Goal: Task Accomplishment & Management: Manage account settings

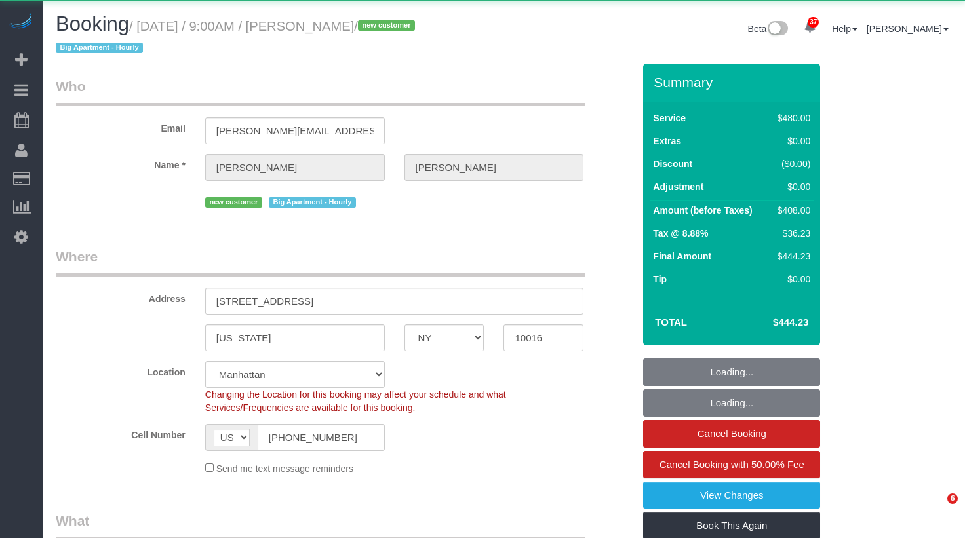
select select "NY"
select select "2"
select select "180"
select select "object:1446"
select select "string:stripe-pm_1SD9C04VGloSiKo7HHOsvkeI"
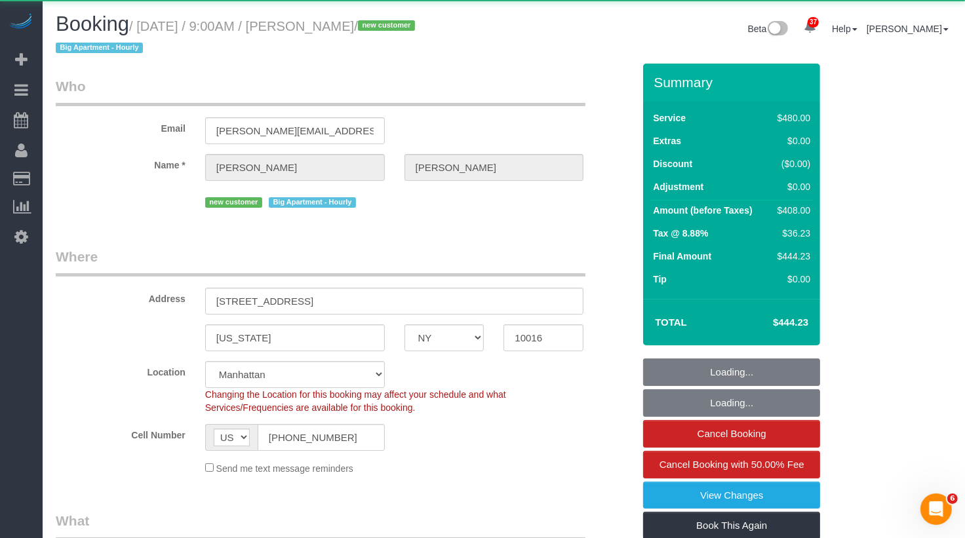
select select "spot1"
select select "number:89"
select select "number:90"
select select "number:15"
select select "number:5"
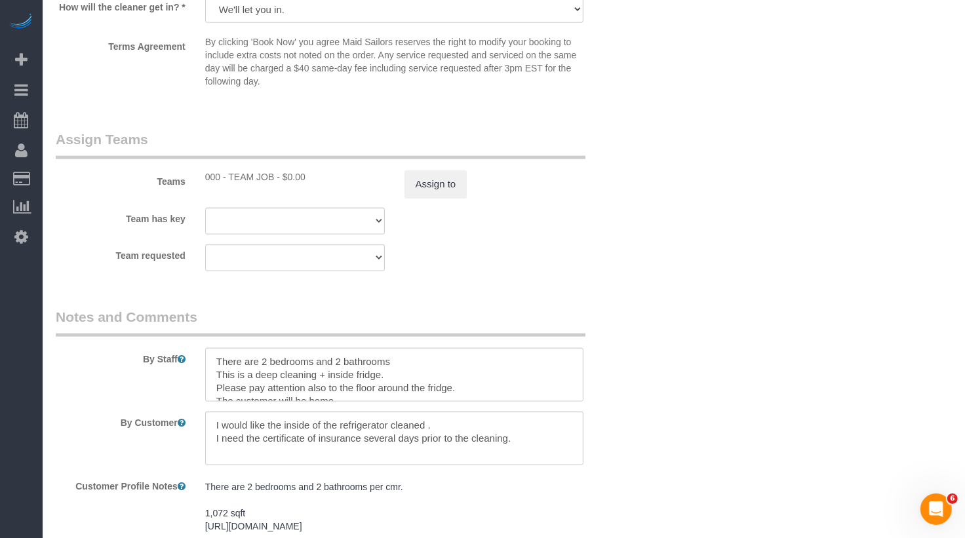
scroll to position [1574, 0]
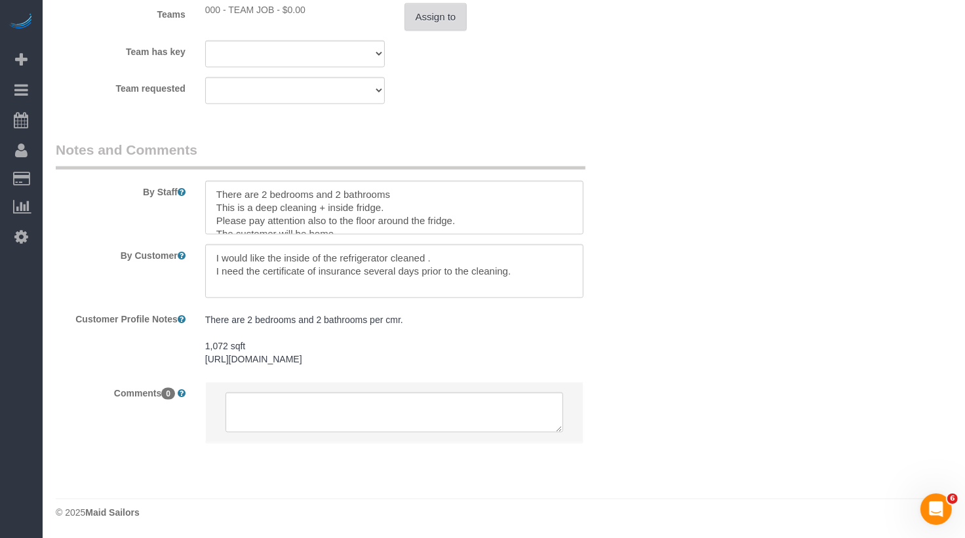
click at [420, 14] on button "Assign to" at bounding box center [435, 17] width 63 height 28
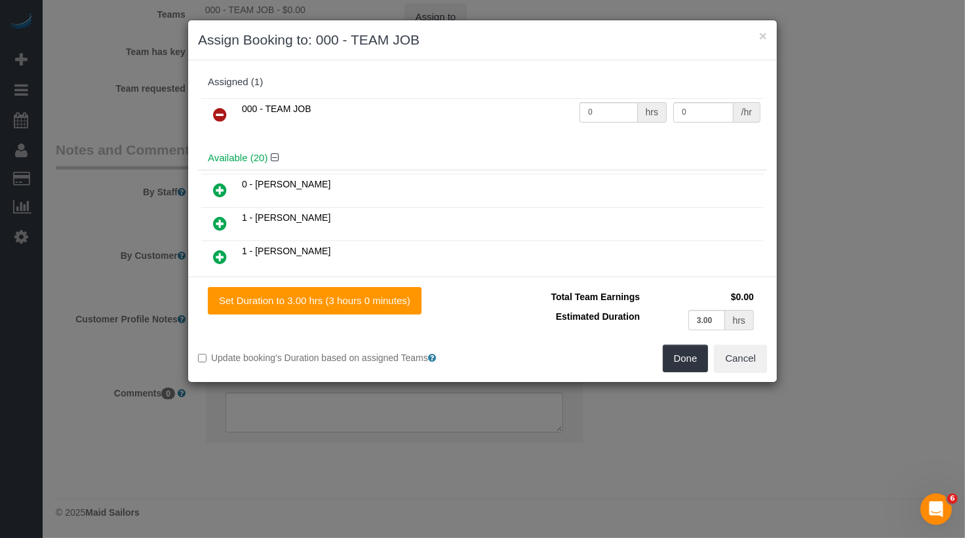
click at [209, 113] on link at bounding box center [220, 115] width 31 height 26
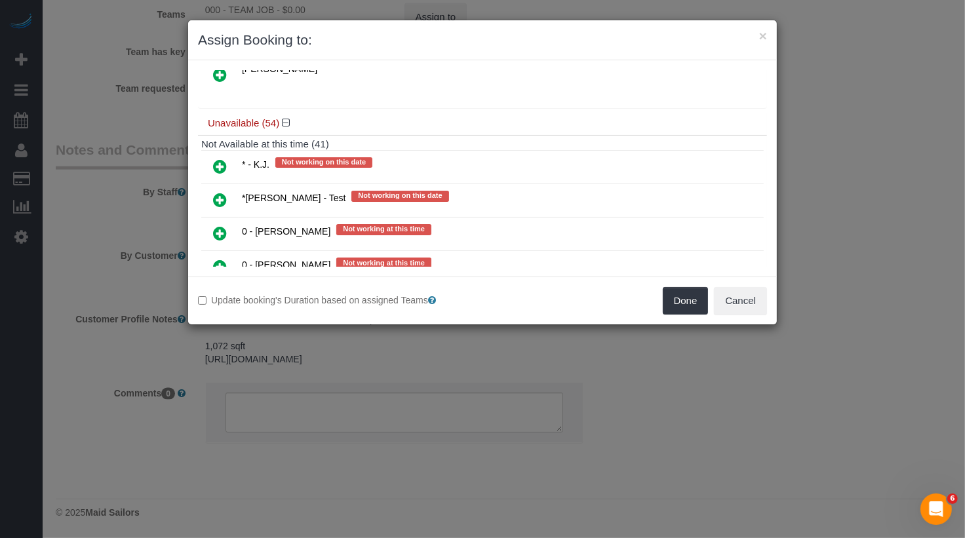
click at [214, 154] on link at bounding box center [220, 167] width 31 height 26
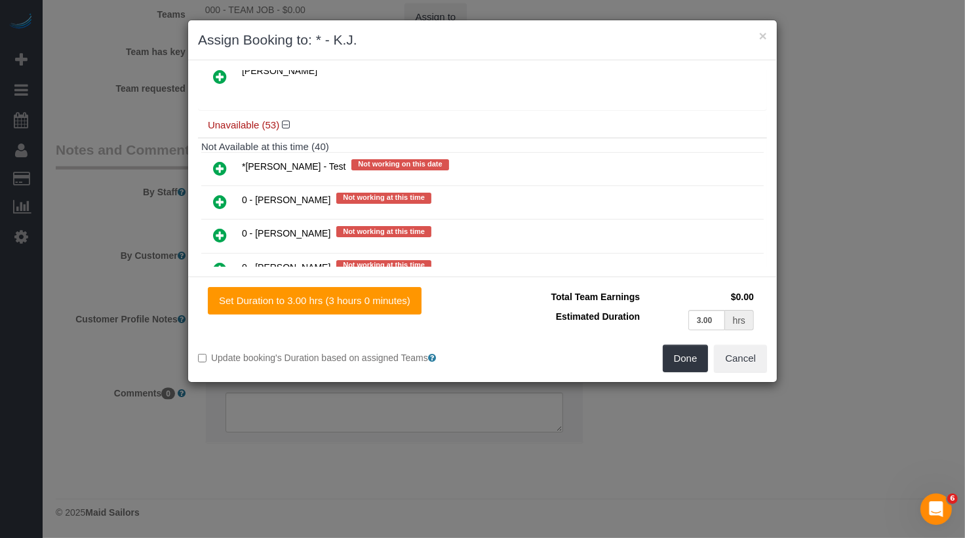
scroll to position [0, 0]
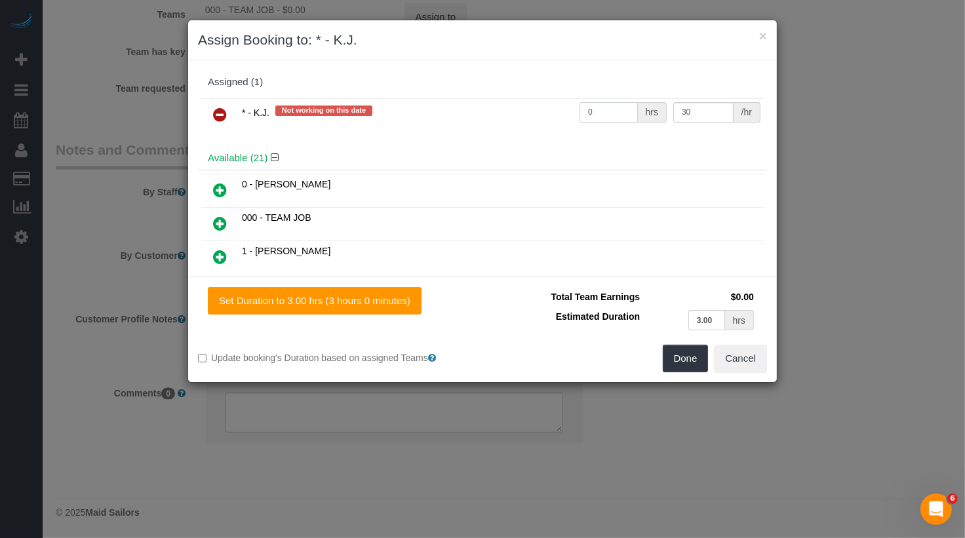
click at [613, 111] on input "0" at bounding box center [609, 112] width 58 height 20
type input "6"
click at [705, 340] on div "Total Team Earnings $180.00 Estimated Duration 3.00 hrs Warning: The Company sh…" at bounding box center [625, 316] width 285 height 58
click at [701, 349] on button "Done" at bounding box center [686, 359] width 46 height 28
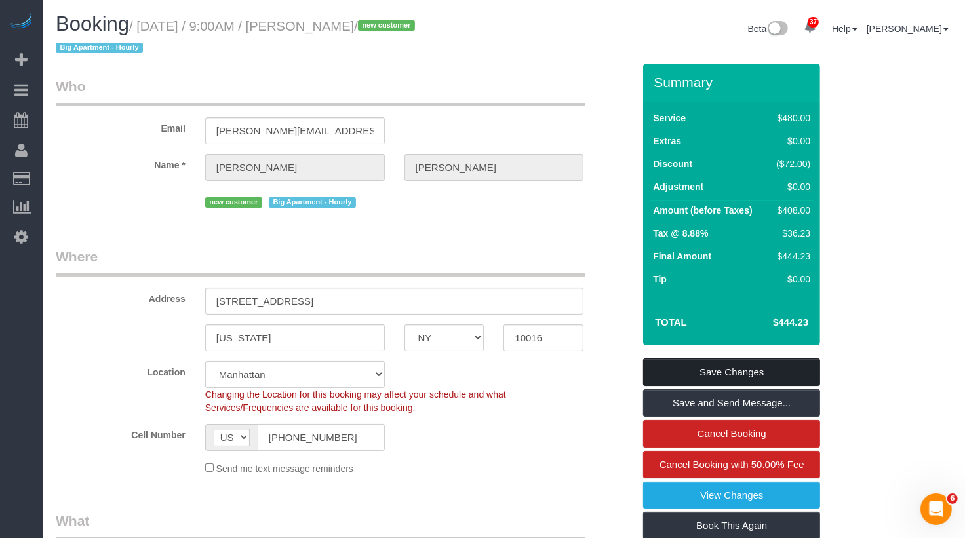
click at [714, 376] on link "Save Changes" at bounding box center [731, 373] width 177 height 28
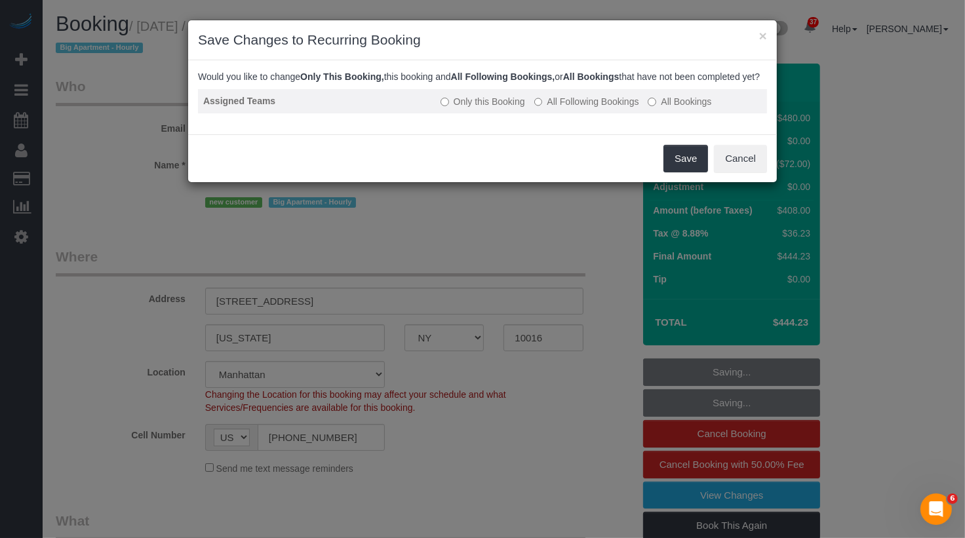
drag, startPoint x: 607, startPoint y: 111, endPoint x: 635, endPoint y: 120, distance: 29.6
click at [607, 108] on label "All Following Bookings" at bounding box center [586, 101] width 105 height 13
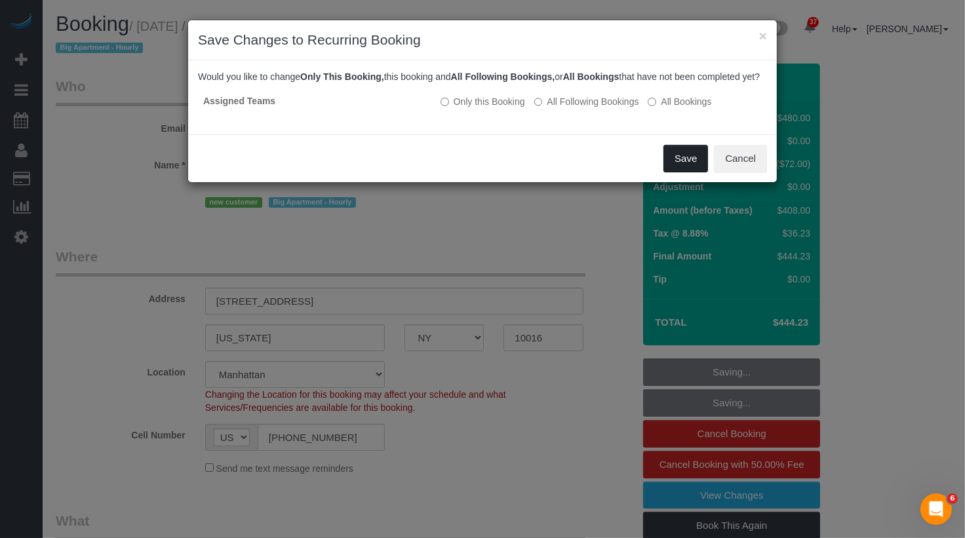
click at [700, 159] on button "Save" at bounding box center [685, 159] width 45 height 28
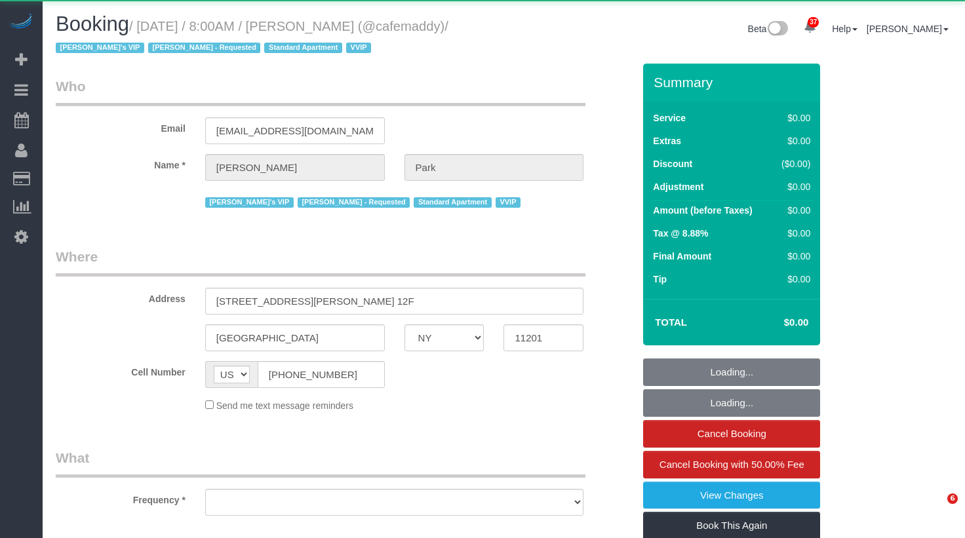
select select "NY"
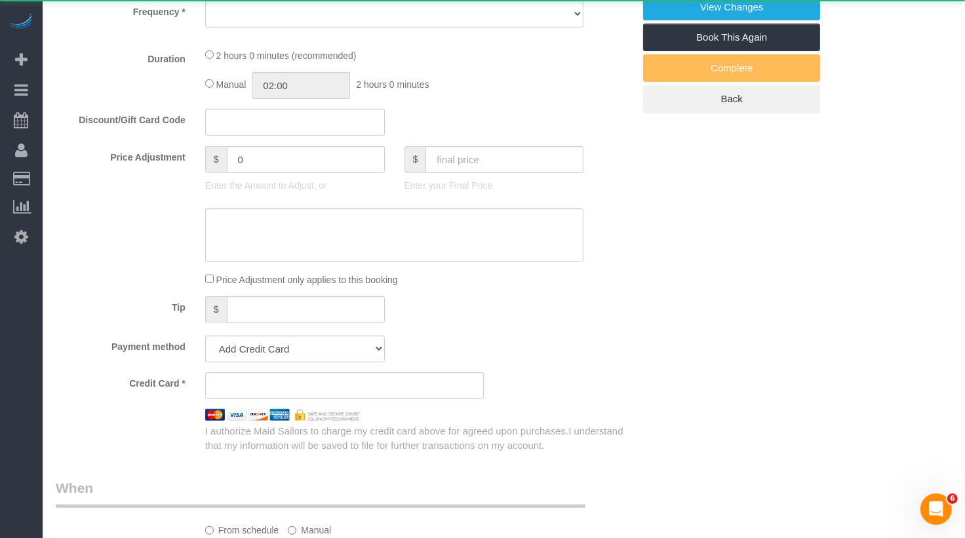
select select "object:984"
select select "120"
select select "spot1"
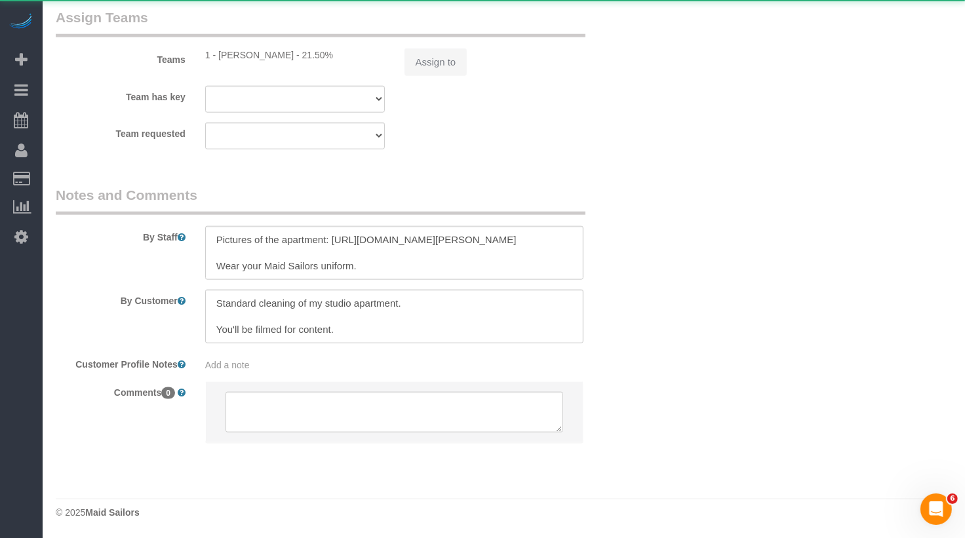
select select "string:stripe-pm_1QeesE4VGloSiKo7ArQpt3e2"
select select "11193"
select select "number:57"
select select "number:90"
select select "number:15"
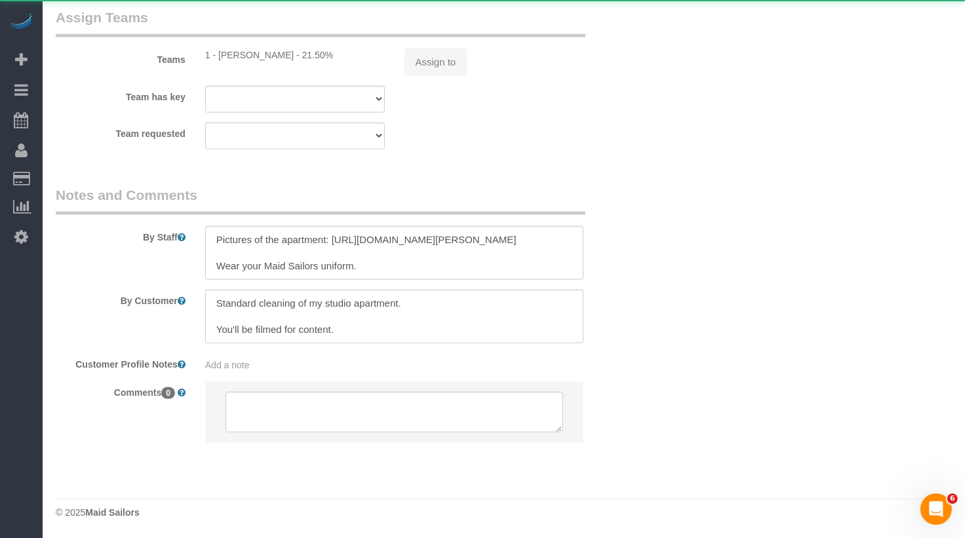
select select "number:5"
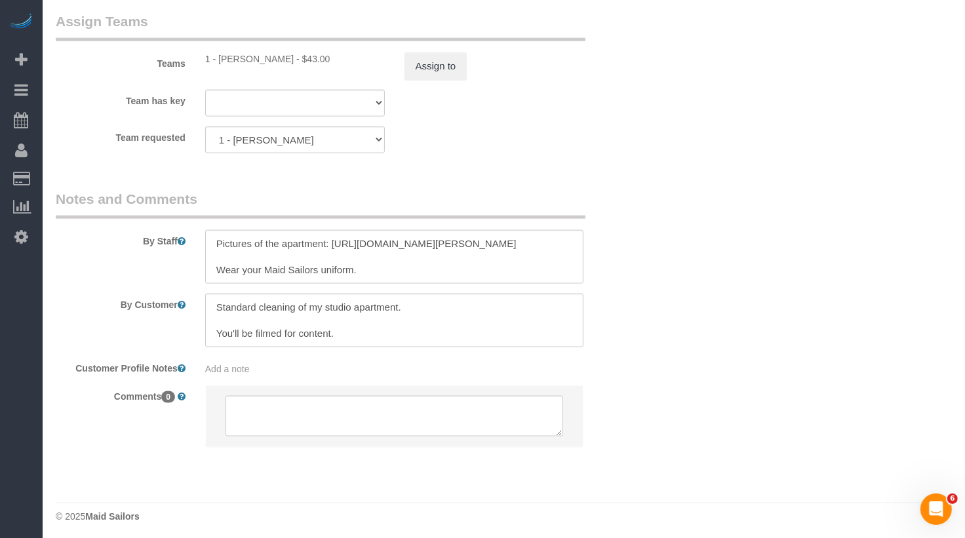
scroll to position [1347, 0]
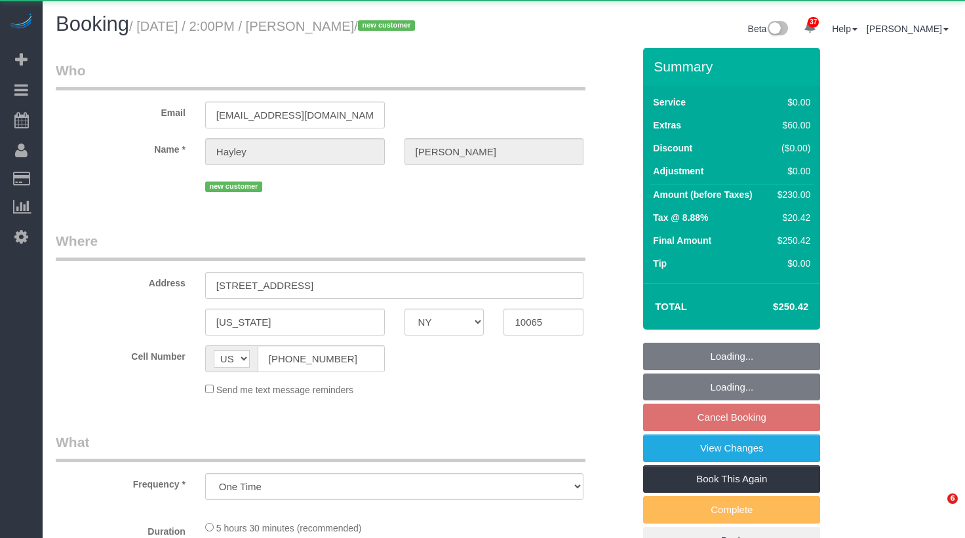
select select "NY"
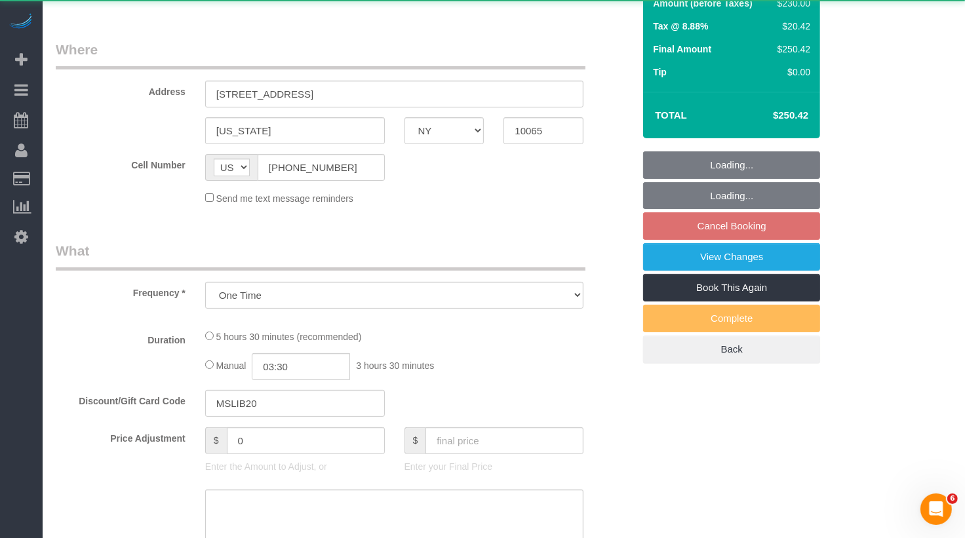
select select "object:1099"
select select "2"
select select "number:89"
select select "number:90"
select select "number:15"
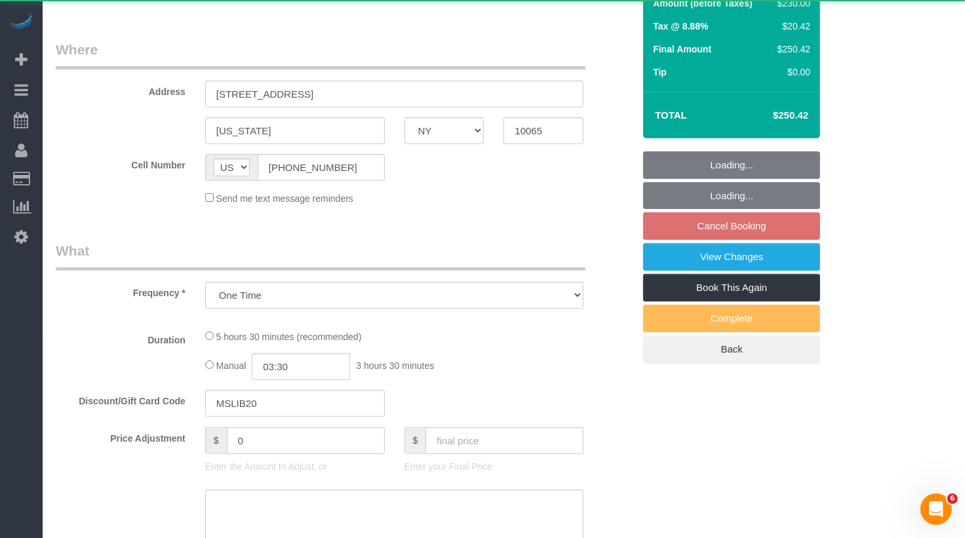
select select "number:5"
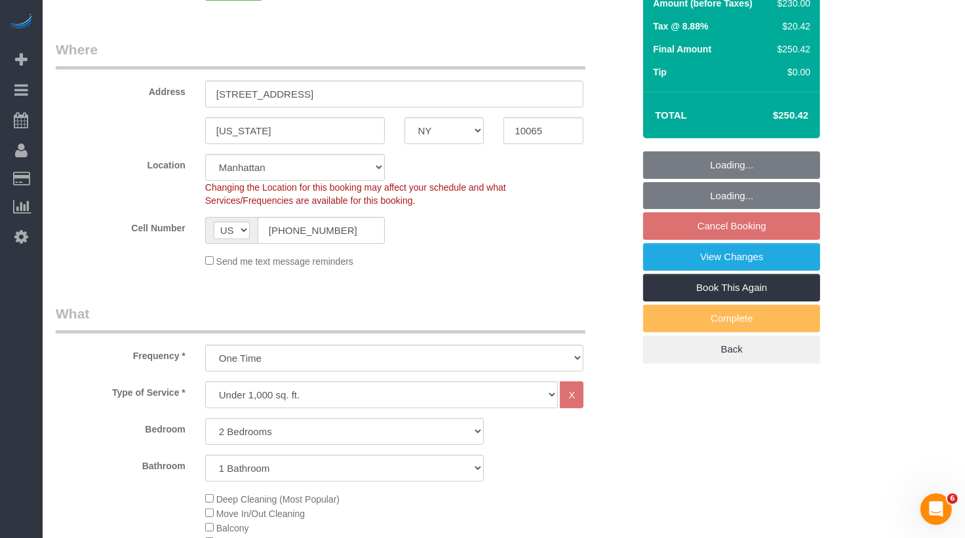
select select "string:stripe-pm_1SFyuF4VGloSiKo7ErDI01Io"
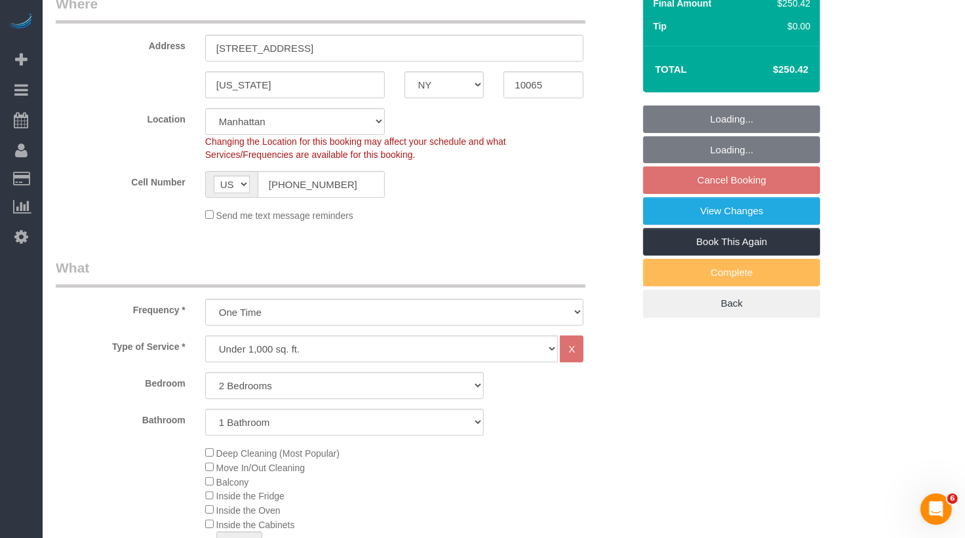
select select "spot7"
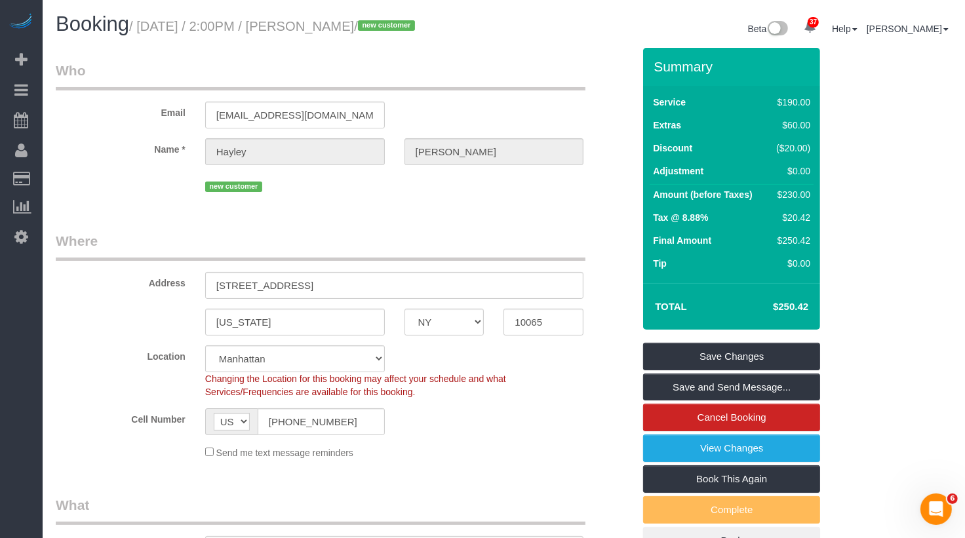
click at [97, 117] on label "Email" at bounding box center [120, 111] width 149 height 18
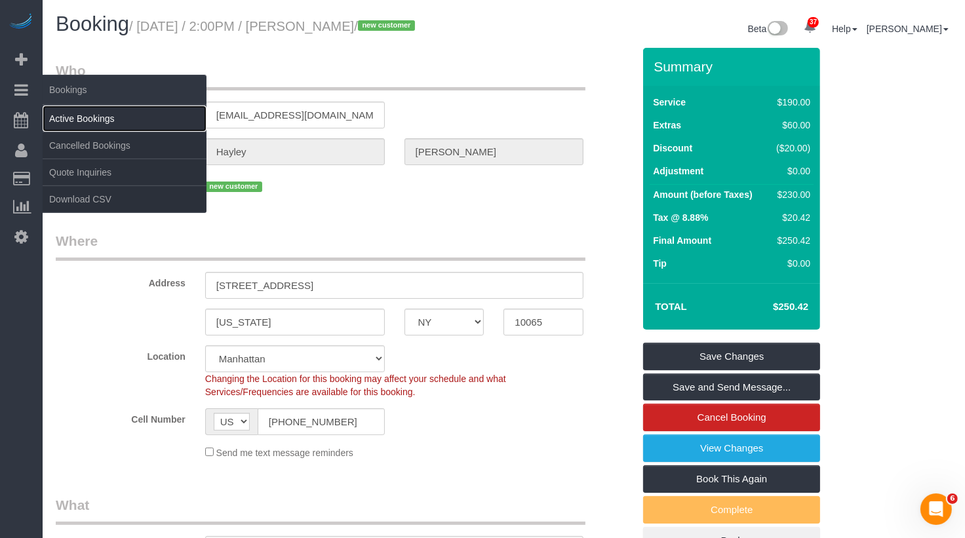
click at [77, 121] on link "Active Bookings" at bounding box center [125, 119] width 164 height 26
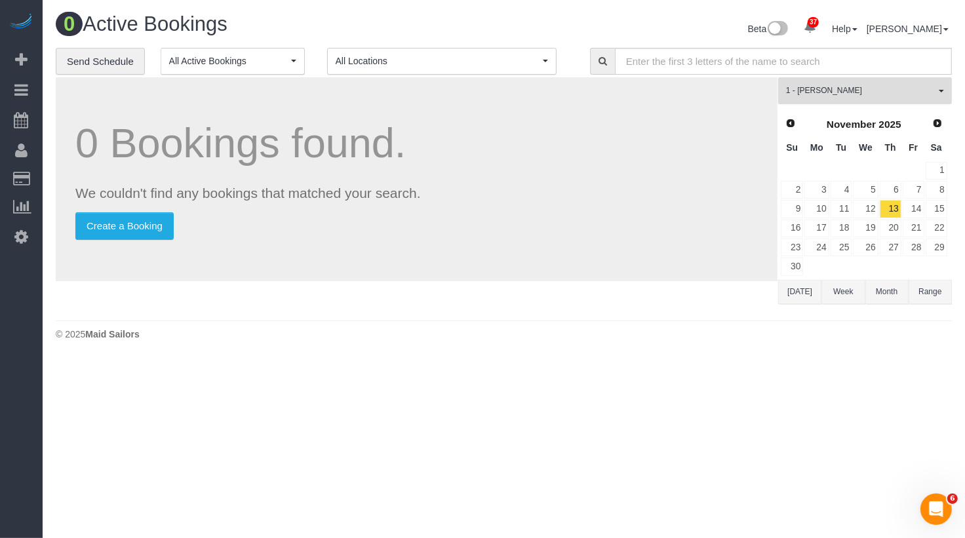
click at [836, 99] on button "1 - Marlenyn Robles All Teams" at bounding box center [865, 90] width 174 height 27
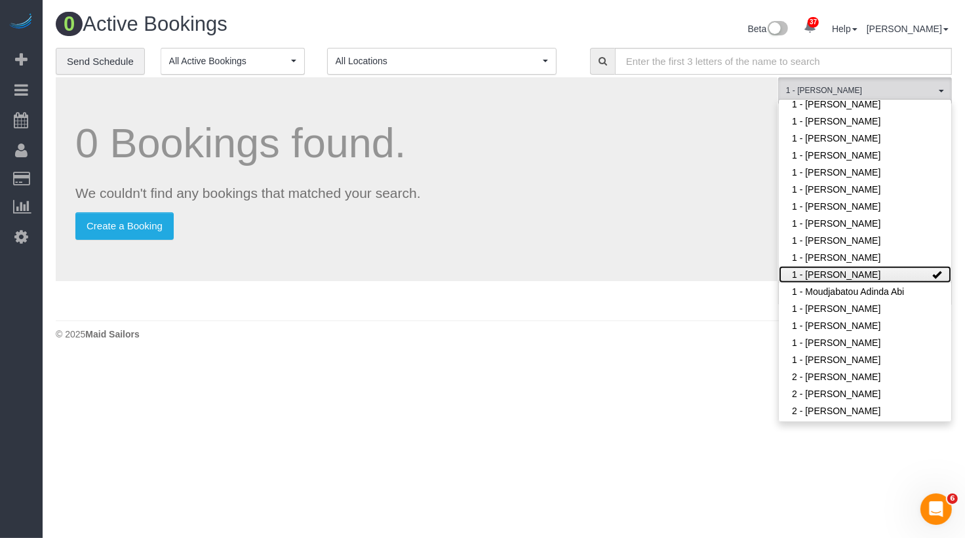
click at [848, 266] on link "1 - [PERSON_NAME]" at bounding box center [865, 274] width 172 height 17
click at [690, 263] on div "0 Bookings found. We couldn't find any bookings that matched your search. Creat…" at bounding box center [417, 179] width 722 height 204
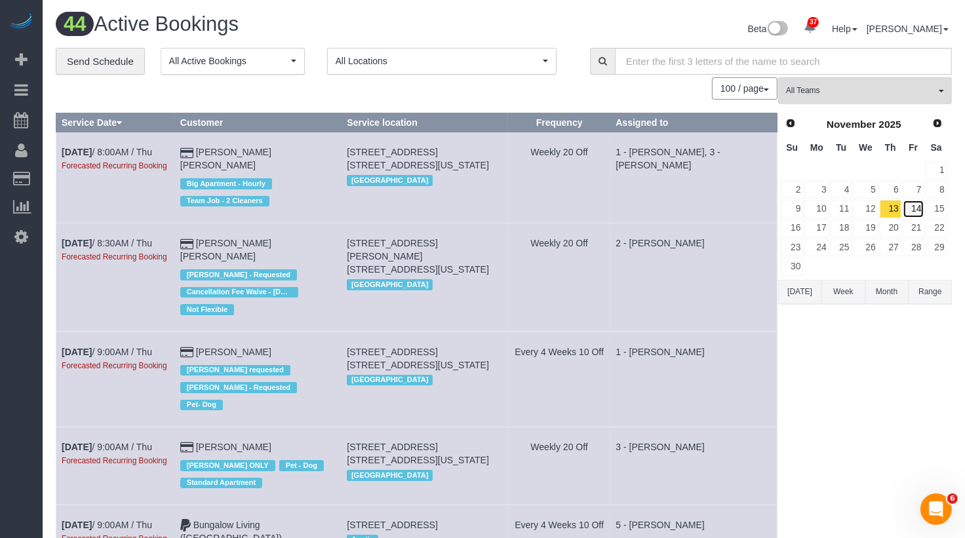
click at [914, 209] on link "14" at bounding box center [914, 209] width 22 height 18
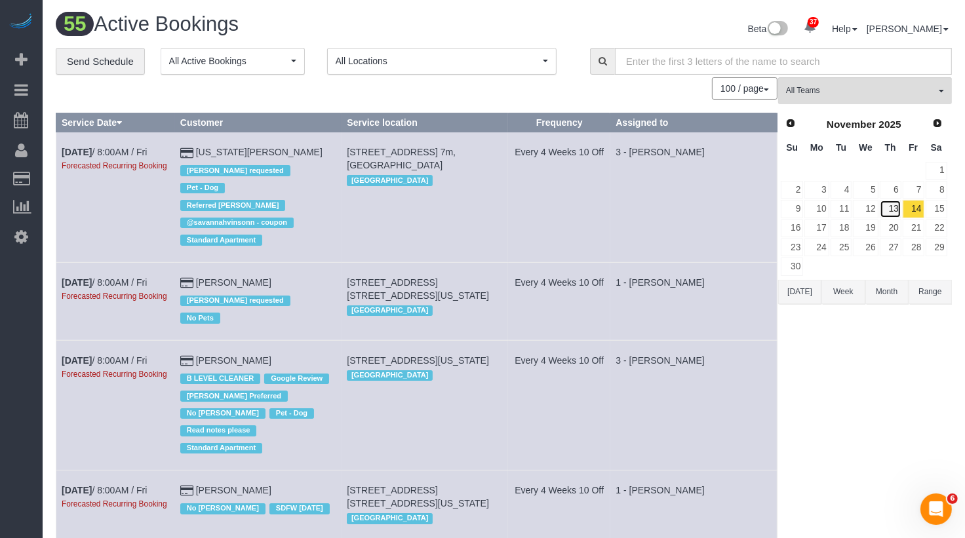
click at [894, 210] on link "13" at bounding box center [891, 209] width 22 height 18
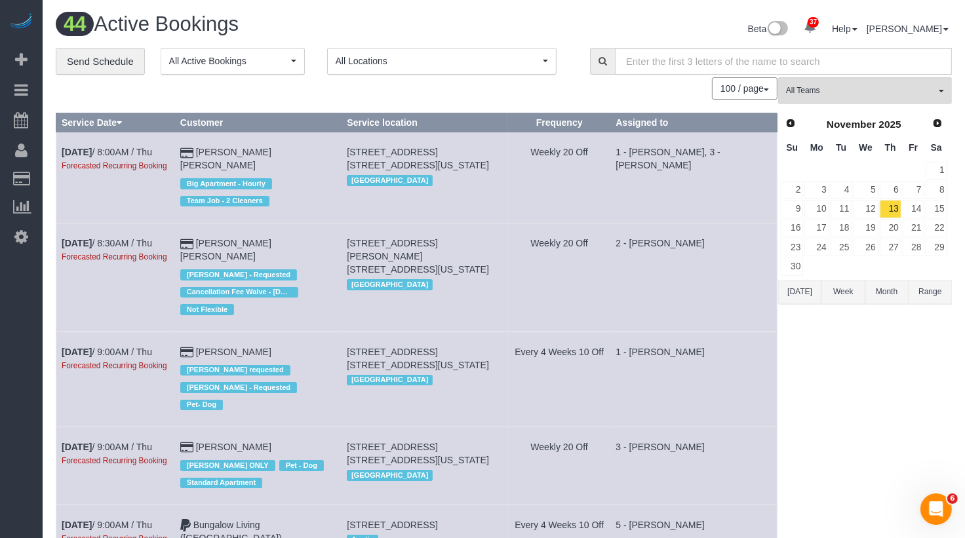
click at [797, 292] on button "Today" at bounding box center [799, 292] width 43 height 24
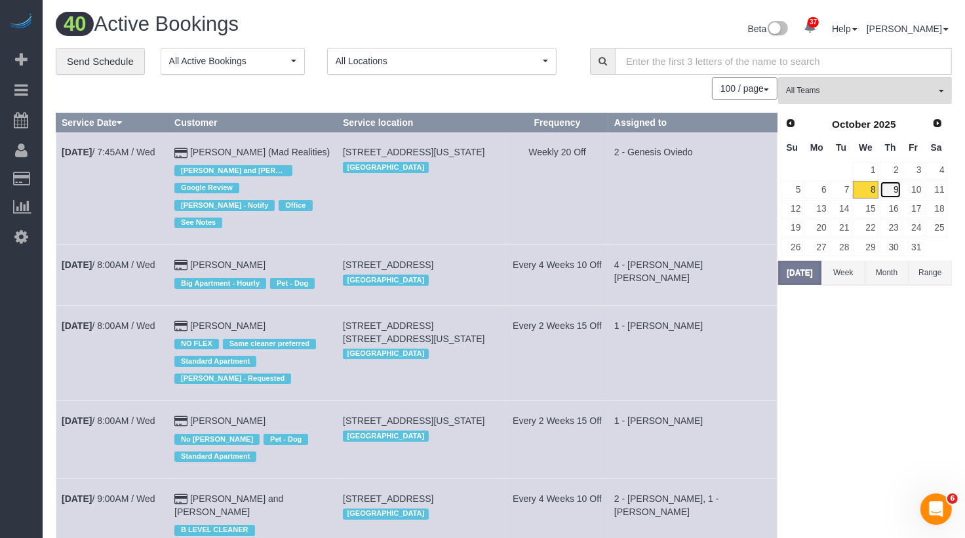
click at [900, 189] on link "9" at bounding box center [891, 190] width 22 height 18
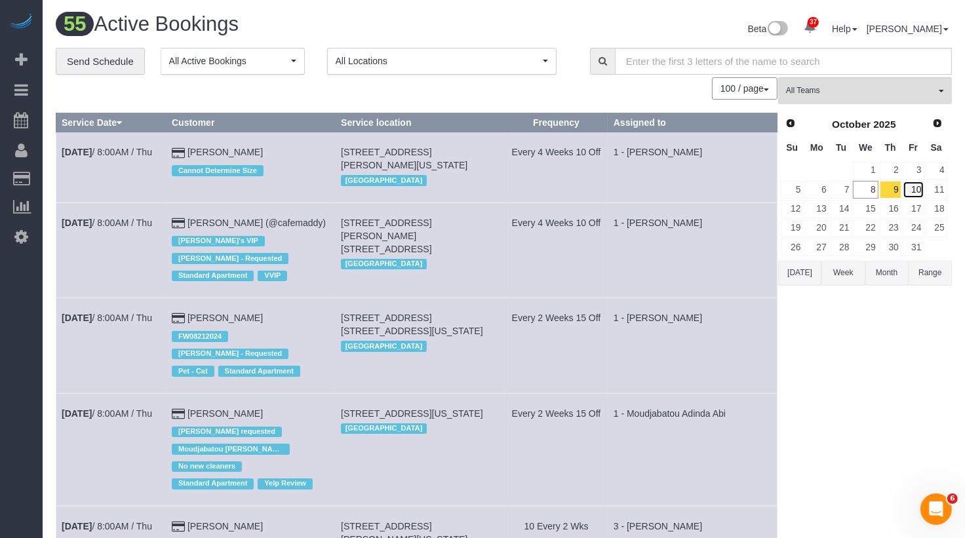
click at [919, 186] on link "10" at bounding box center [914, 190] width 22 height 18
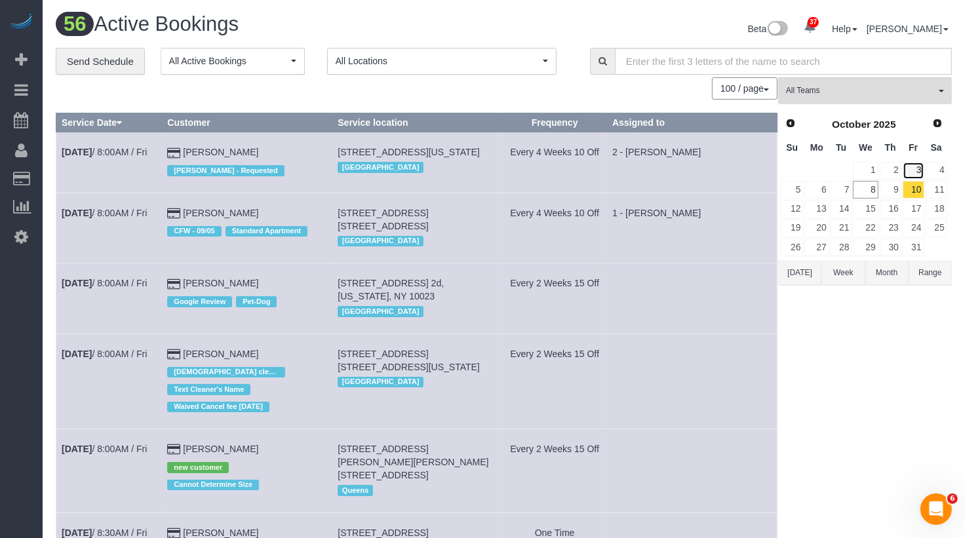
click at [912, 171] on link "3" at bounding box center [914, 171] width 22 height 18
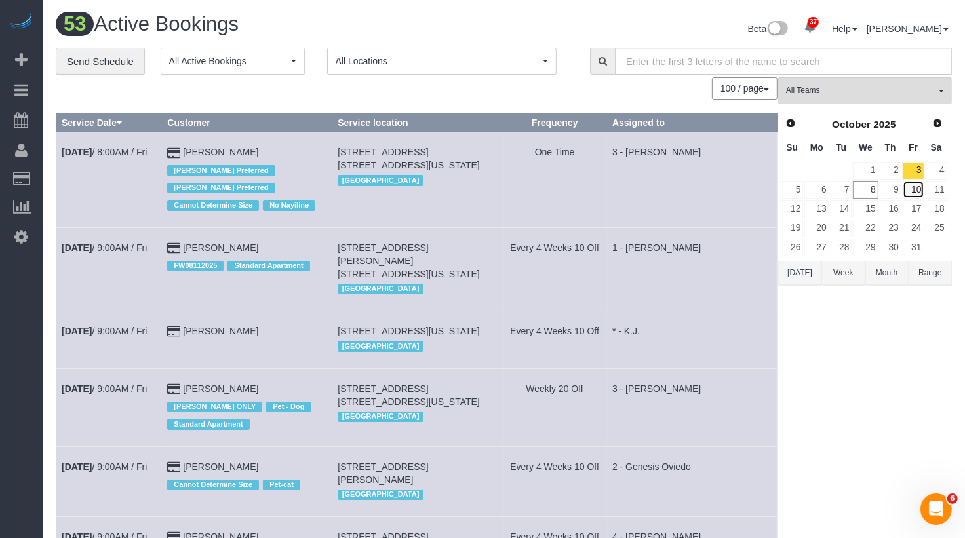
click at [918, 186] on link "10" at bounding box center [914, 190] width 22 height 18
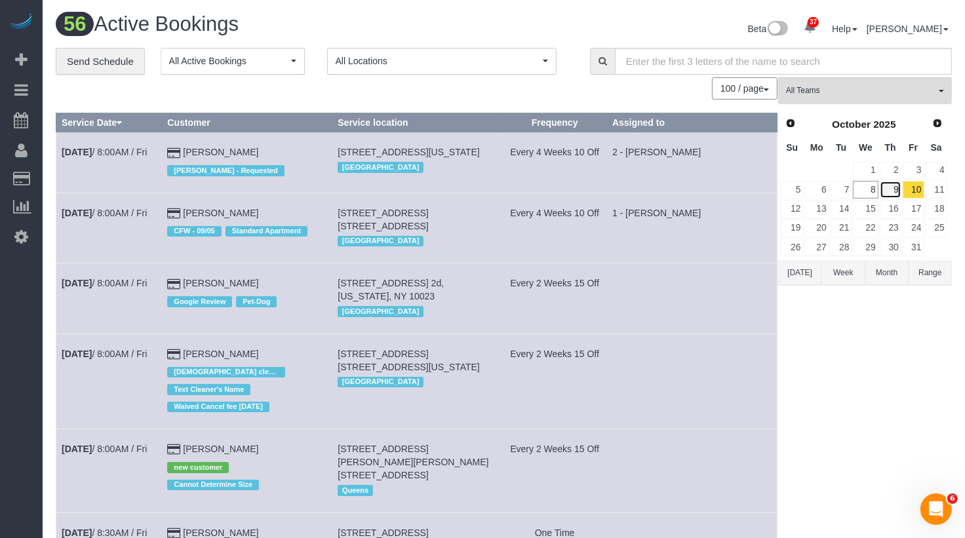
click at [897, 186] on link "9" at bounding box center [891, 190] width 22 height 18
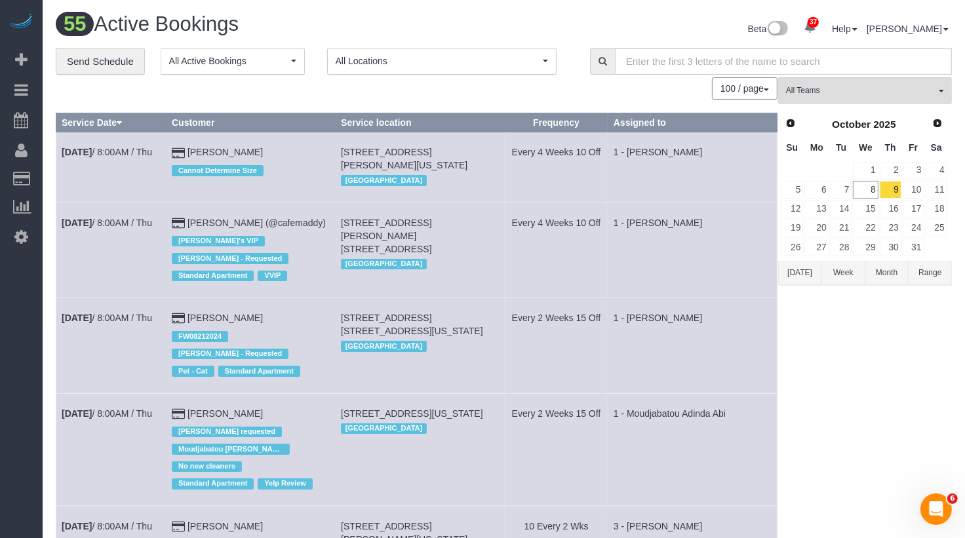
click at [878, 193] on tr "5 6 7 8 9 10 11" at bounding box center [864, 189] width 168 height 19
click at [866, 191] on link "8" at bounding box center [865, 190] width 25 height 18
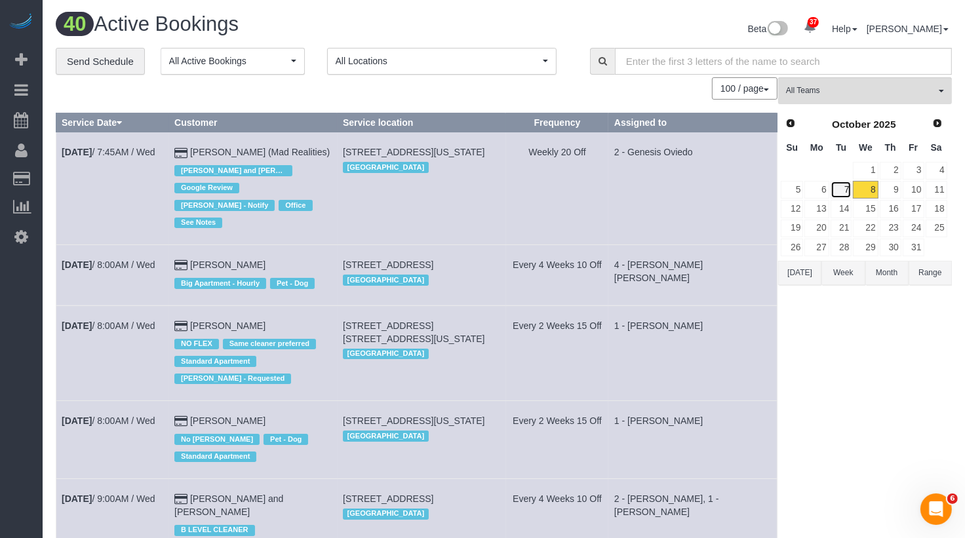
click at [835, 189] on link "7" at bounding box center [842, 190] width 22 height 18
click at [821, 189] on link "6" at bounding box center [816, 190] width 24 height 18
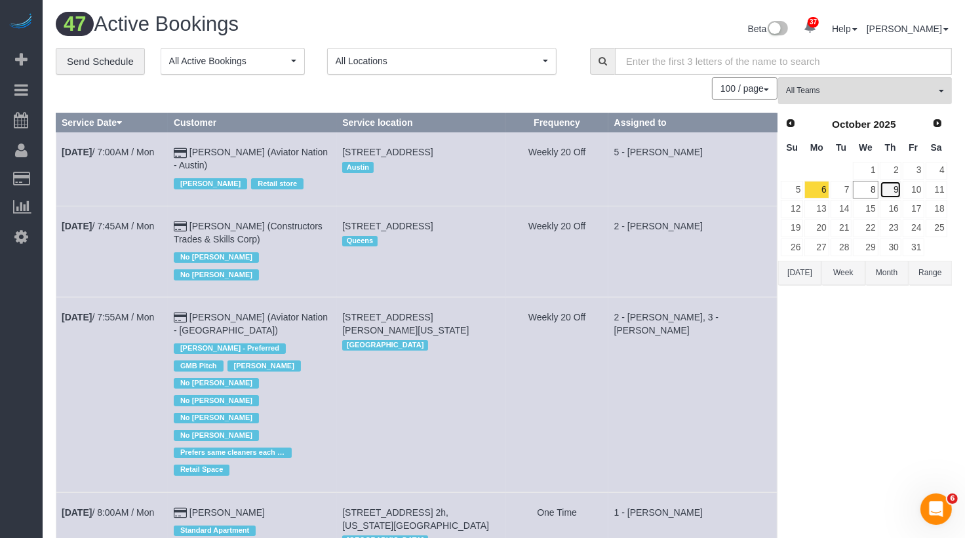
click at [893, 189] on link "9" at bounding box center [891, 190] width 22 height 18
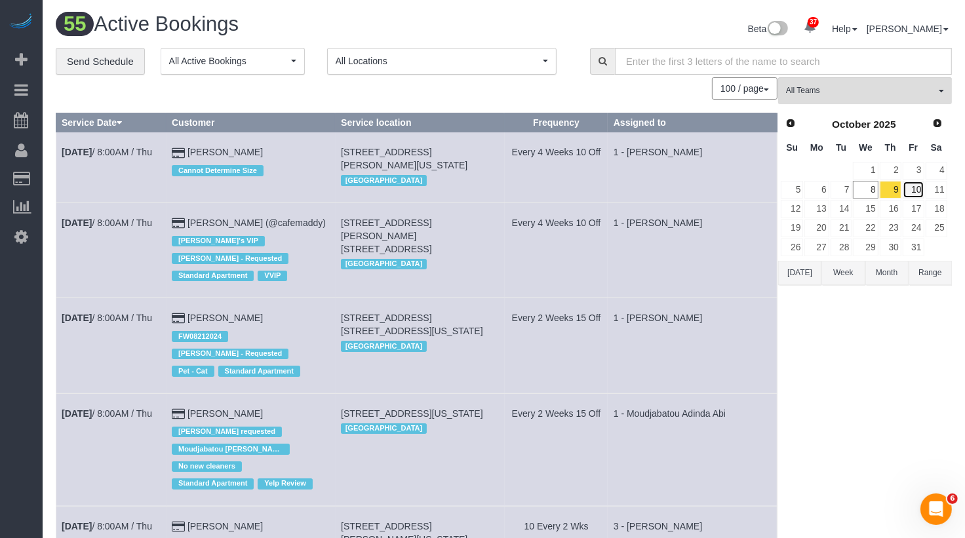
click at [914, 190] on link "10" at bounding box center [914, 190] width 22 height 18
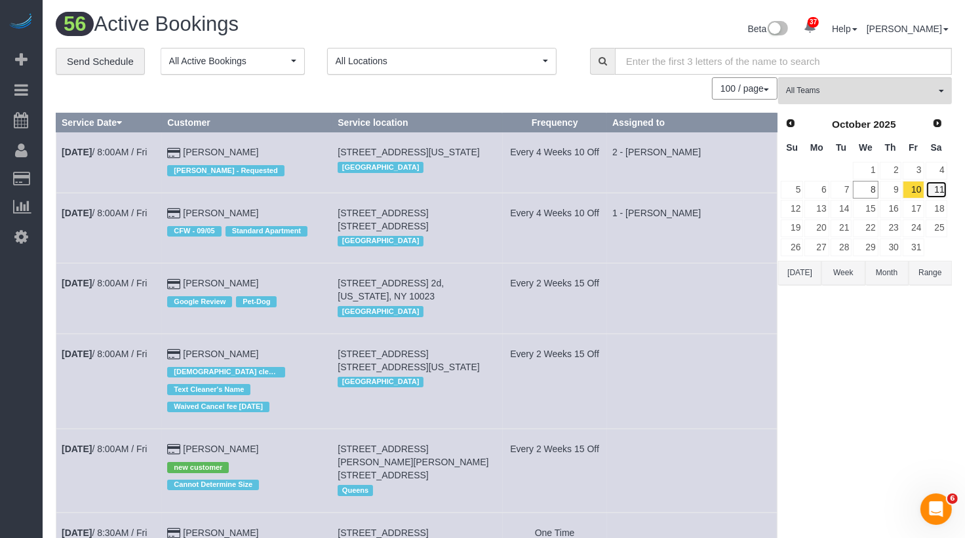
click at [937, 189] on link "11" at bounding box center [937, 190] width 22 height 18
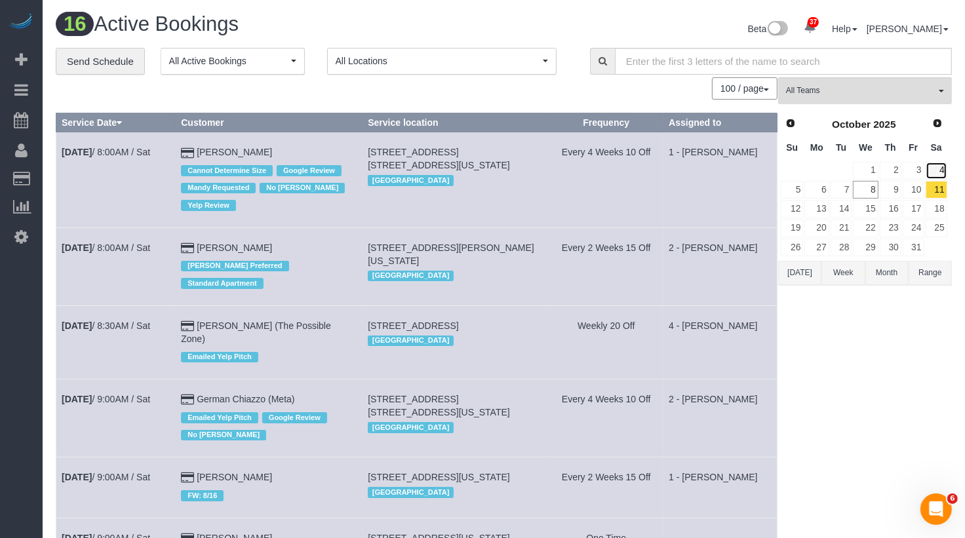
click at [937, 169] on link "4" at bounding box center [937, 171] width 22 height 18
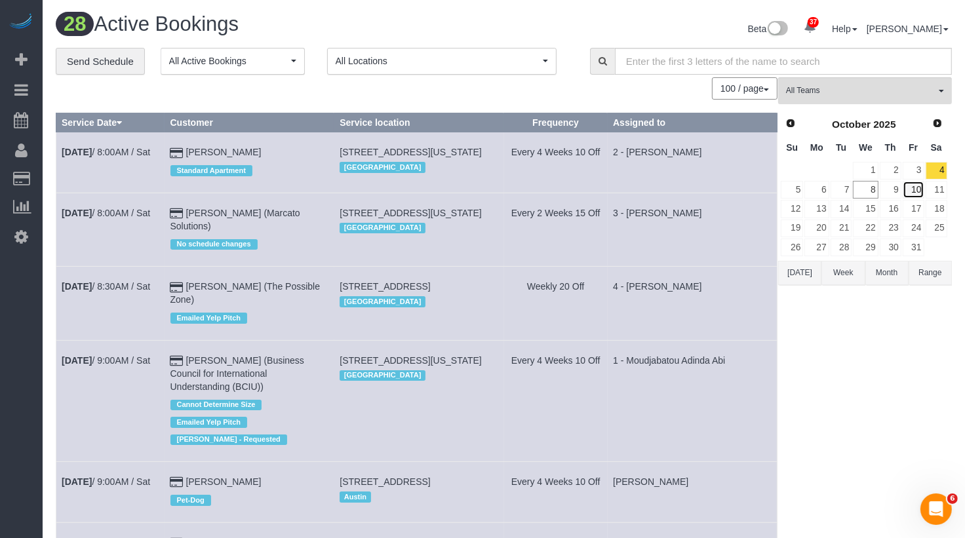
click at [917, 189] on link "10" at bounding box center [914, 190] width 22 height 18
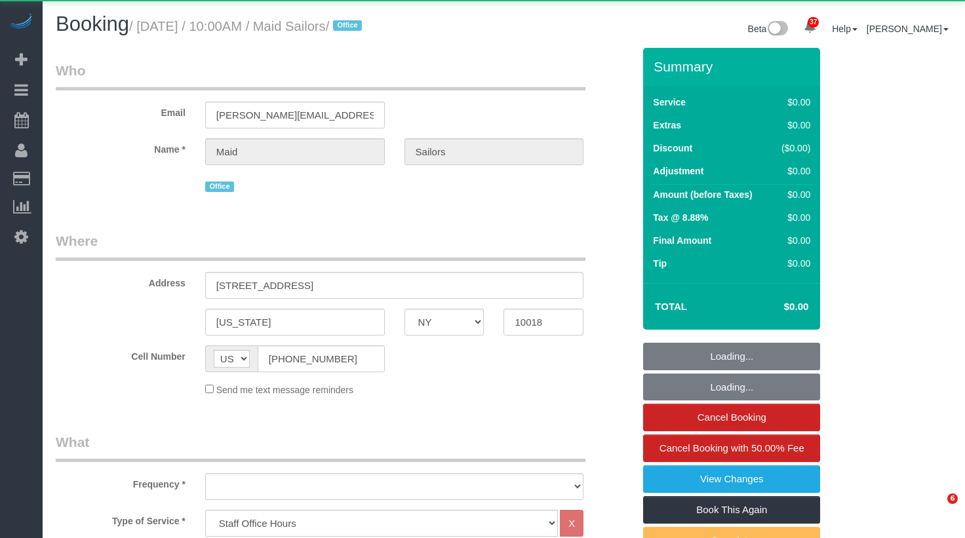
select select "NY"
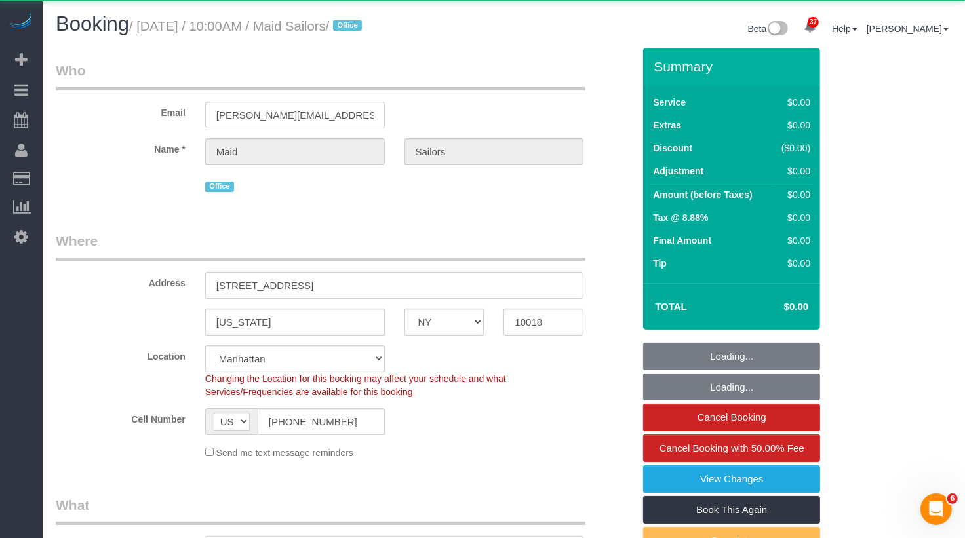
select select "object:946"
select select "number:89"
select select "number:90"
select select "number:15"
select select "number:5"
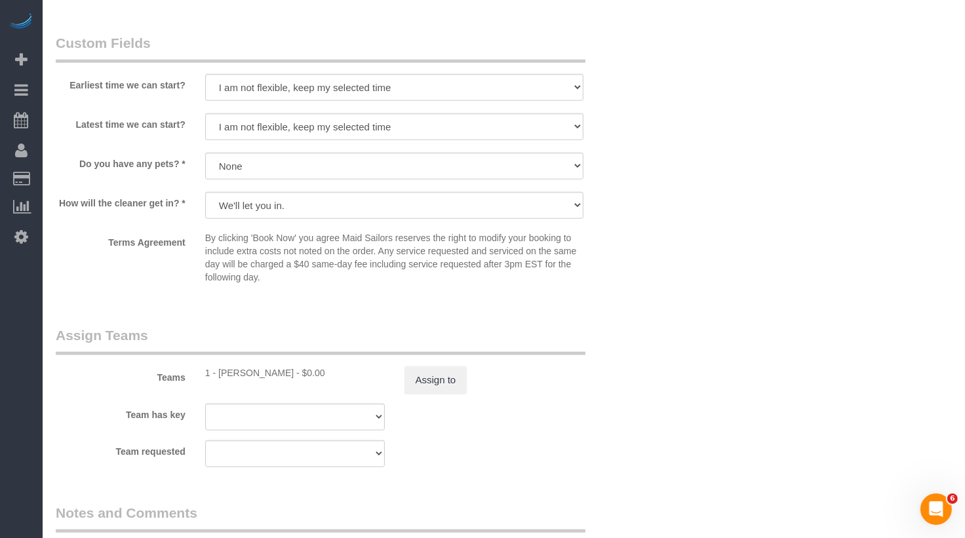
scroll to position [1021, 0]
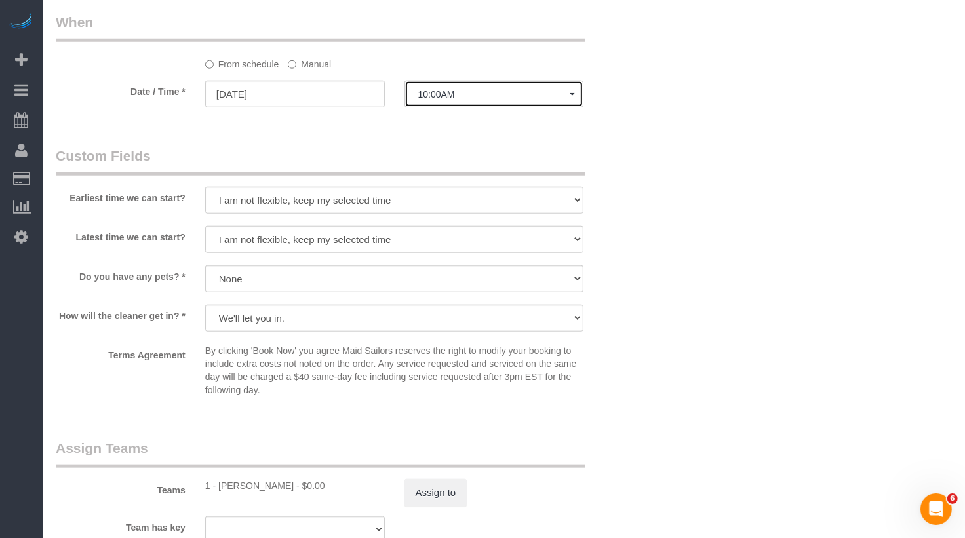
click at [450, 98] on span "10:00AM" at bounding box center [494, 94] width 152 height 10
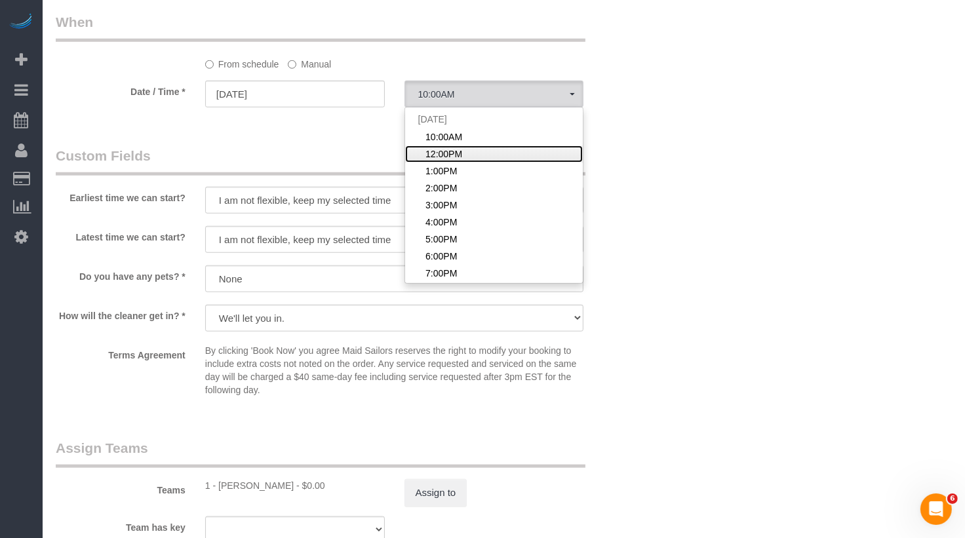
click at [446, 155] on span "12:00PM" at bounding box center [443, 154] width 37 height 13
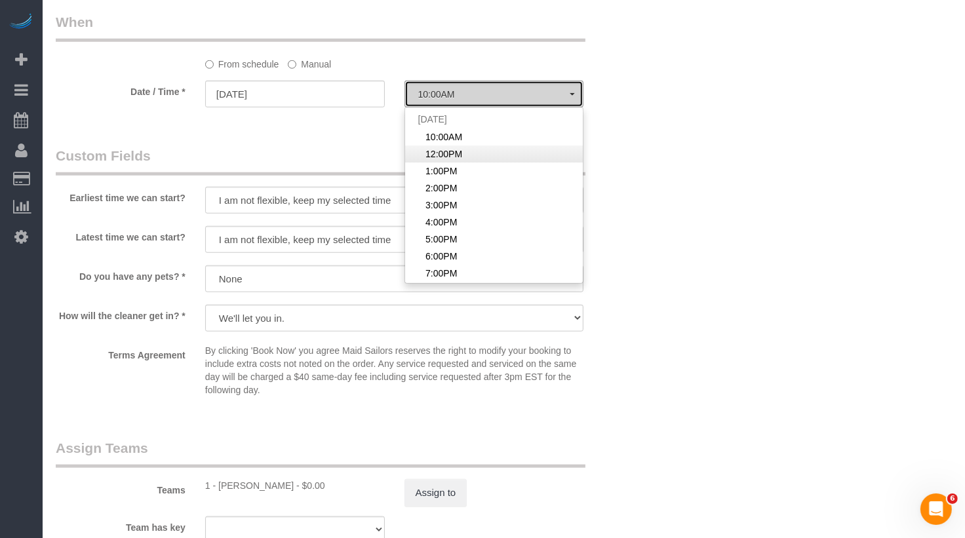
select select "spot2"
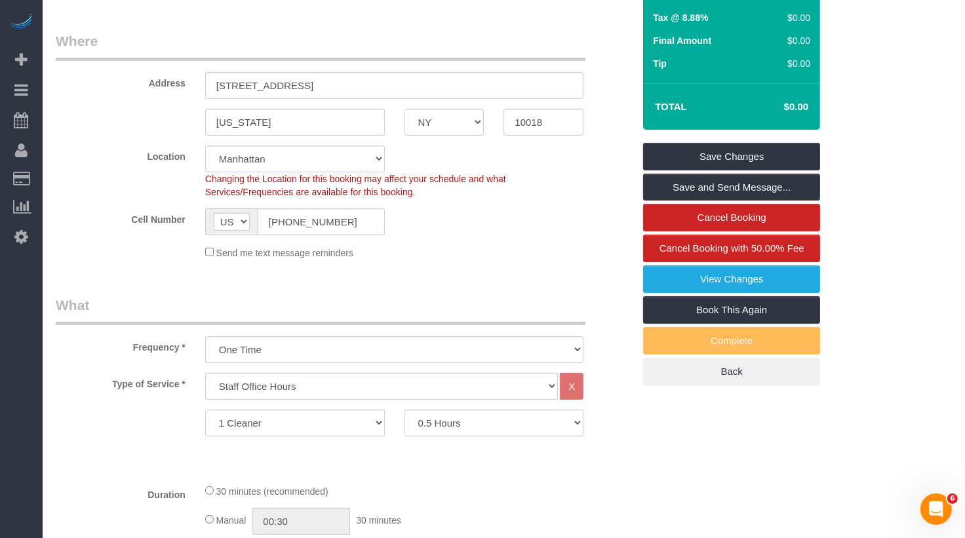
scroll to position [0, 0]
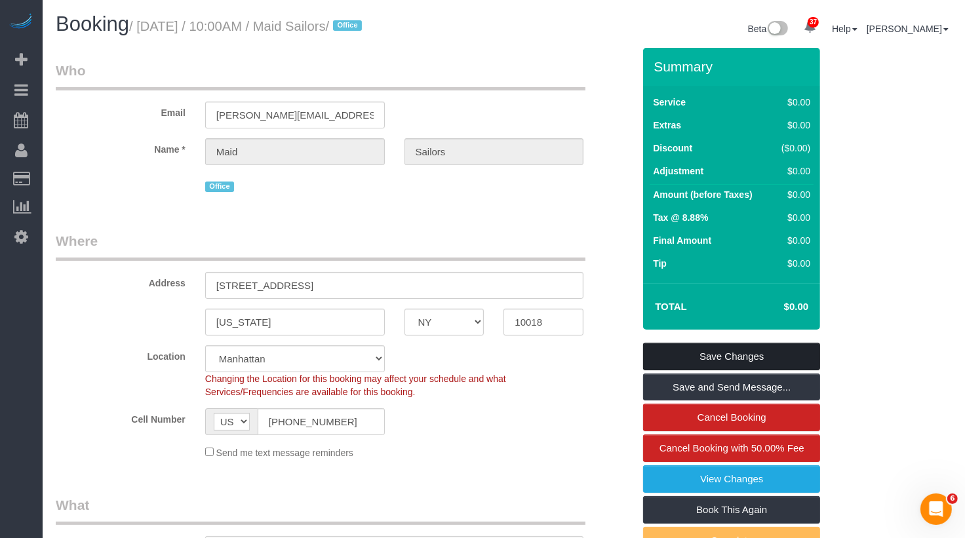
click at [669, 353] on link "Save Changes" at bounding box center [731, 357] width 177 height 28
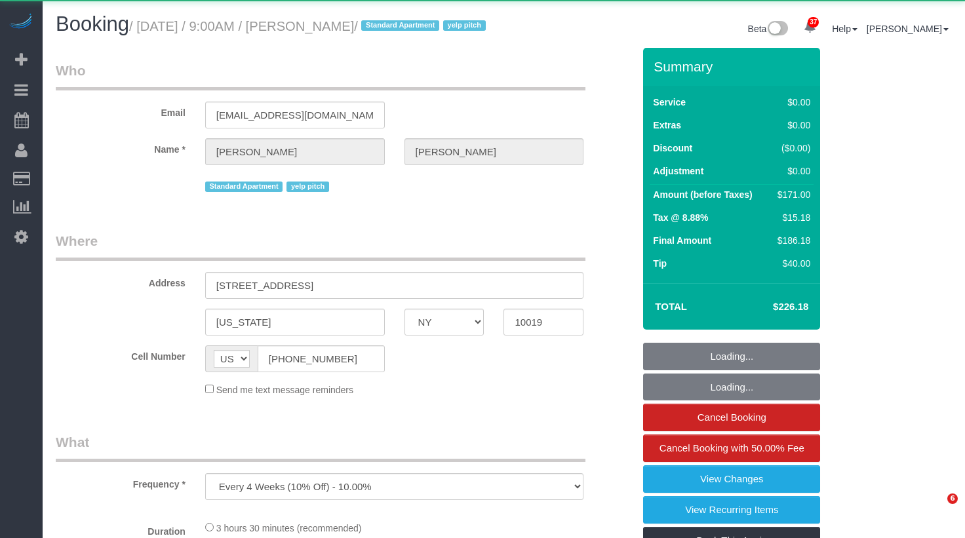
select select "NY"
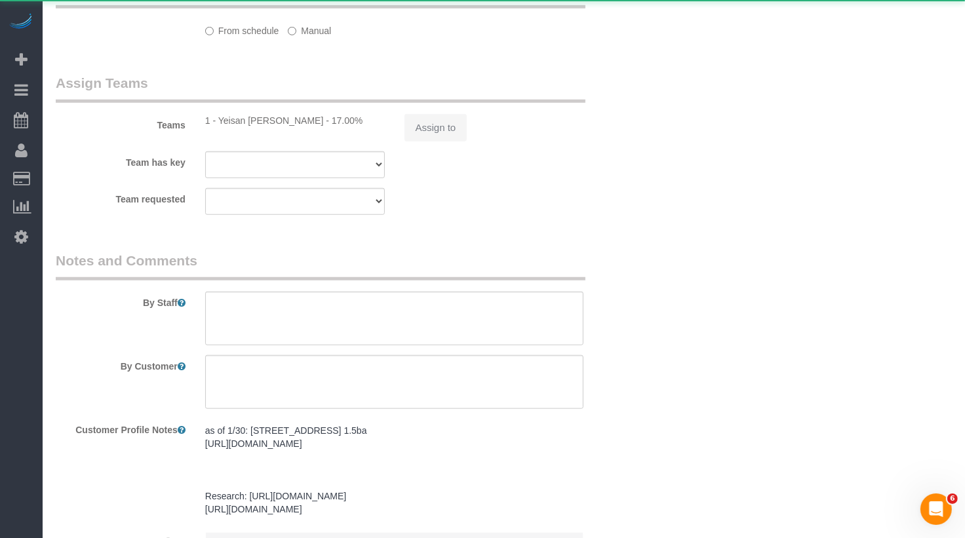
select select "object:1079"
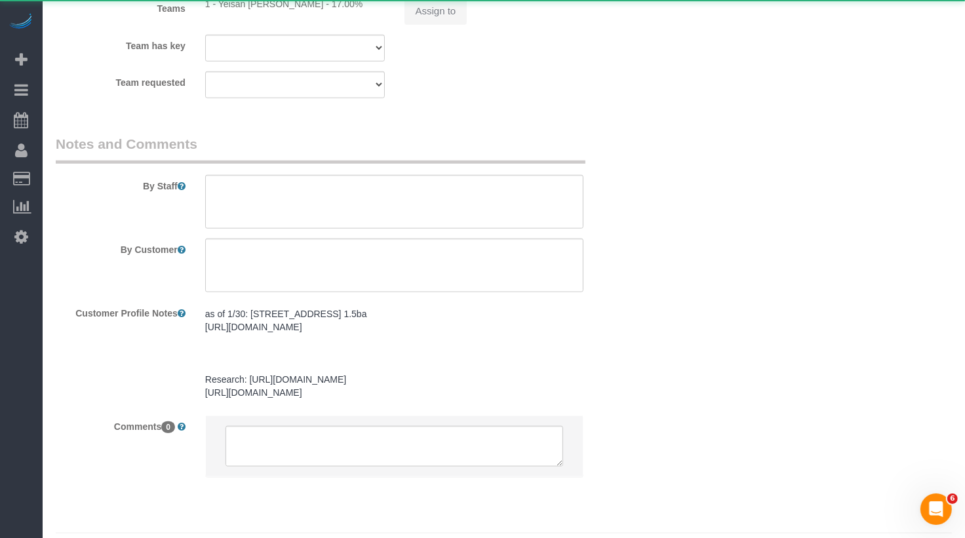
select select "1"
select select "2"
select select "number:89"
select select "number:76"
select select "number:15"
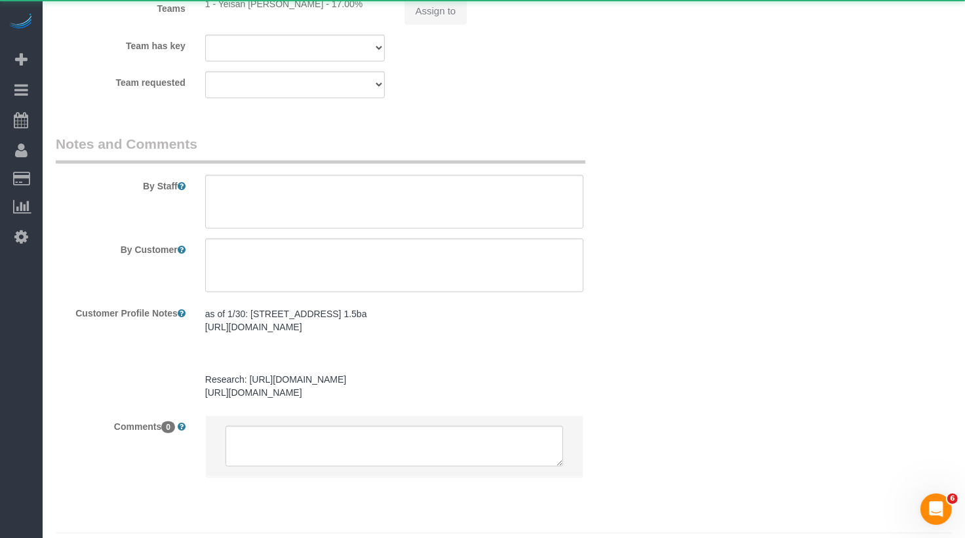
select select "number:6"
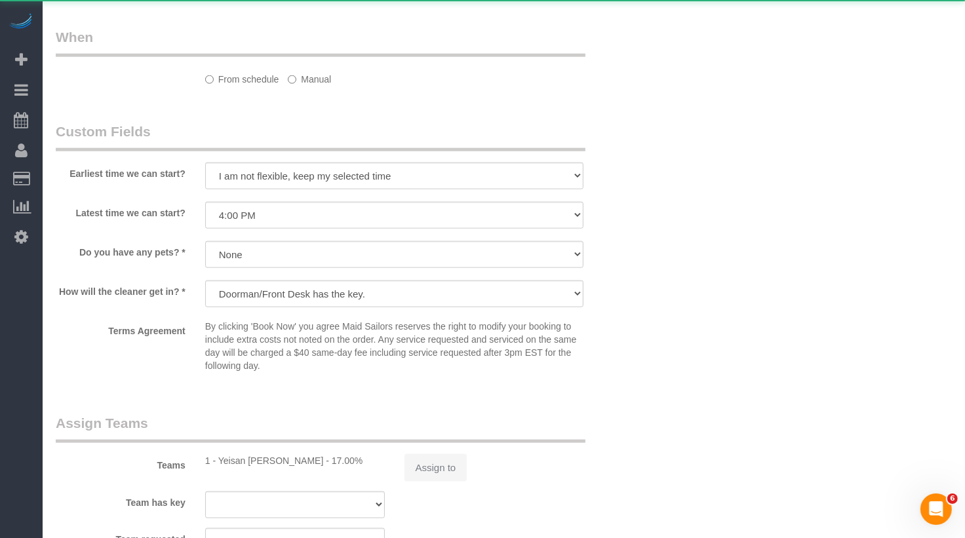
select select "string:stripe-pm_1QH8S84VGloSiKo7VgkjQ1Wt"
select select "spot1"
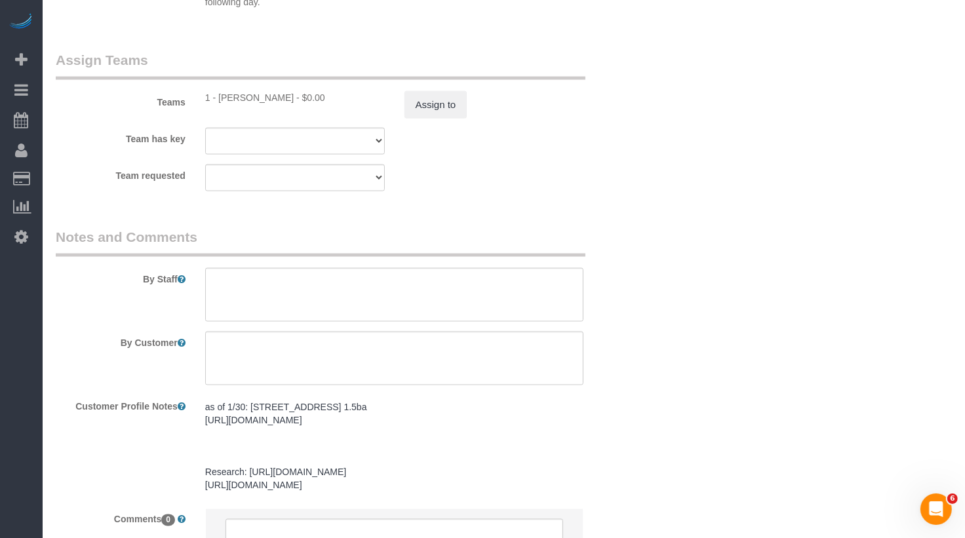
scroll to position [1767, 0]
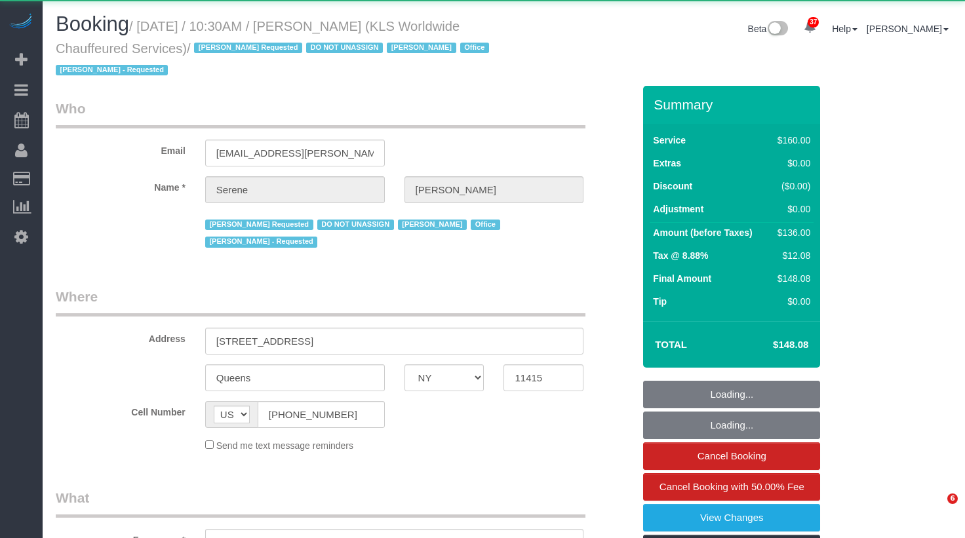
select select "NY"
select select "number:89"
select select "number:90"
select select "number:15"
select select "number:7"
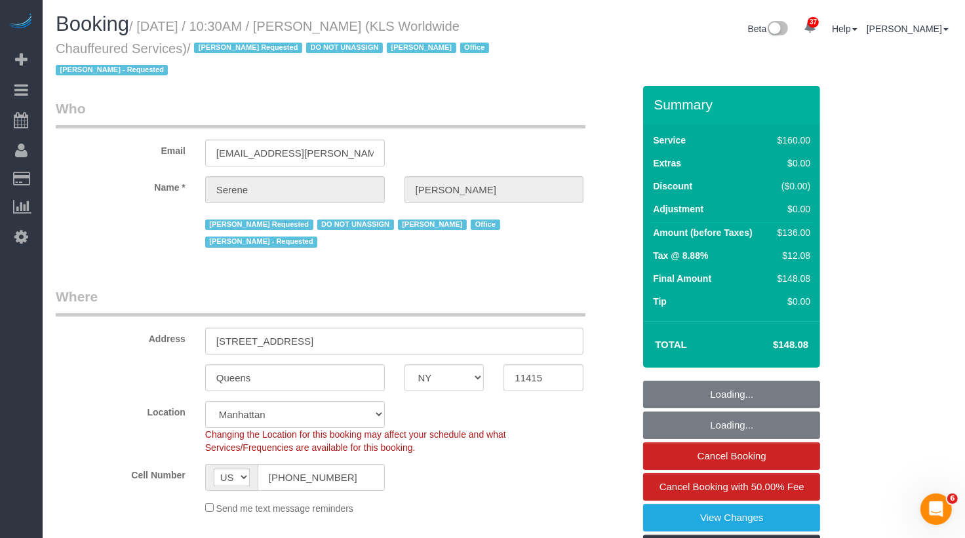
select select "object:1084"
select select "string:stripe-pm_1PXm6E4VGloSiKo7uAD53iWk"
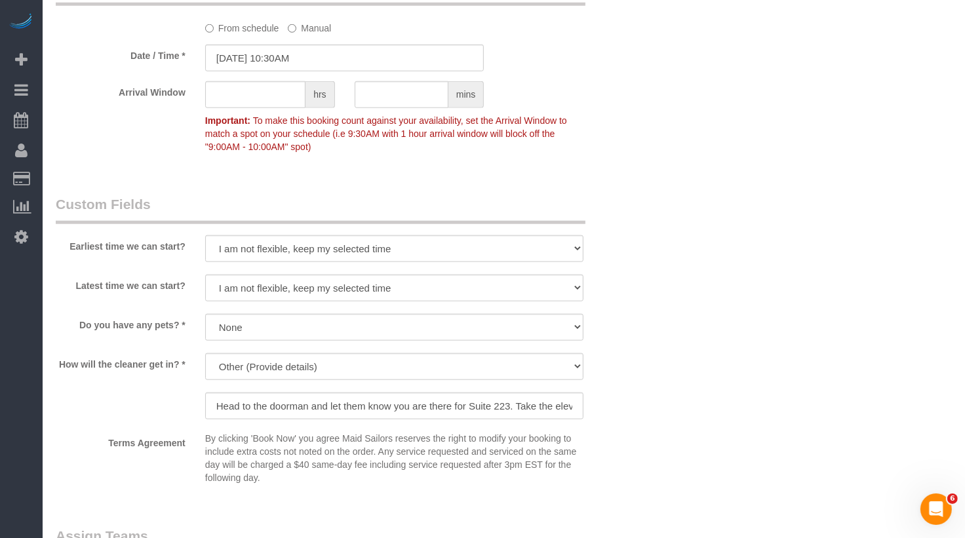
scroll to position [1450, 0]
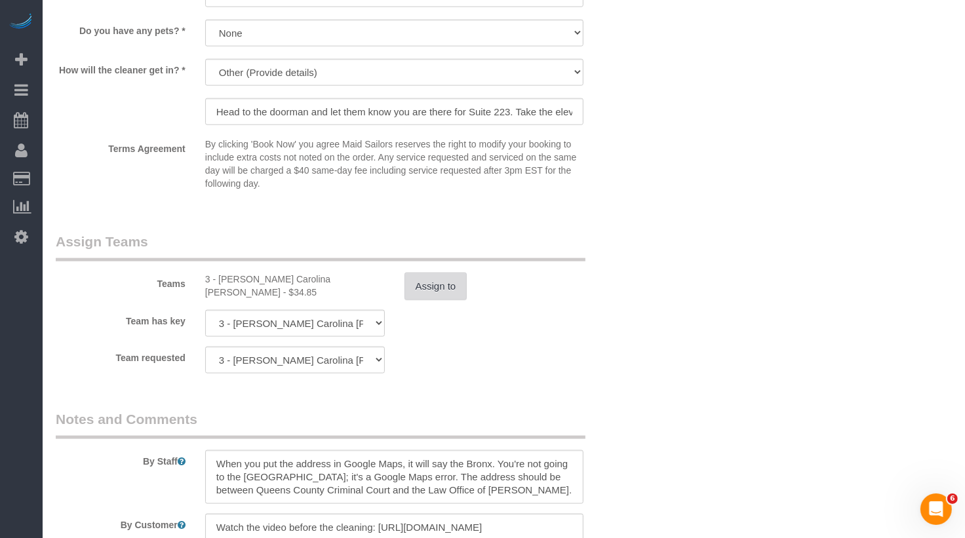
click at [450, 281] on button "Assign to" at bounding box center [435, 287] width 63 height 28
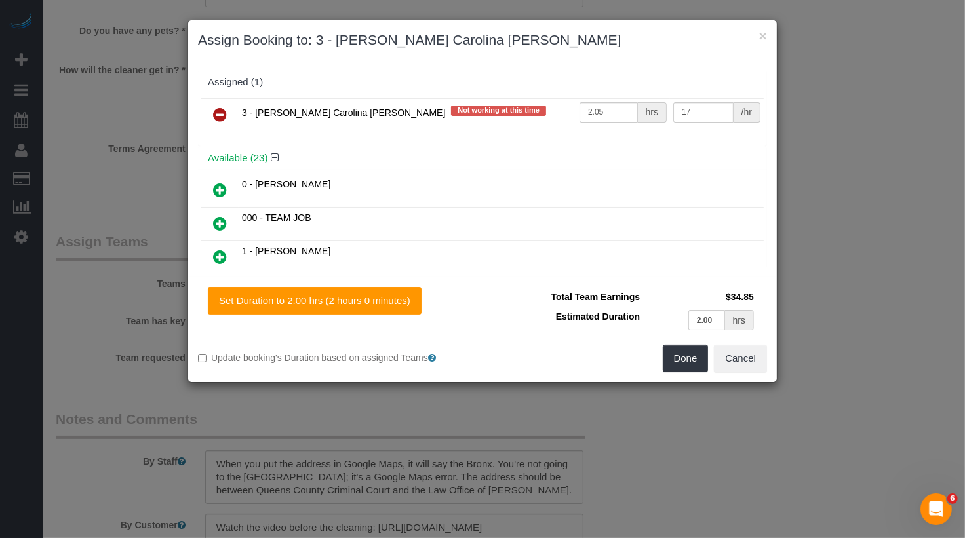
click at [223, 116] on icon at bounding box center [220, 115] width 14 height 16
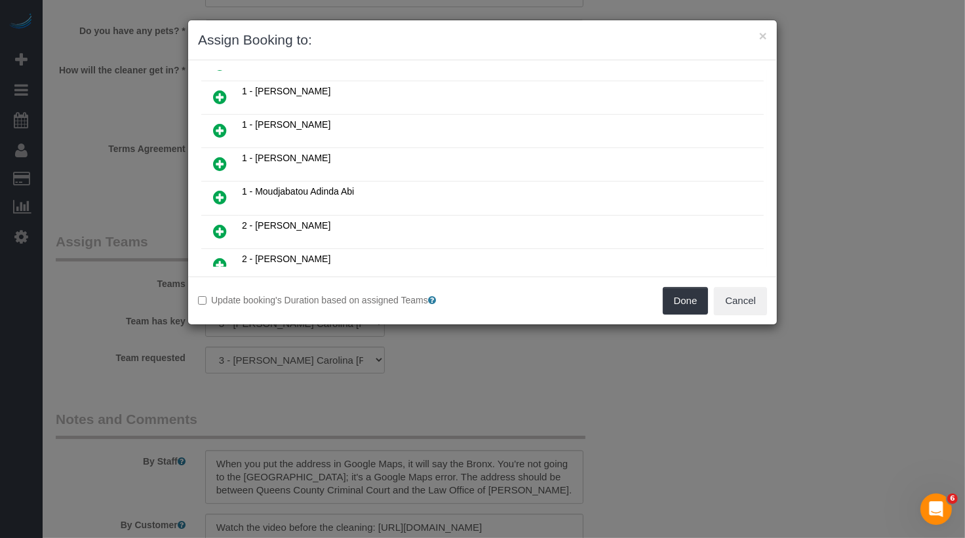
click at [229, 151] on link at bounding box center [220, 164] width 31 height 26
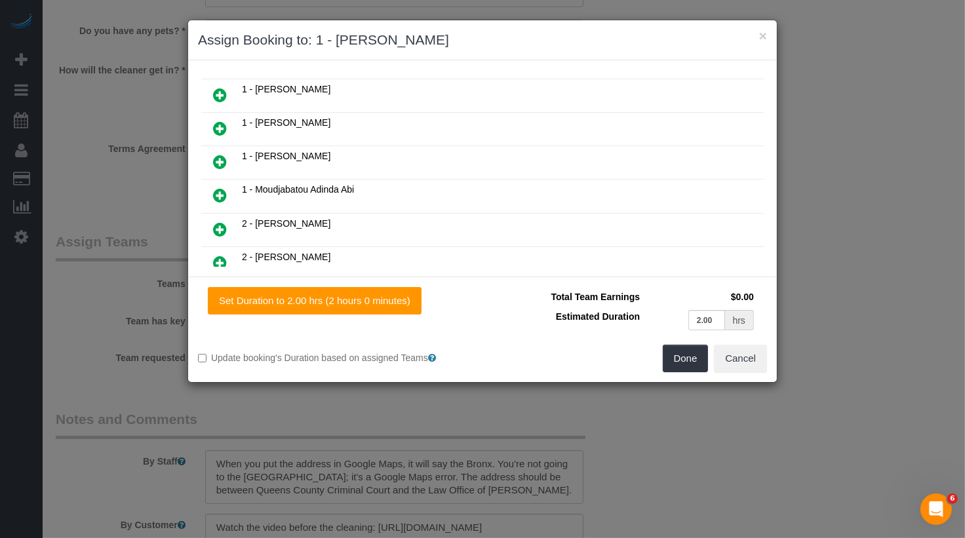
scroll to position [326, 0]
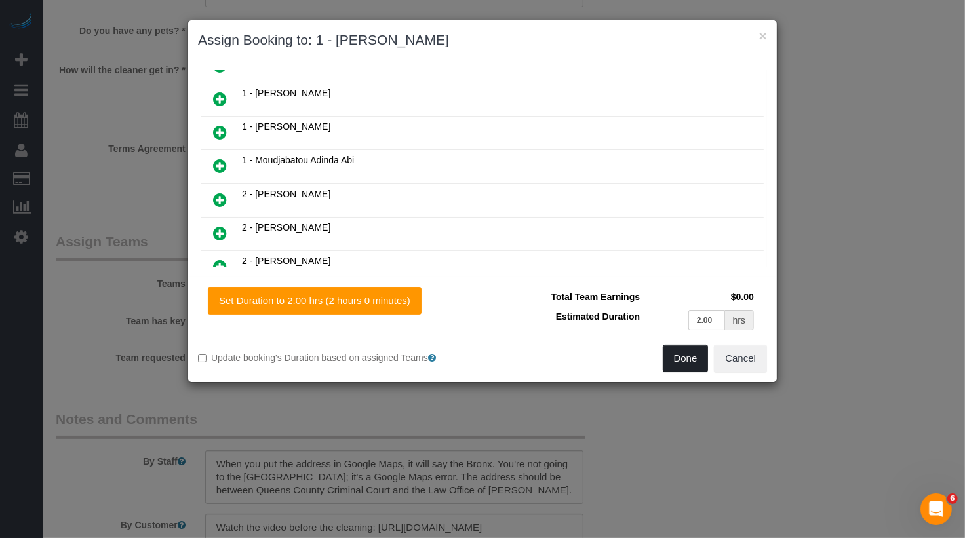
click at [688, 365] on button "Done" at bounding box center [686, 359] width 46 height 28
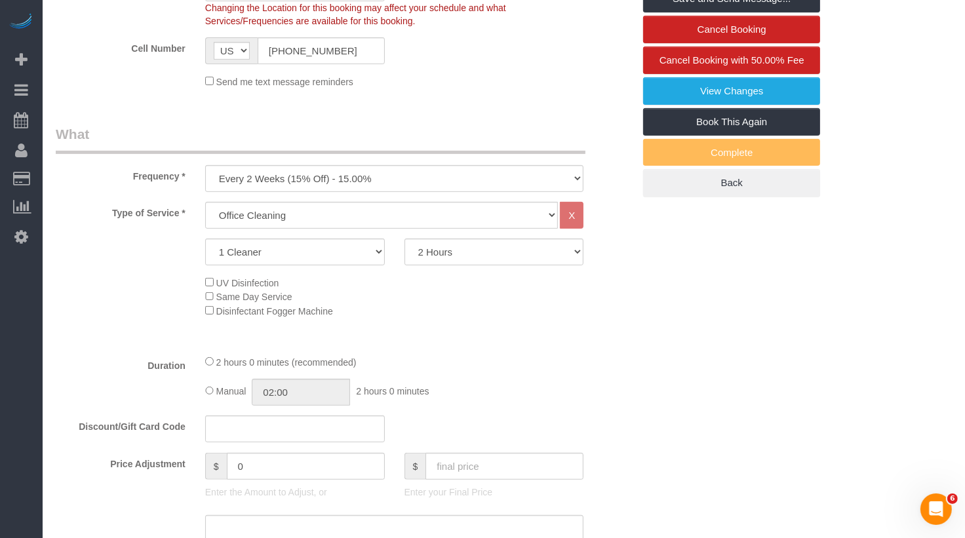
scroll to position [0, 0]
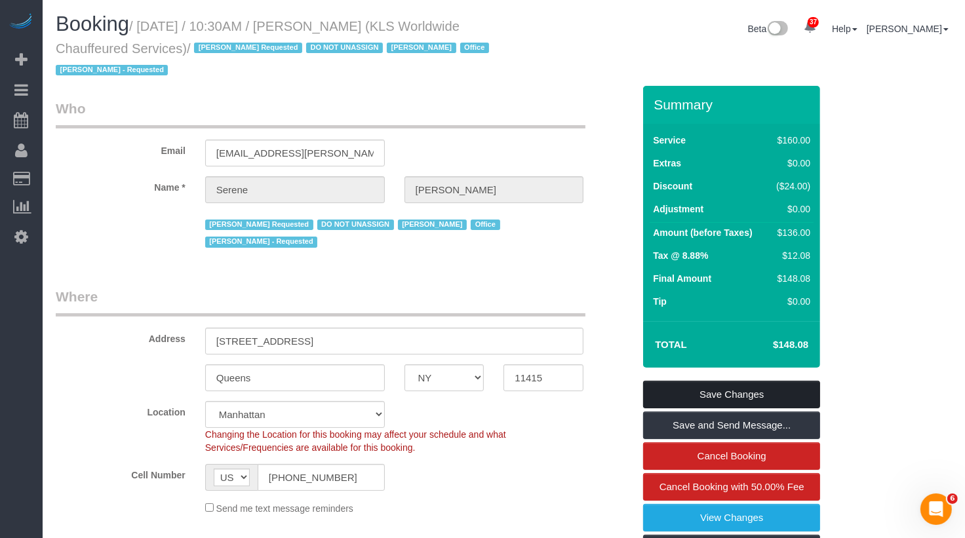
click at [711, 391] on link "Save Changes" at bounding box center [731, 395] width 177 height 28
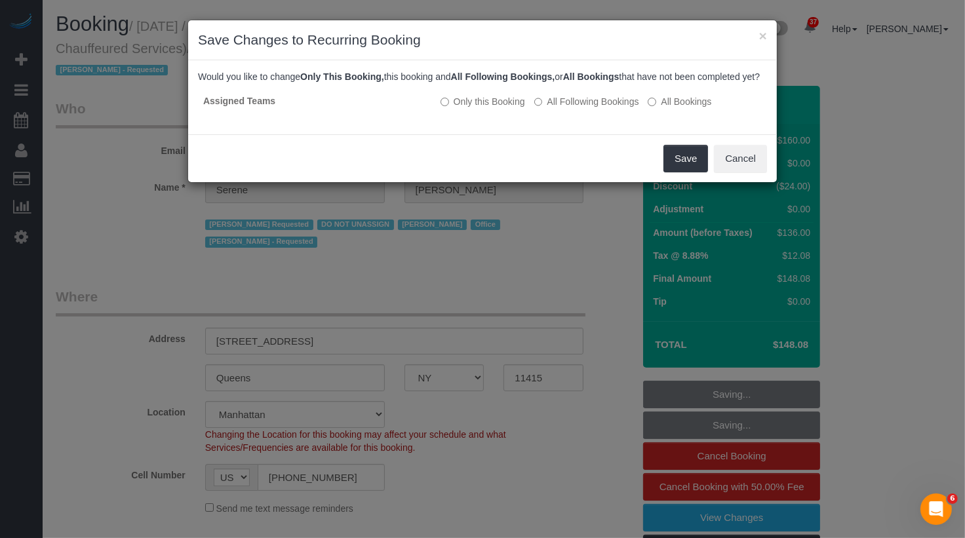
click at [693, 182] on div "Save Cancel" at bounding box center [482, 158] width 589 height 48
click at [684, 168] on button "Save" at bounding box center [685, 159] width 45 height 28
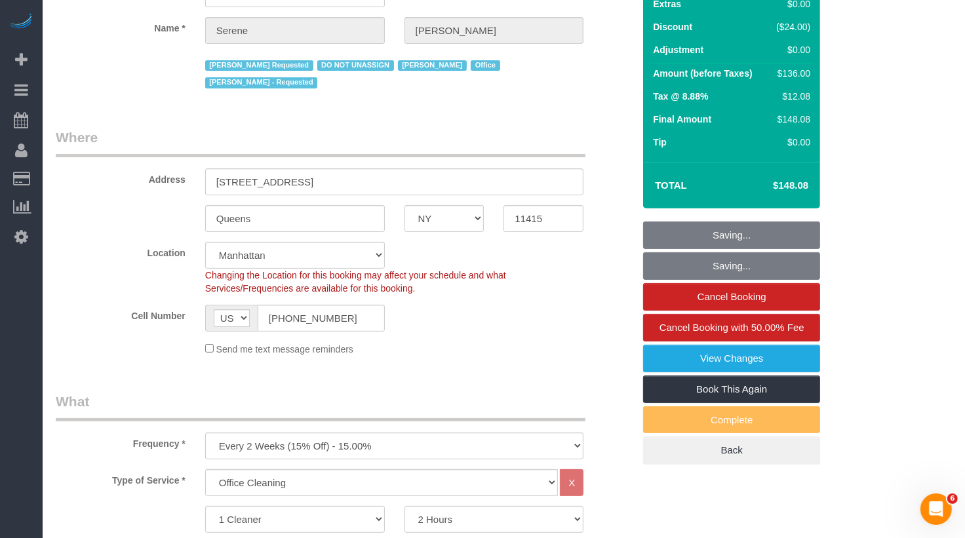
scroll to position [187, 0]
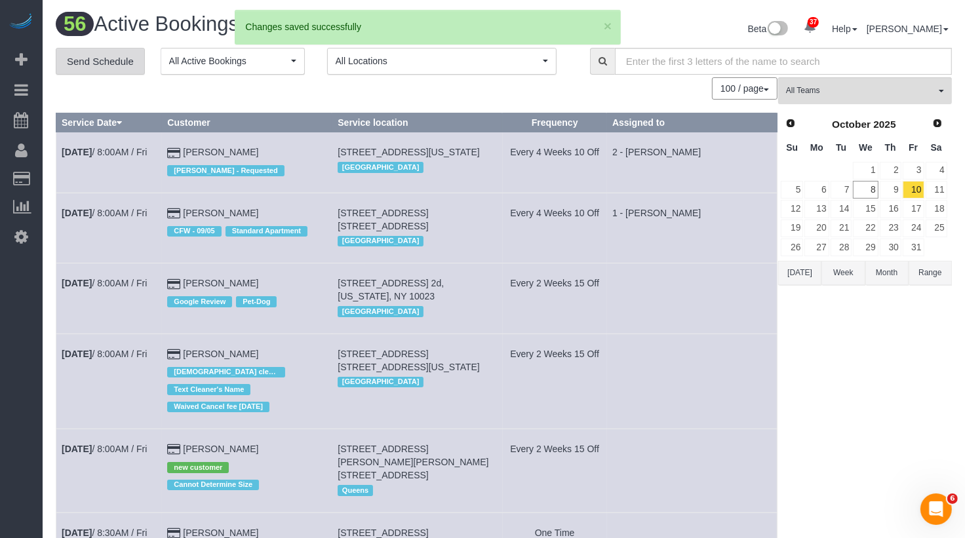
click at [117, 64] on link "Send Schedule" at bounding box center [100, 62] width 89 height 28
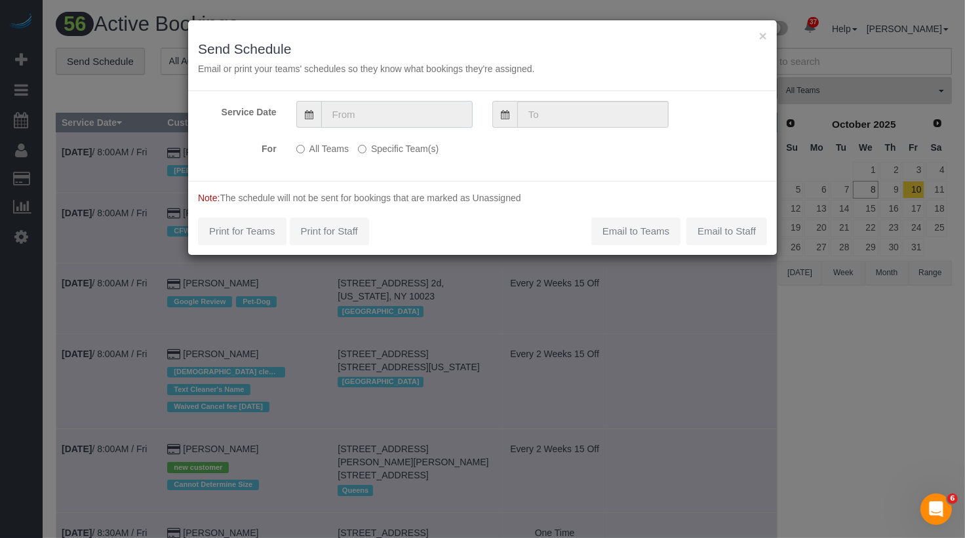
click at [397, 110] on input "text" at bounding box center [396, 114] width 151 height 27
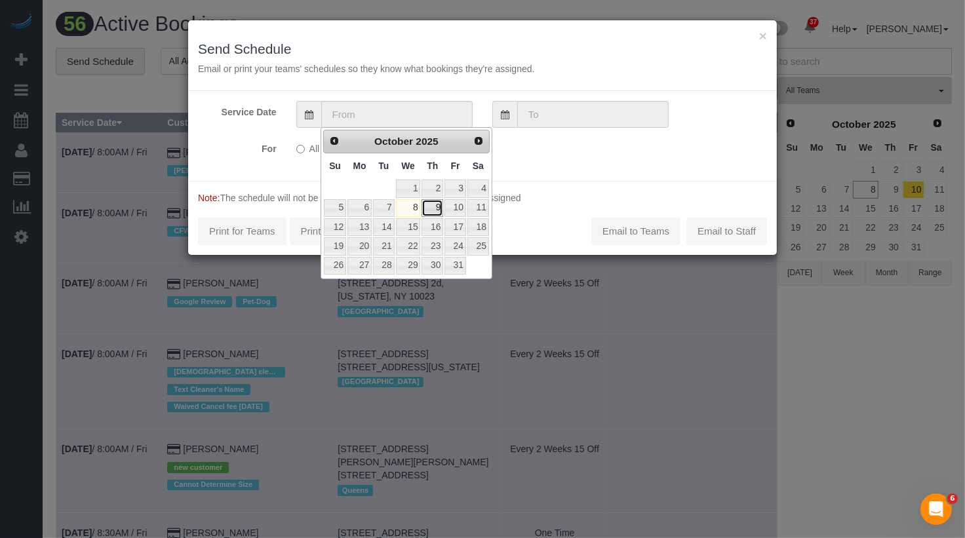
click at [439, 206] on link "9" at bounding box center [433, 208] width 22 height 18
type input "10/09/2025"
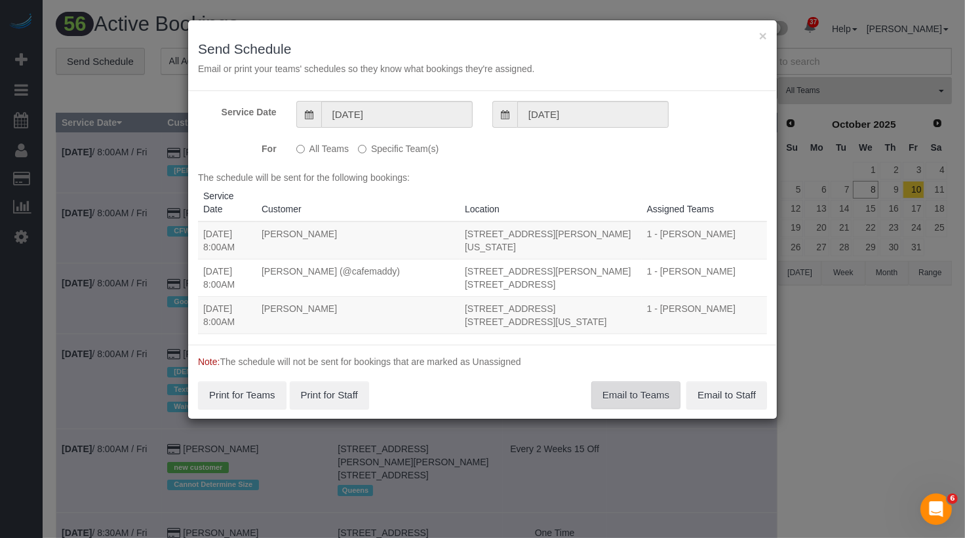
click at [626, 399] on button "Email to Teams" at bounding box center [635, 396] width 89 height 28
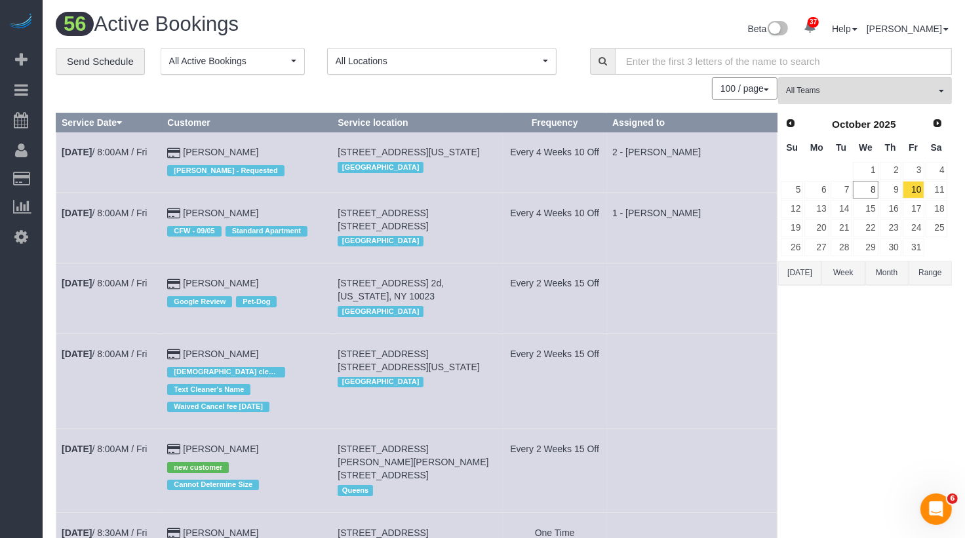
click at [703, 212] on td "1 - [PERSON_NAME]" at bounding box center [692, 228] width 170 height 70
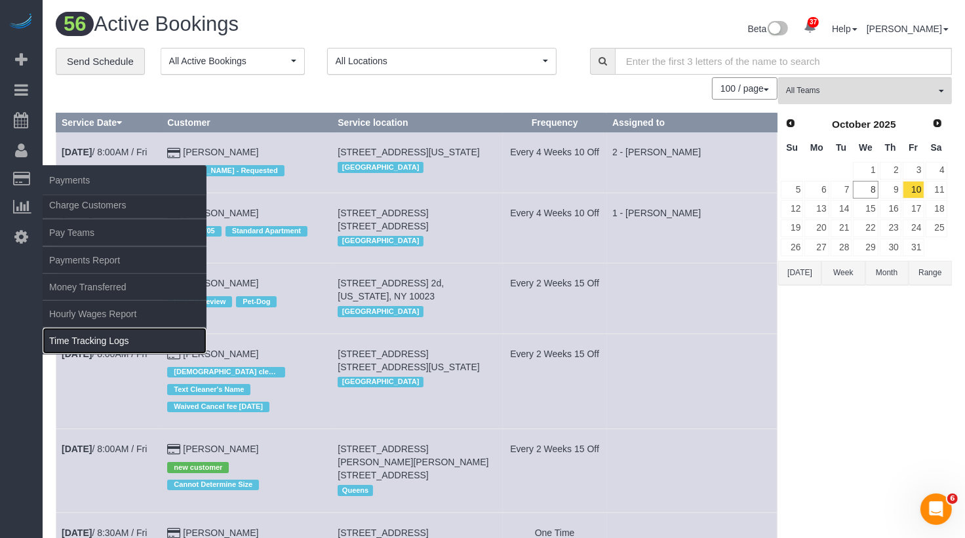
click at [91, 328] on link "Time Tracking Logs" at bounding box center [125, 341] width 164 height 26
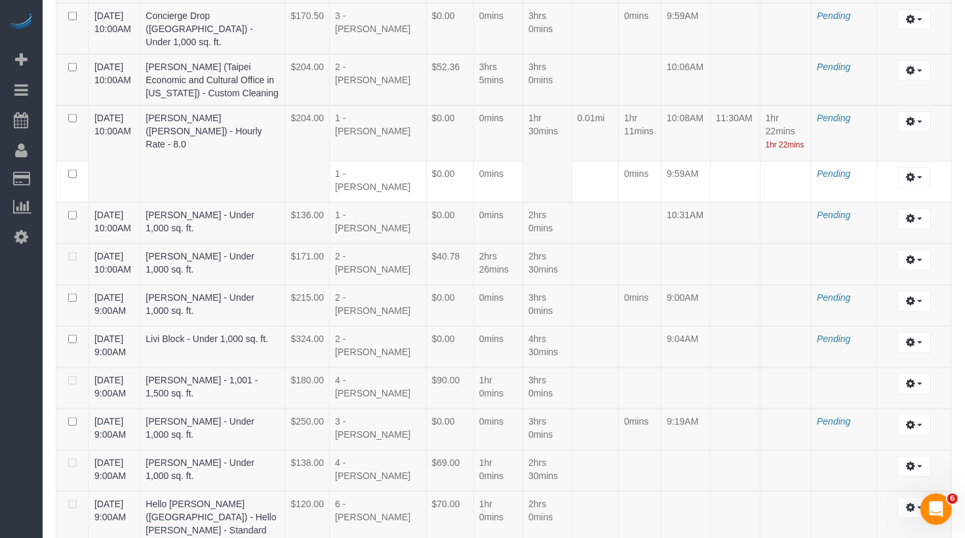
scroll to position [1272, 0]
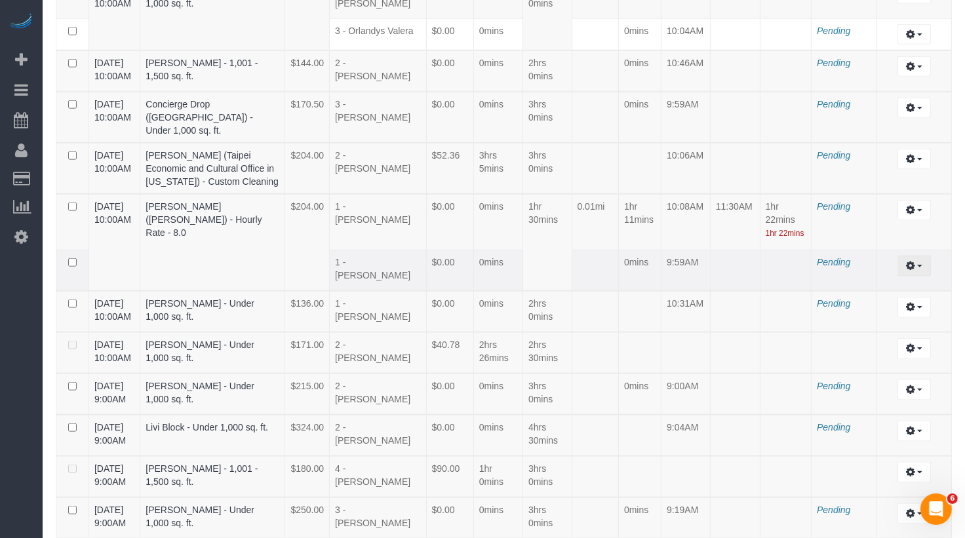
click at [907, 262] on icon "button" at bounding box center [910, 266] width 9 height 8
click at [887, 282] on link "Edit" at bounding box center [879, 290] width 104 height 17
select select "draft"
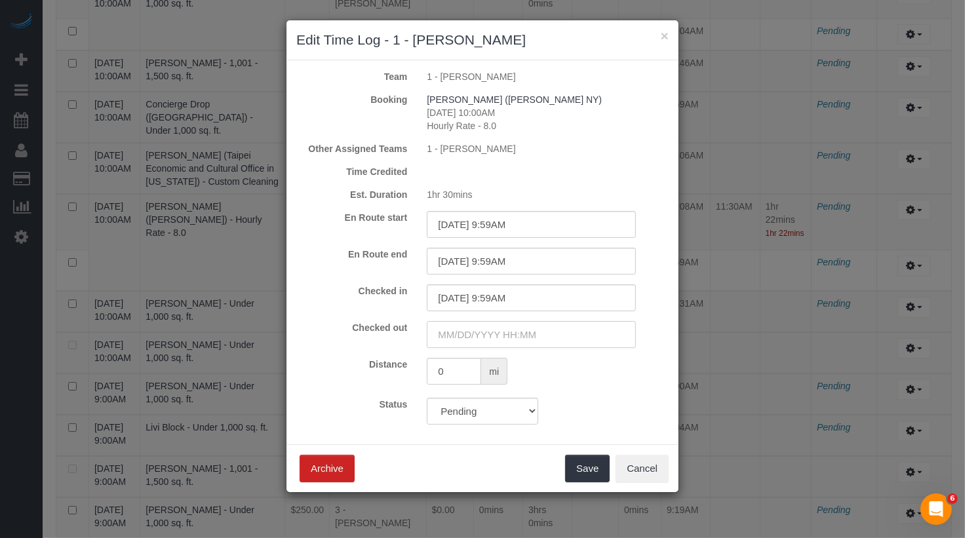
click at [494, 338] on input "text" at bounding box center [531, 334] width 209 height 27
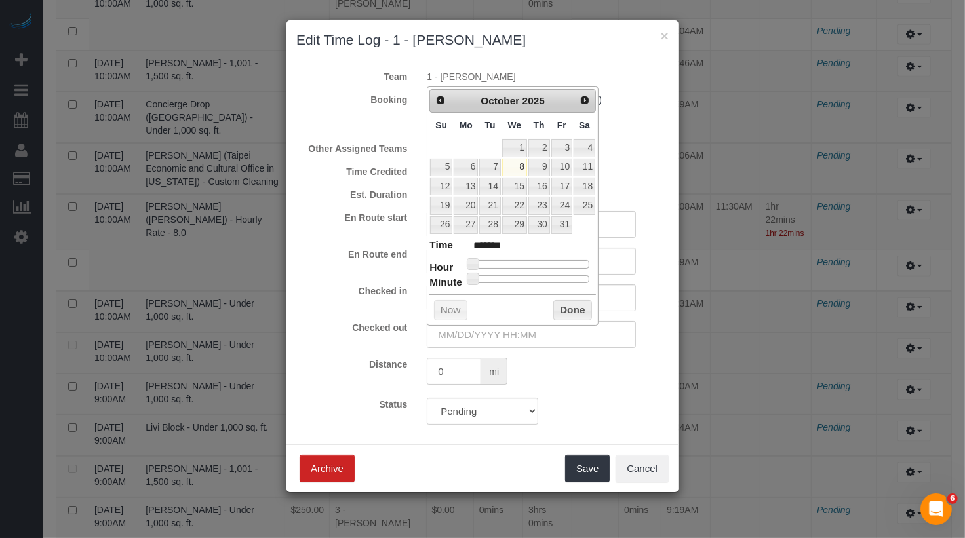
type input "10/08/2025 11:00AM"
type input "*******"
click at [530, 260] on div at bounding box center [530, 264] width 117 height 8
type input "10/08/2025 11:35AM"
type input "*******"
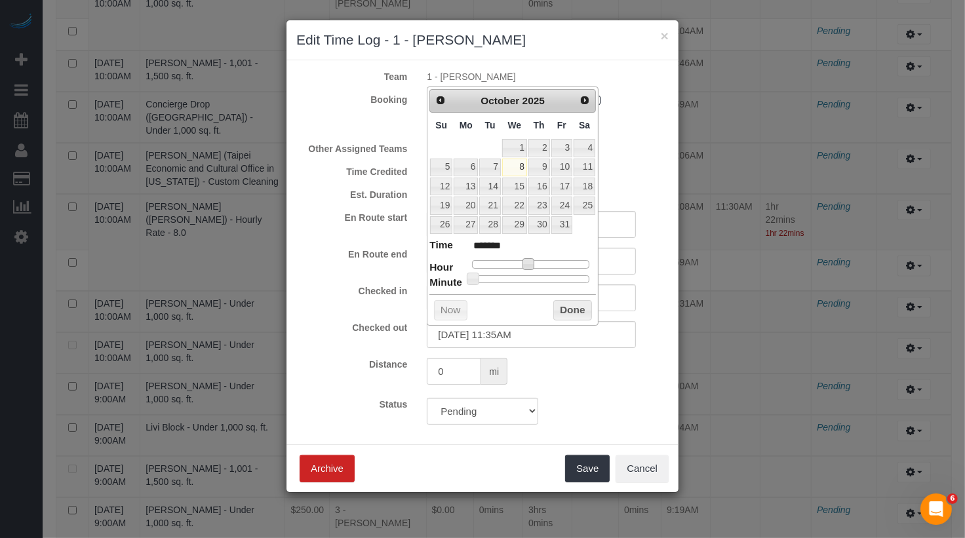
click at [542, 275] on div at bounding box center [530, 279] width 117 height 8
type input "10/08/2025 11:34AM"
type input "*******"
type input "10/08/2025 11:32AM"
type input "*******"
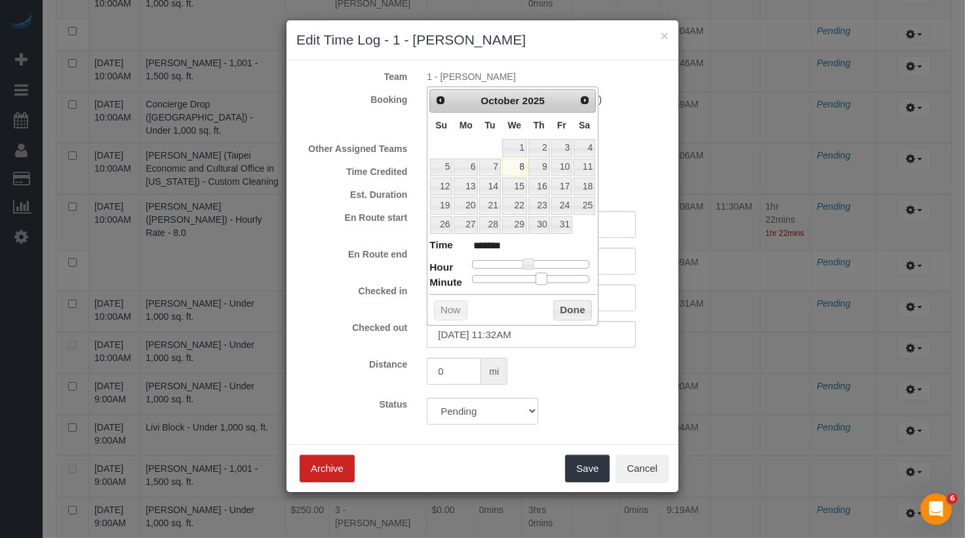
type input "10/08/2025 11:31AM"
type input "*******"
type input "10/08/2025 11:30AM"
type input "*******"
type input "10/08/2025 11:29AM"
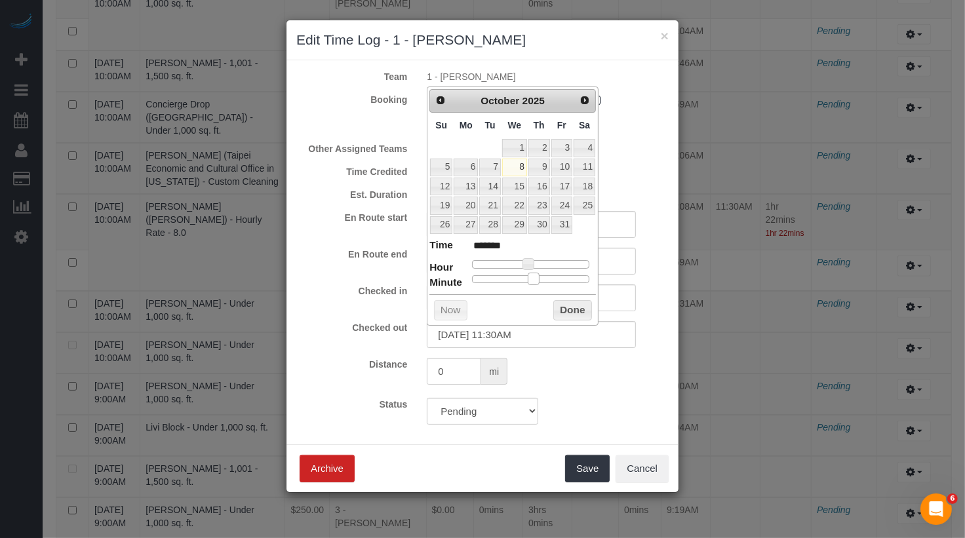
type input "*******"
type input "10/08/2025 11:28AM"
type input "*******"
type input "10/08/2025 11:29AM"
type input "*******"
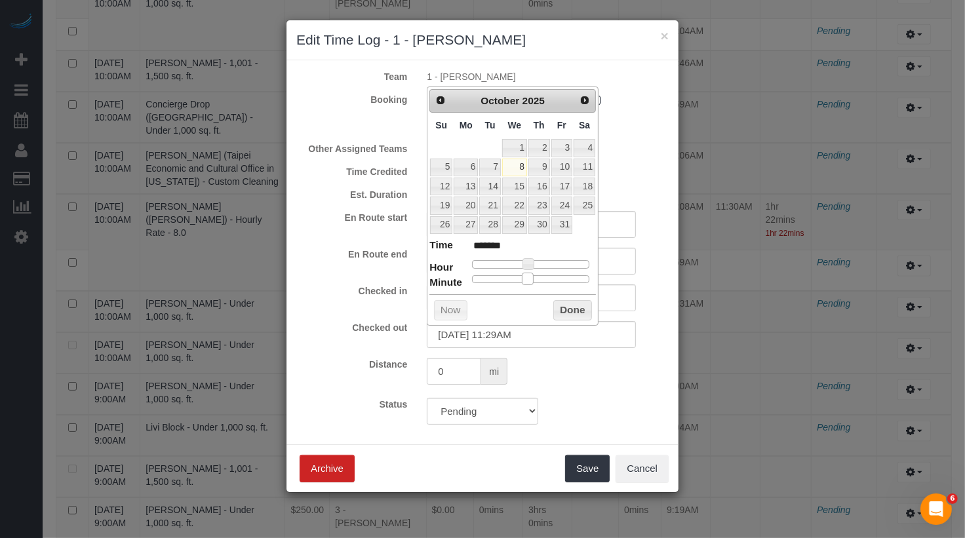
type input "10/08/2025 11:30AM"
type input "*******"
drag, startPoint x: 542, startPoint y: 274, endPoint x: 533, endPoint y: 275, distance: 9.3
click at [533, 275] on span at bounding box center [532, 279] width 12 height 12
click at [576, 309] on button "Done" at bounding box center [572, 310] width 39 height 21
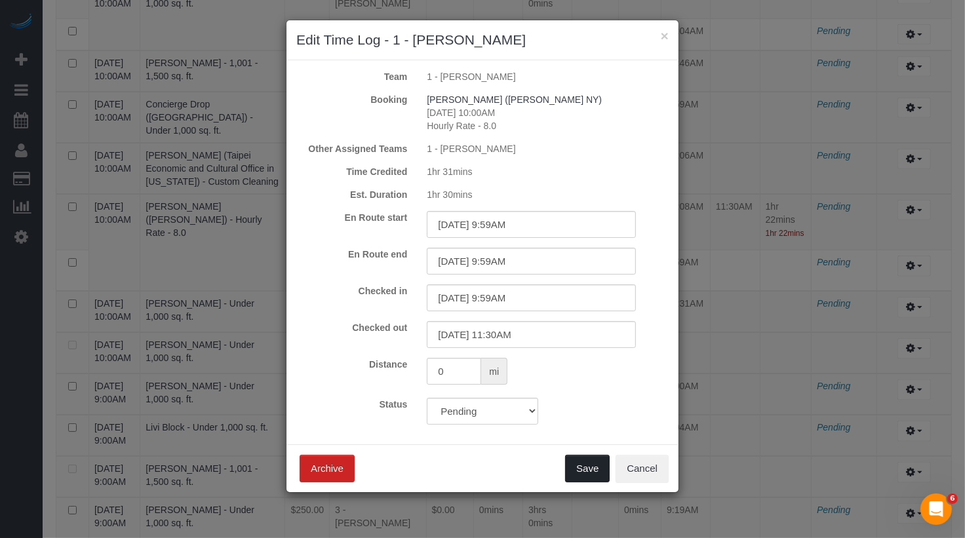
click at [591, 468] on button "Save" at bounding box center [587, 469] width 45 height 28
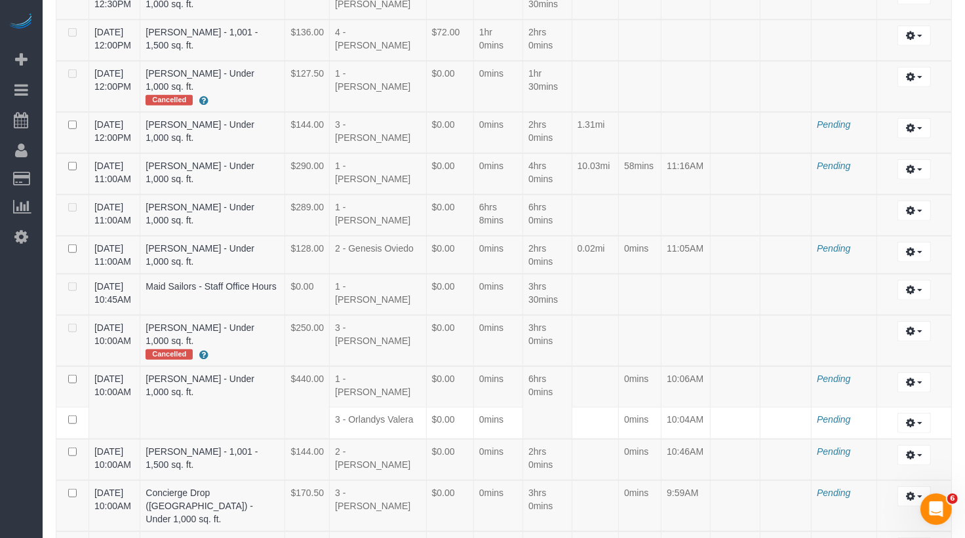
scroll to position [793, 0]
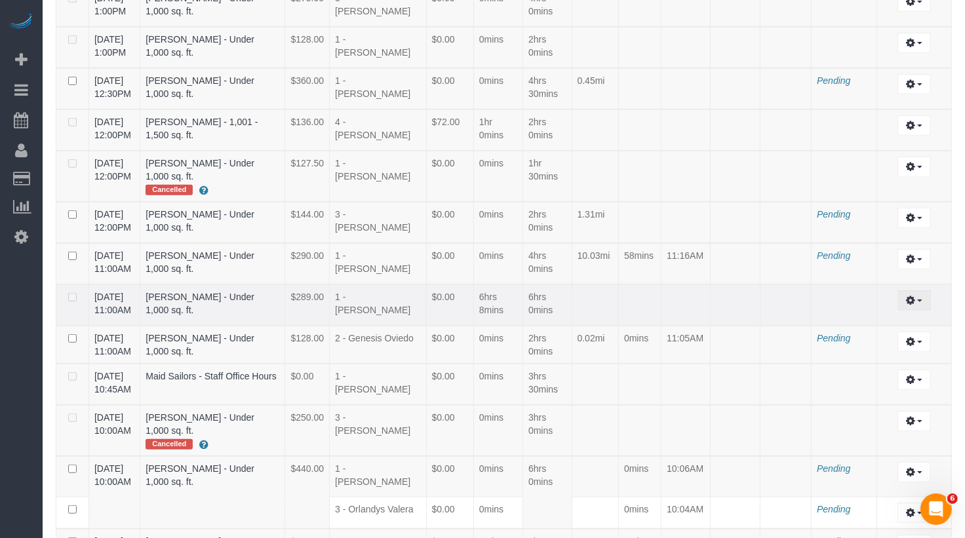
click at [909, 296] on icon "button" at bounding box center [910, 300] width 9 height 8
click at [901, 316] on link "Edit" at bounding box center [879, 324] width 104 height 17
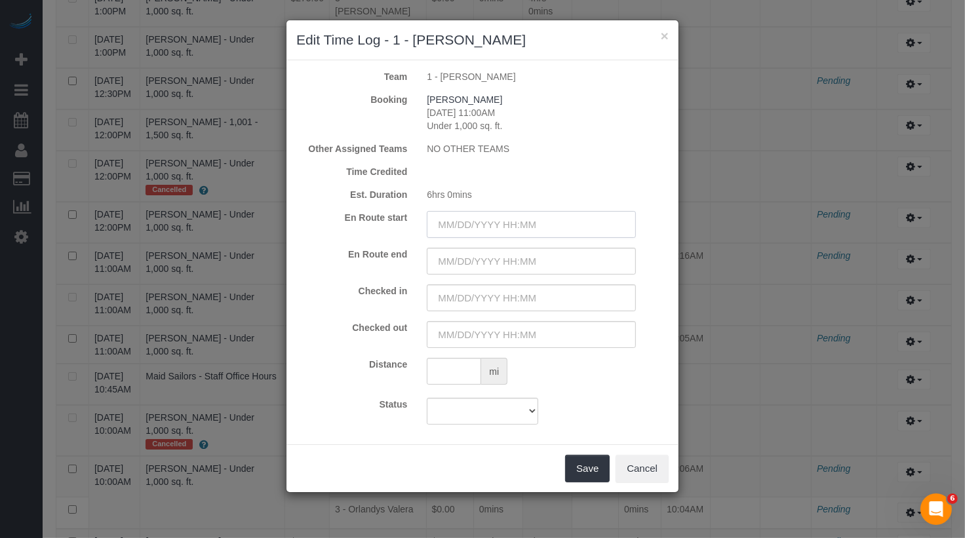
click at [496, 220] on input "text" at bounding box center [531, 224] width 209 height 27
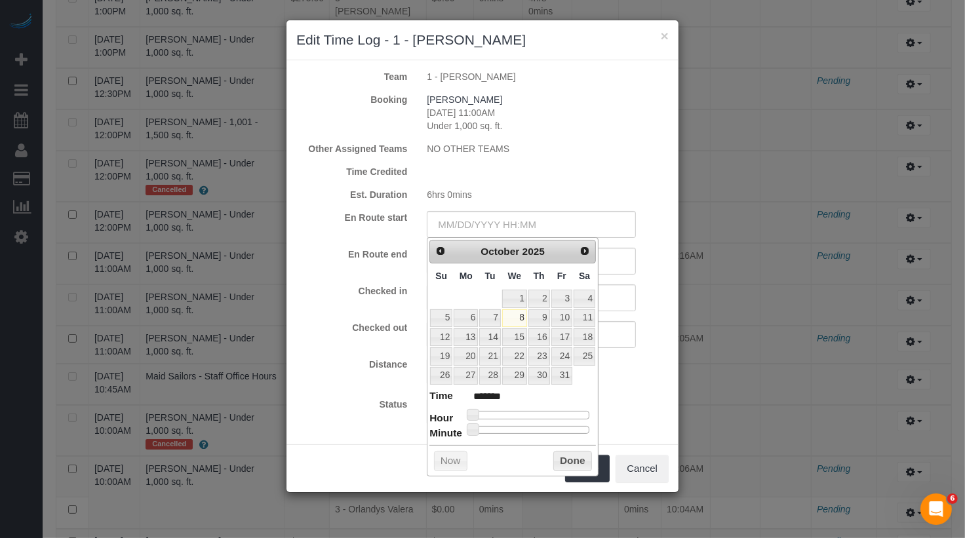
click at [524, 406] on dl "Time ******* Hour Minute Second Millisecond Microsecond Time Zone ***** ***** *…" at bounding box center [512, 411] width 167 height 45
type input "10/08/2025 10:00AM"
type input "*******"
click at [524, 412] on div at bounding box center [530, 415] width 117 height 8
type input "10/08/2025 11:00AM"
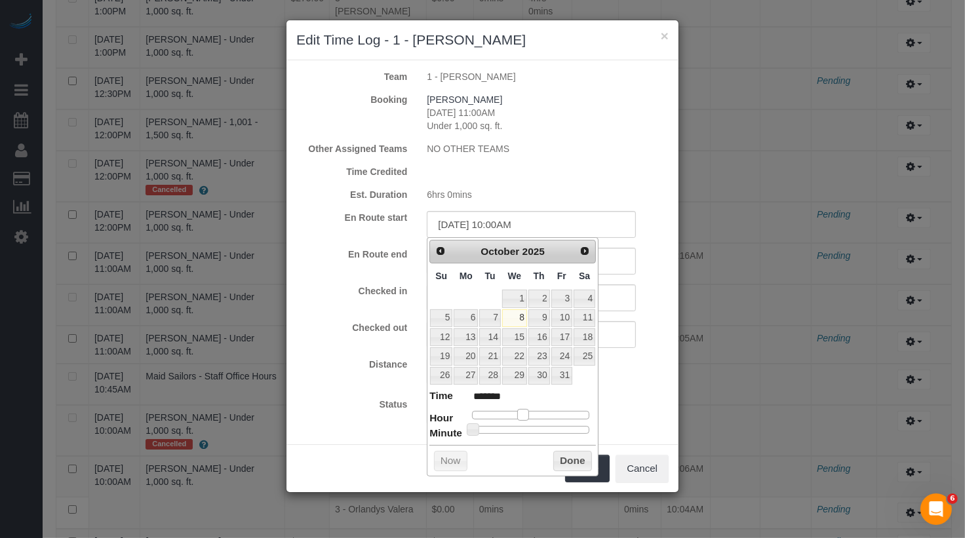
type input "*******"
click at [530, 413] on span at bounding box center [528, 415] width 12 height 12
type input "10/08/2025 11:06AM"
type input "*******"
click at [483, 426] on div at bounding box center [530, 430] width 117 height 8
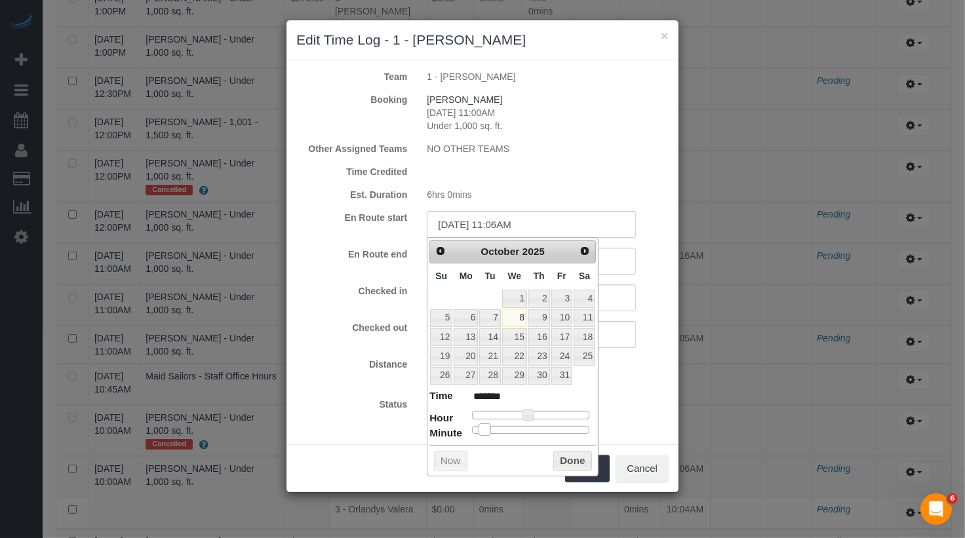
type input "10/08/2025 11:05AM"
type input "*******"
click at [481, 425] on span at bounding box center [483, 430] width 12 height 12
click at [623, 303] on input "text" at bounding box center [531, 298] width 209 height 27
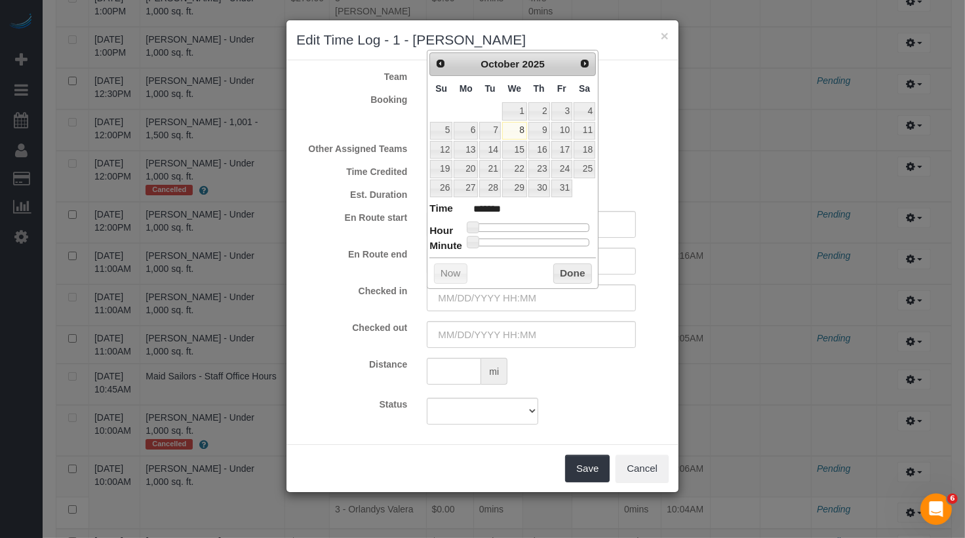
type input "[DATE] 9:00AM"
type input "******"
click at [519, 226] on div at bounding box center [530, 228] width 117 height 8
type input "10/08/2025 10:00AM"
type input "*******"
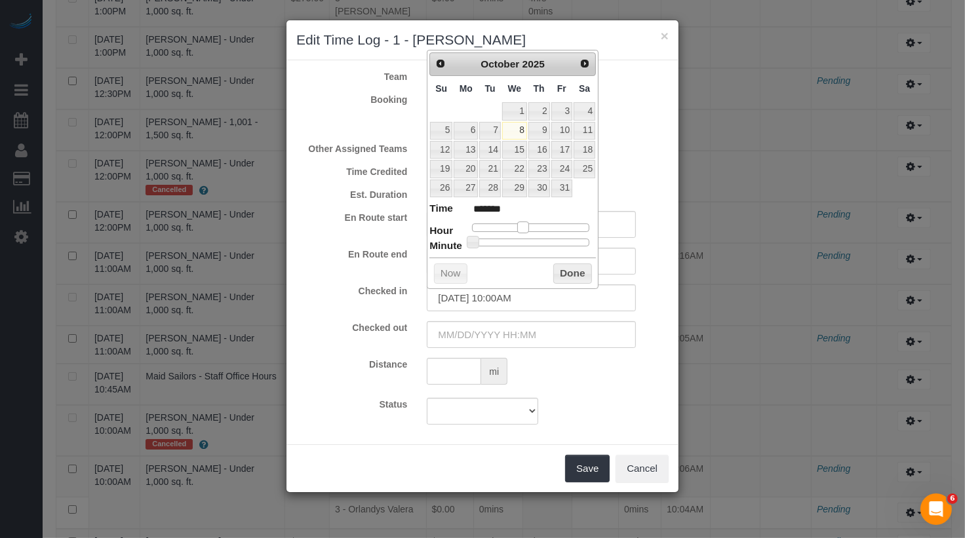
type input "10/08/2025 11:00AM"
type input "*******"
drag, startPoint x: 519, startPoint y: 226, endPoint x: 532, endPoint y: 227, distance: 12.5
click at [532, 227] on span at bounding box center [528, 228] width 12 height 12
type input "10/08/2025 11:09AM"
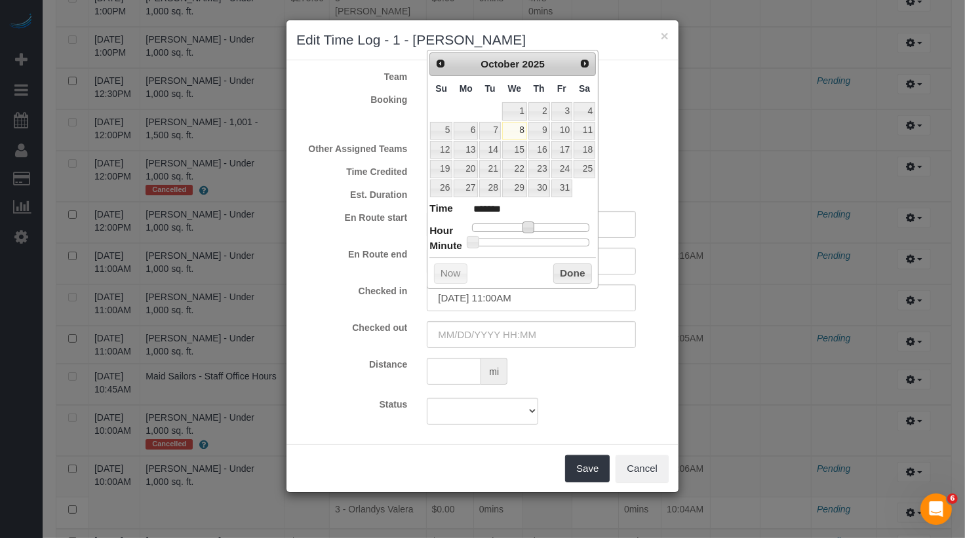
type input "*******"
click at [489, 242] on div at bounding box center [530, 243] width 117 height 8
type input "10/08/2025 11:08AM"
type input "*******"
type input "10/08/2025 11:07AM"
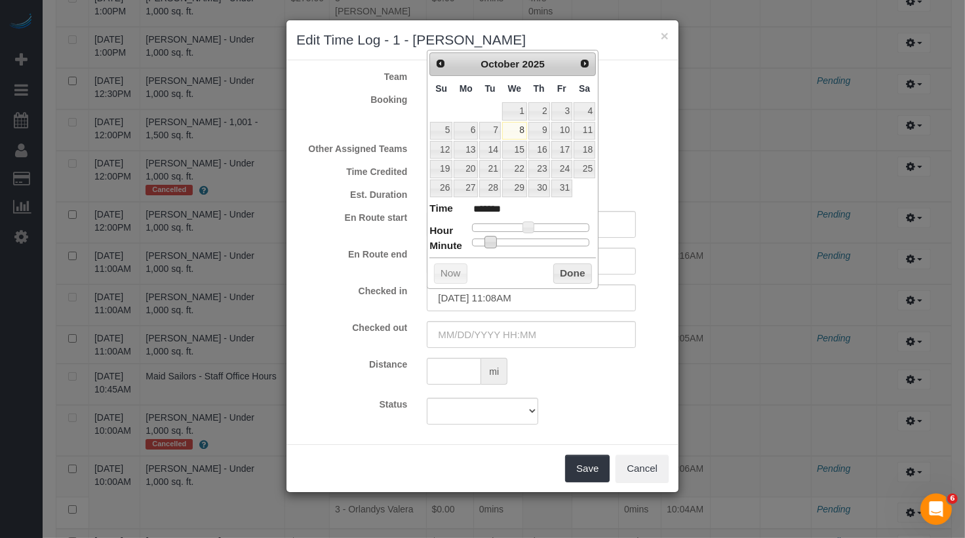
type input "*******"
type input "10/08/2025 11:06AM"
type input "*******"
type input "10/08/2025 11:05AM"
type input "*******"
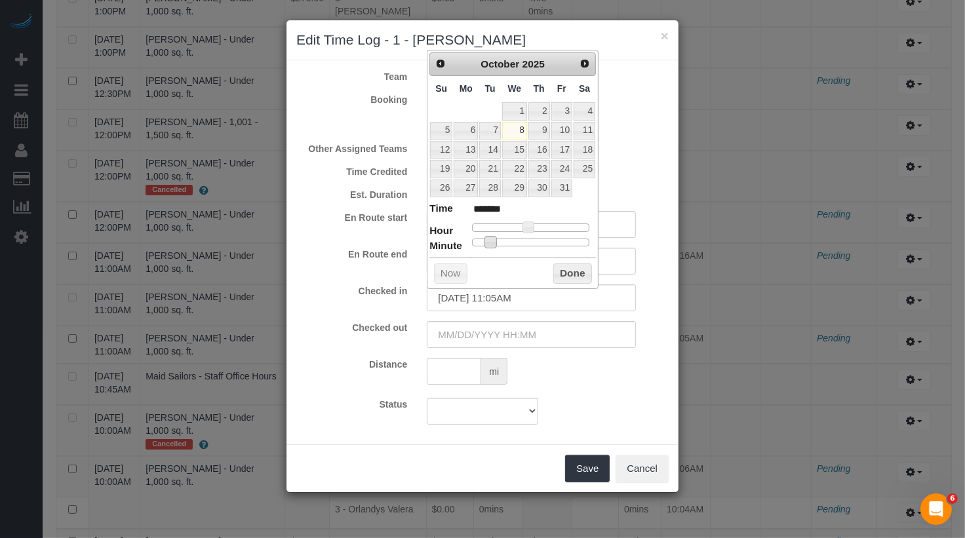
type input "10/08/2025 11:04AM"
type input "*******"
type input "10/08/2025 11:02AM"
type input "*******"
type input "10/08/2025 11:03AM"
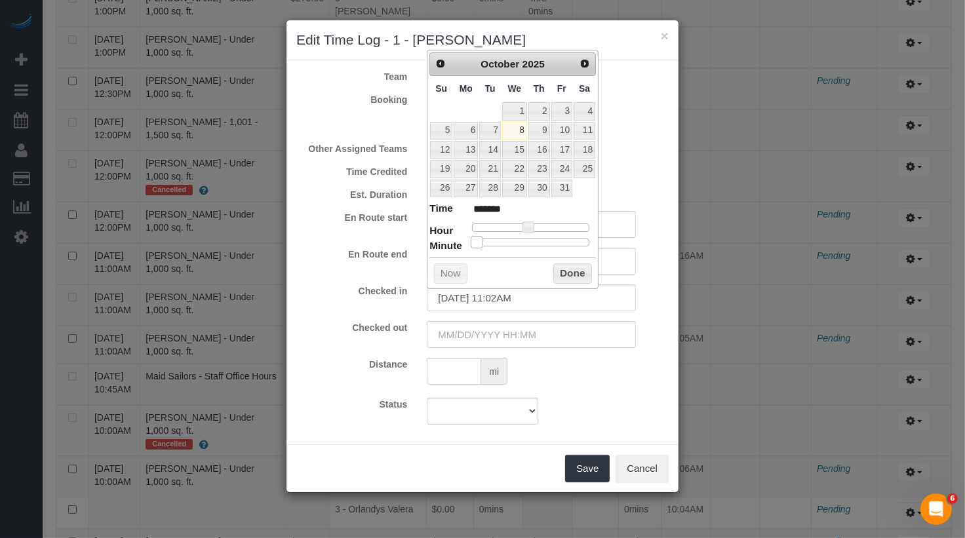
type input "*******"
type input "10/08/2025 11:04AM"
type input "*******"
type input "10/08/2025 11:05AM"
type input "*******"
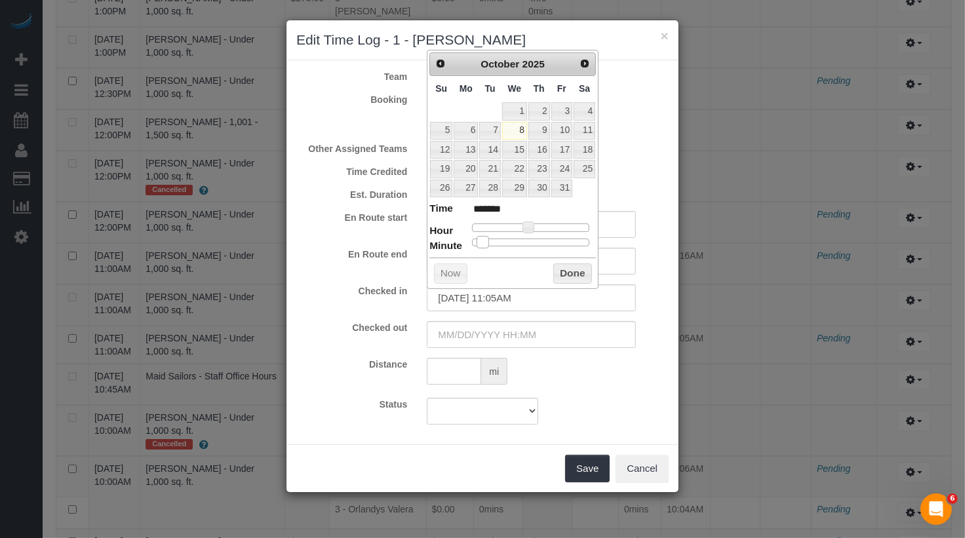
drag, startPoint x: 489, startPoint y: 242, endPoint x: 481, endPoint y: 244, distance: 8.1
click at [481, 244] on div "Prev Next October 2025 Su Mo Tu We Th Fr Sa 1 2 3 4 5 6 7 8 9 10 11 12 13 14 15…" at bounding box center [513, 169] width 172 height 239
click at [562, 271] on button "Done" at bounding box center [572, 274] width 39 height 21
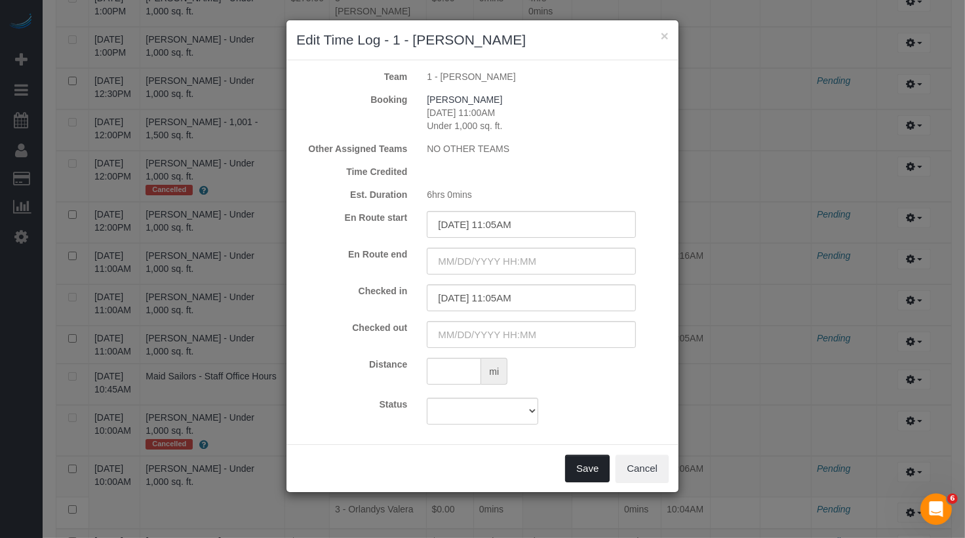
click at [601, 473] on button "Save" at bounding box center [587, 469] width 45 height 28
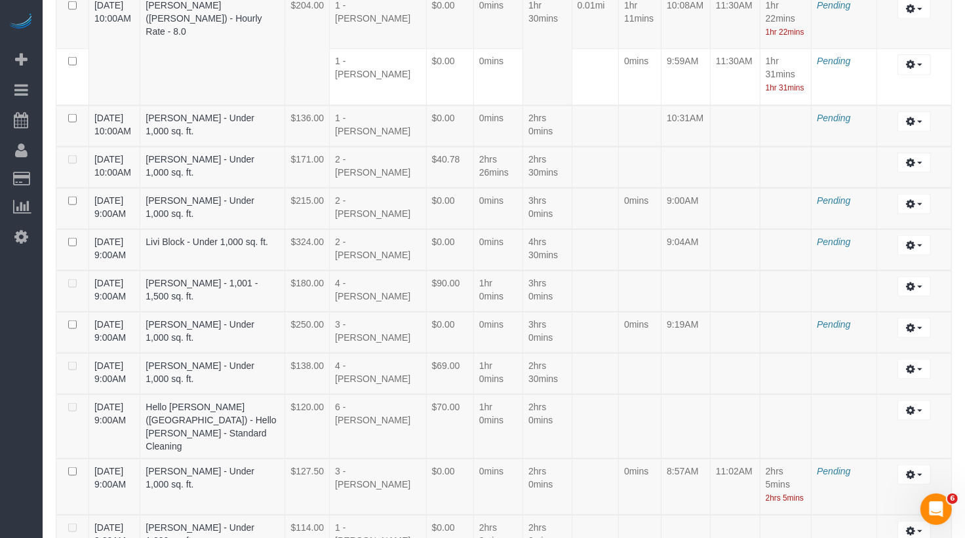
scroll to position [1810, 0]
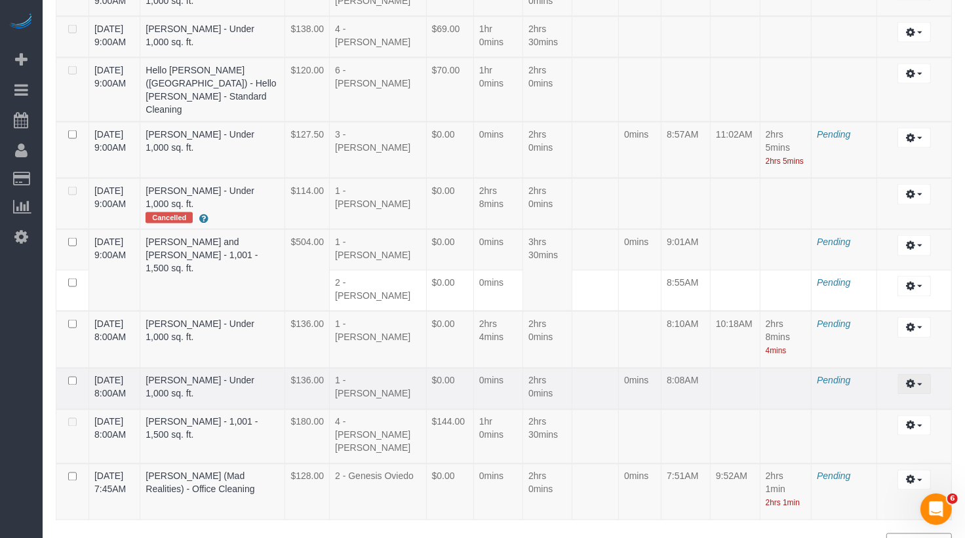
click at [911, 380] on icon "button" at bounding box center [910, 384] width 9 height 8
click at [903, 400] on link "Edit" at bounding box center [879, 408] width 104 height 17
select select "draft"
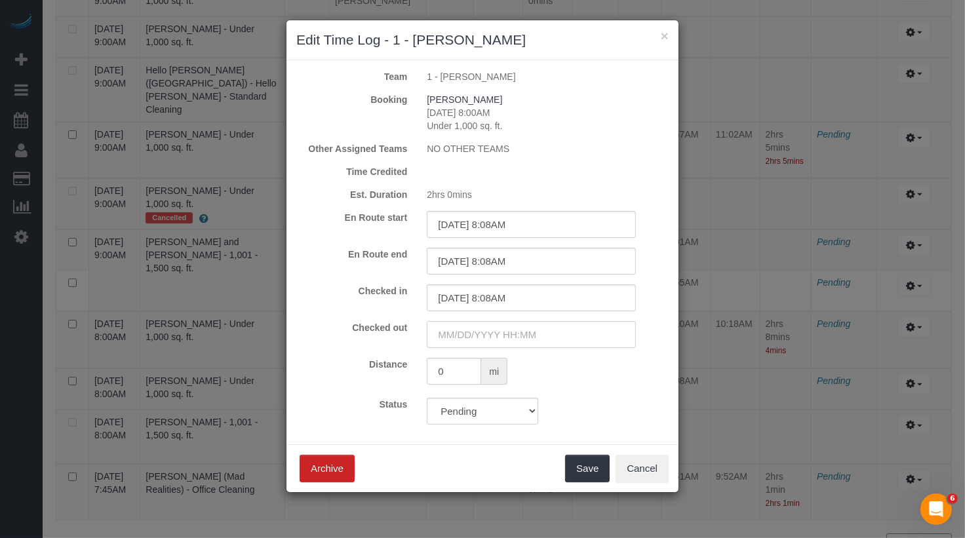
click at [537, 336] on input "text" at bounding box center [531, 334] width 209 height 27
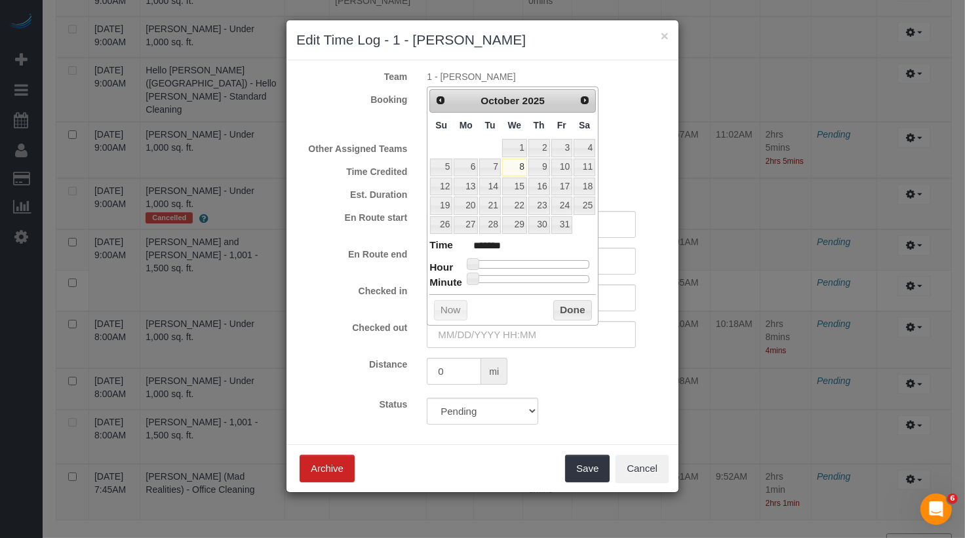
type input "10/08/2025 11:00AM"
type input "*******"
click at [529, 264] on div at bounding box center [530, 264] width 117 height 8
type input "10/08/2025 10:00AM"
type input "*******"
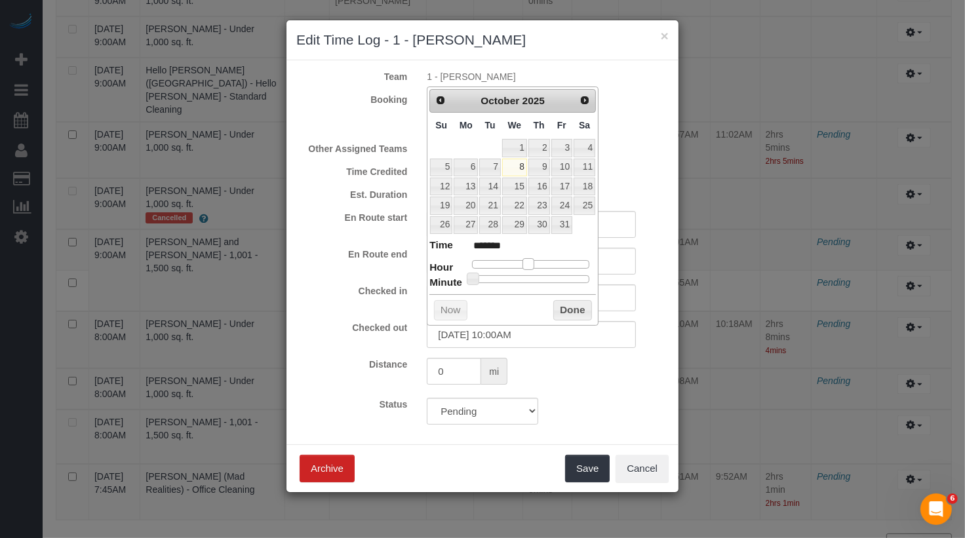
type input "[DATE] 9:00AM"
type input "******"
drag, startPoint x: 529, startPoint y: 264, endPoint x: 522, endPoint y: 264, distance: 7.2
click at [522, 264] on span at bounding box center [518, 264] width 12 height 12
type input "10/08/2025 10:00AM"
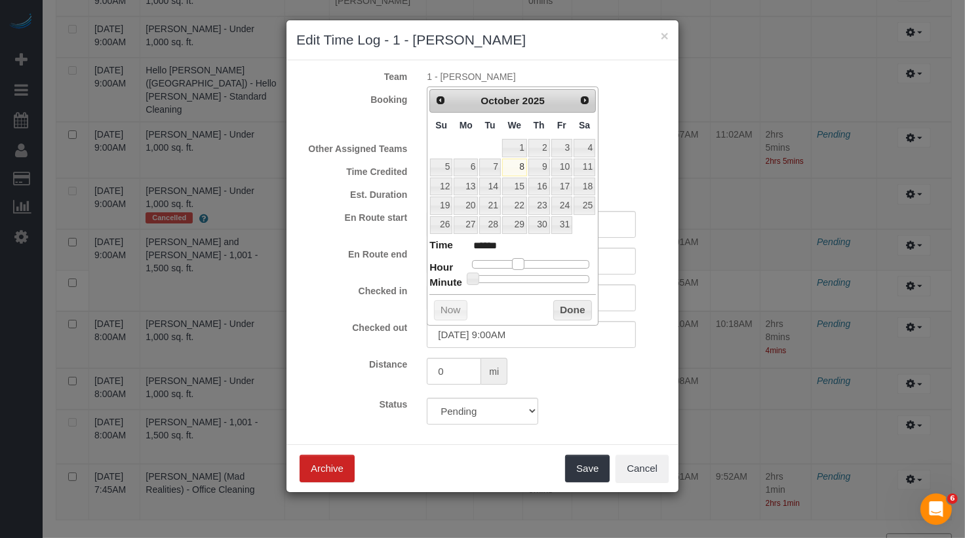
type input "*******"
click at [521, 264] on span at bounding box center [523, 264] width 12 height 12
type input "10/08/2025 10:01AM"
type input "*******"
type input "10/08/2025 10:02AM"
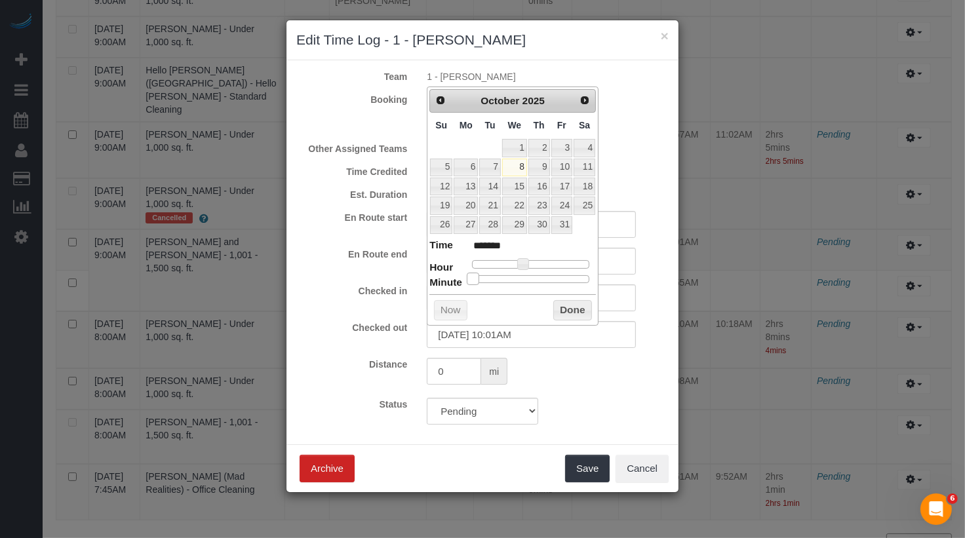
type input "*******"
type input "10/08/2025 10:03AM"
type input "*******"
type input "10/08/2025 10:04AM"
type input "*******"
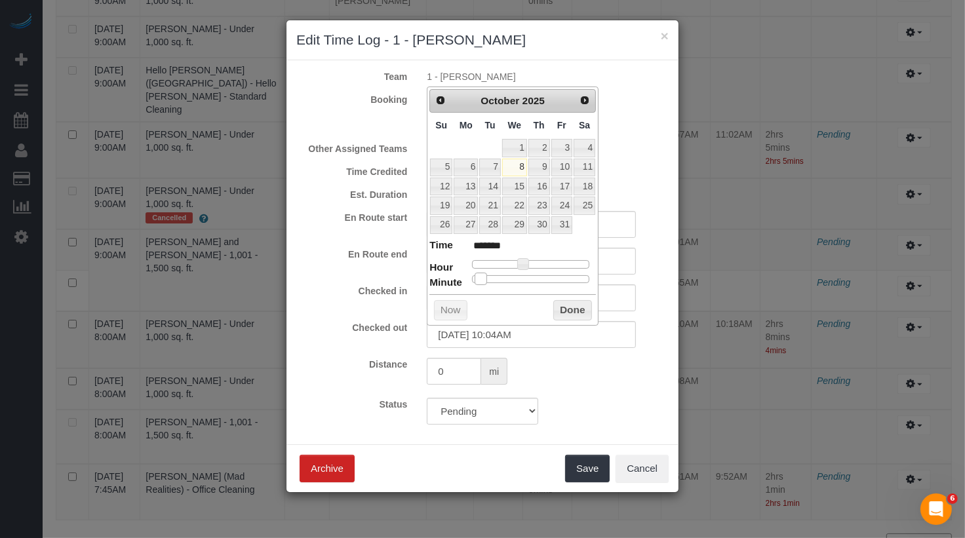
type input "10/08/2025 10:05AM"
type input "*******"
type input "10/08/2025 10:06AM"
type input "*******"
type input "10/08/2025 10:07AM"
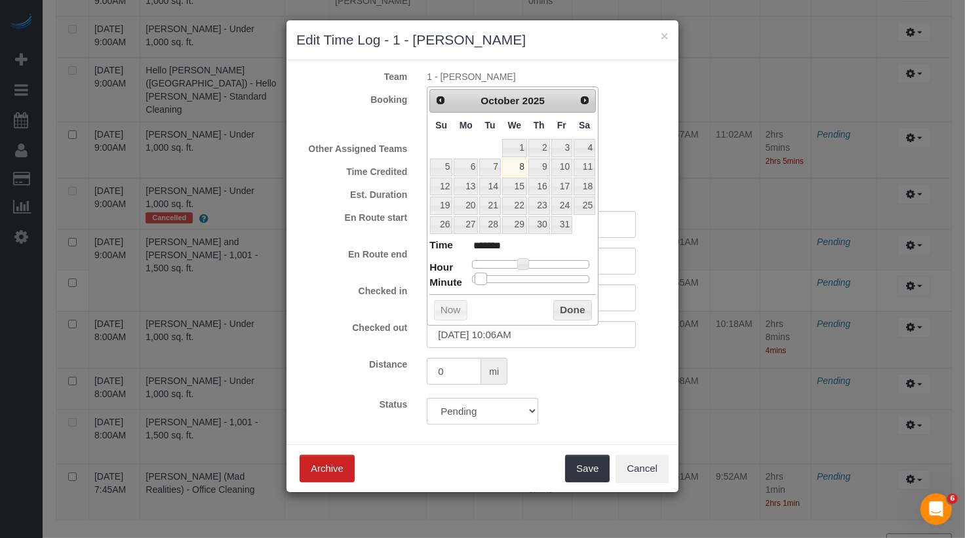
type input "*******"
type input "10/08/2025 10:08AM"
type input "*******"
type input "10/08/2025 10:09AM"
type input "*******"
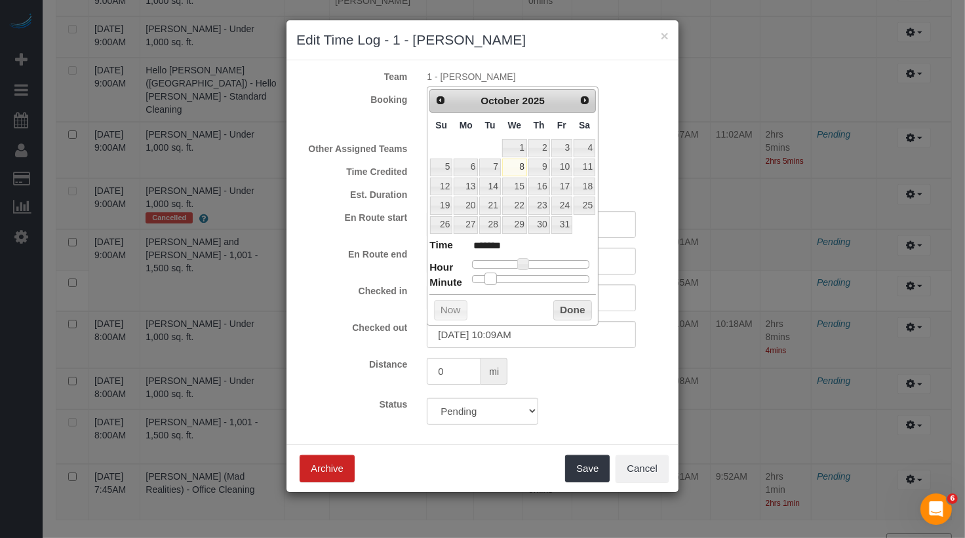
drag, startPoint x: 470, startPoint y: 276, endPoint x: 489, endPoint y: 277, distance: 19.0
click at [489, 277] on span at bounding box center [490, 279] width 12 height 12
click at [578, 300] on button "Done" at bounding box center [572, 310] width 39 height 21
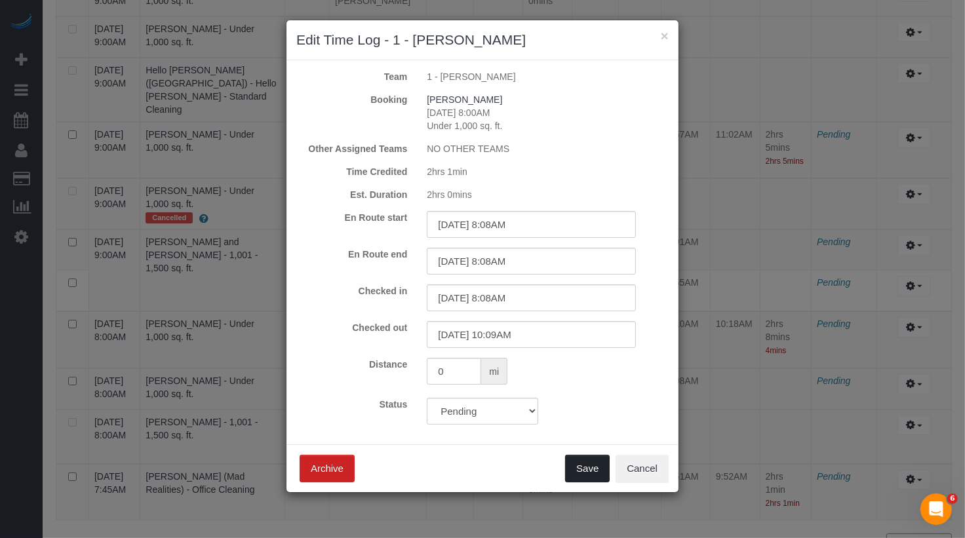
click at [604, 474] on button "Save" at bounding box center [587, 469] width 45 height 28
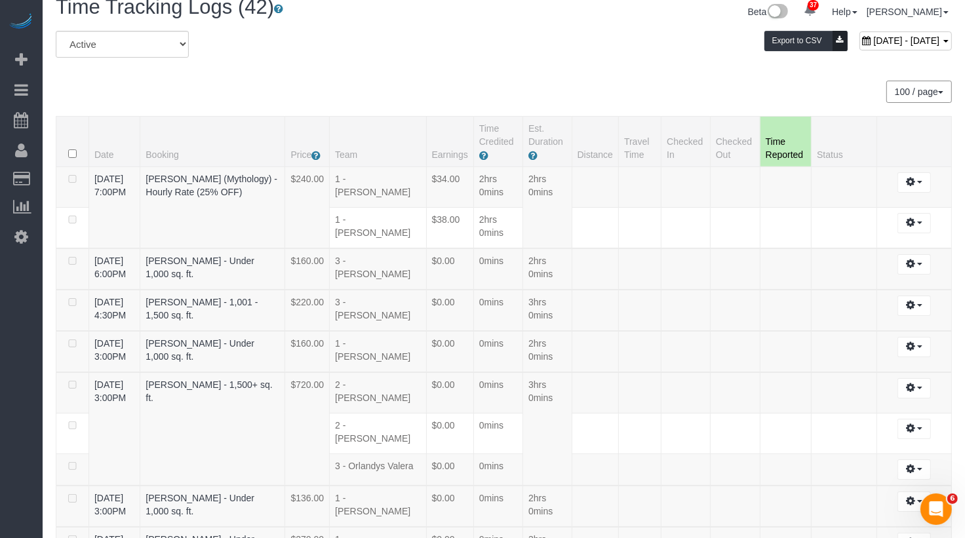
scroll to position [0, 0]
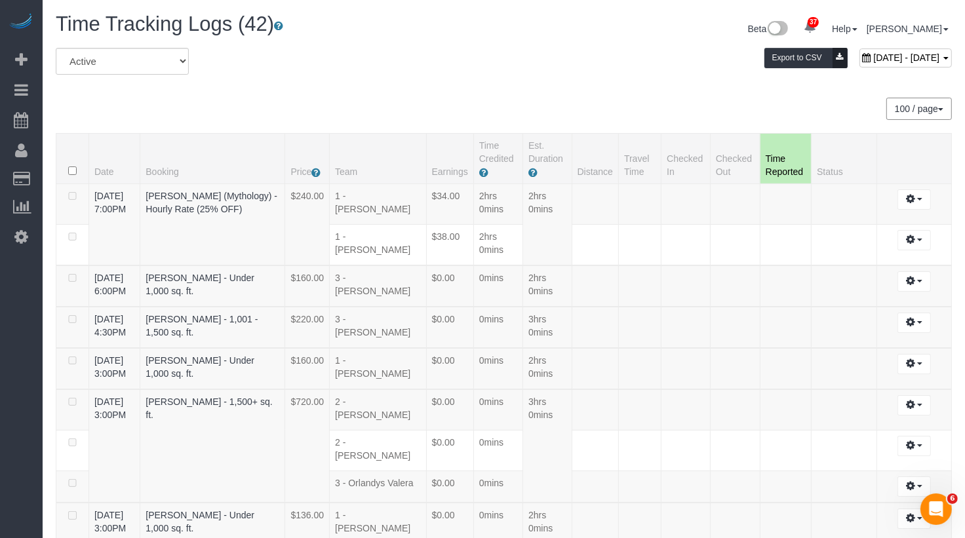
click at [873, 58] on span "October 08, 2025 - October 08, 2025" at bounding box center [906, 57] width 66 height 10
type input "**********"
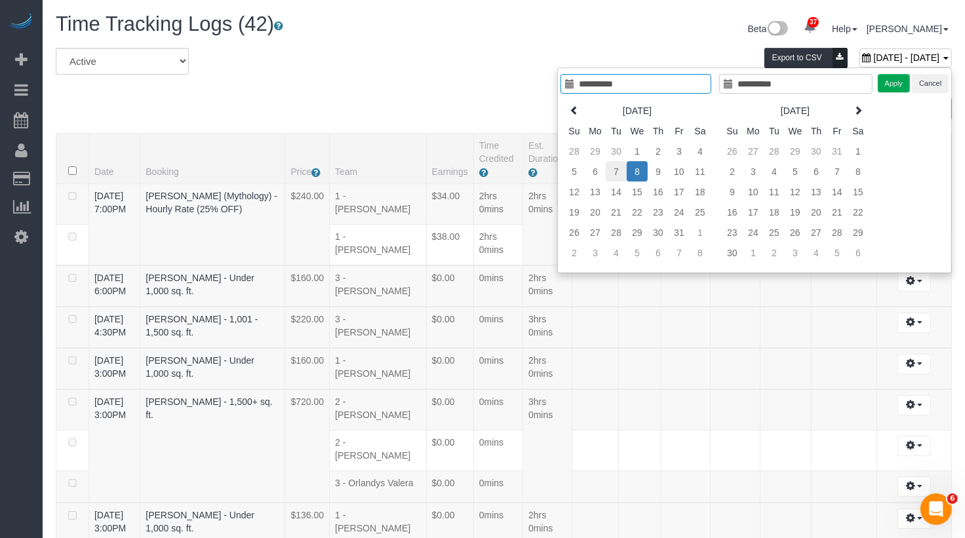
type input "**********"
click at [616, 170] on td "7" at bounding box center [616, 171] width 21 height 20
type input "**********"
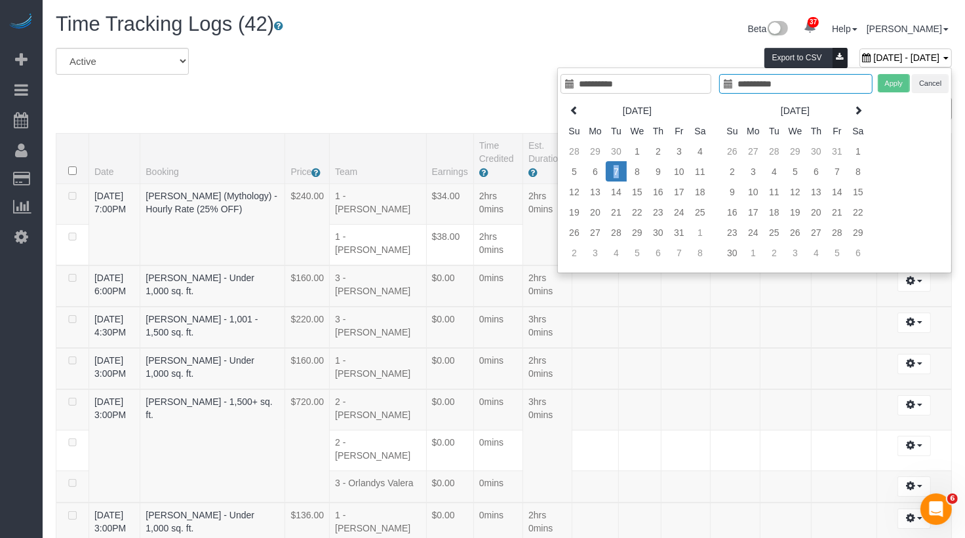
click at [616, 170] on td "7" at bounding box center [616, 171] width 21 height 20
type input "**********"
click at [888, 82] on button "Apply" at bounding box center [894, 83] width 33 height 19
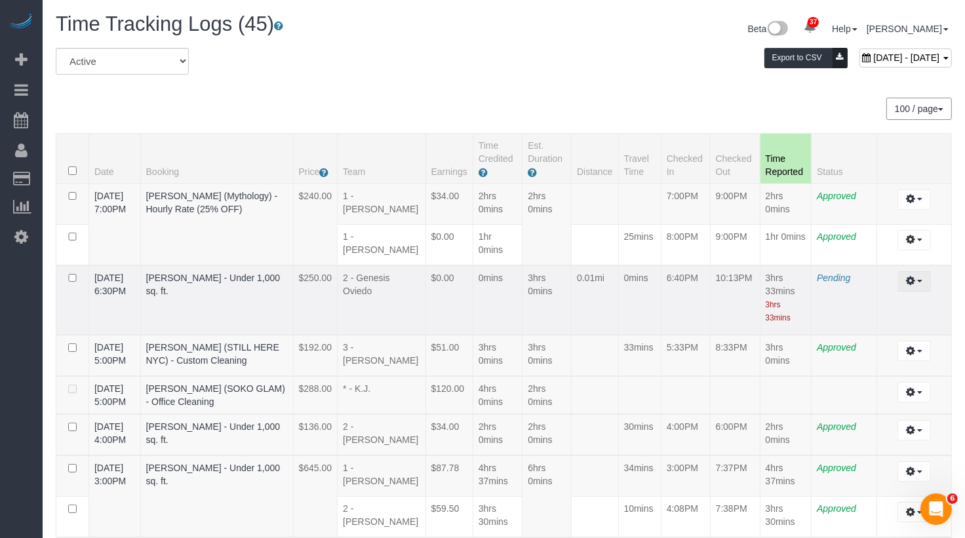
click at [914, 279] on icon "button" at bounding box center [910, 281] width 9 height 8
click at [889, 303] on link "Edit" at bounding box center [879, 305] width 104 height 17
select select "draft"
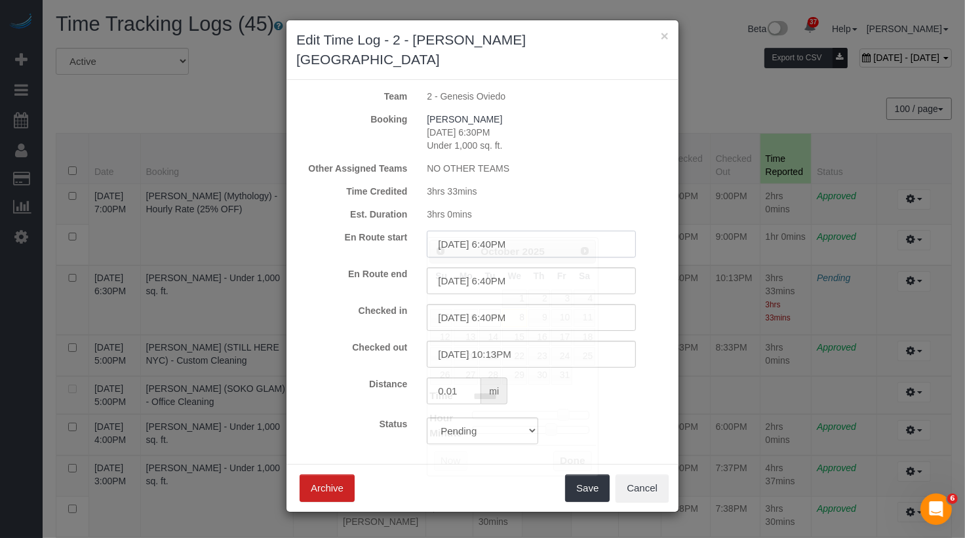
click at [517, 231] on input "10/07/2025 6:40PM" at bounding box center [531, 244] width 209 height 27
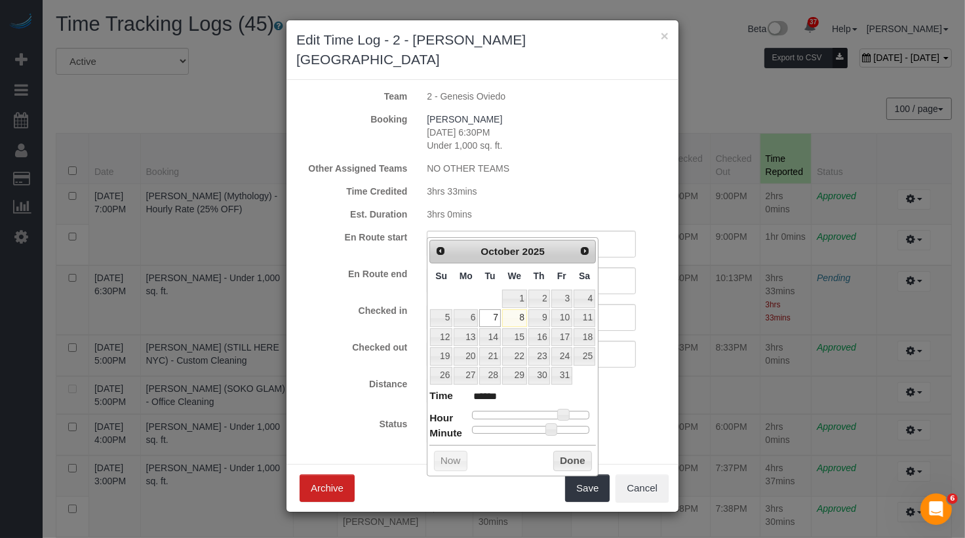
type input "10/07/2025 7:40PM"
type input "******"
type input "10/07/2025 6:40PM"
type input "******"
type input "10/07/2025 7:40PM"
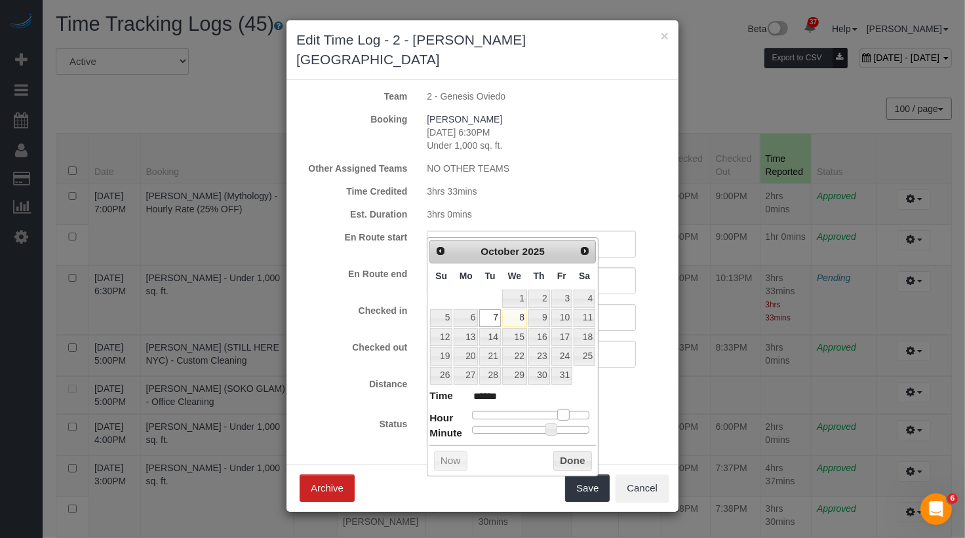
type input "******"
click at [568, 411] on div at bounding box center [530, 415] width 117 height 8
type input "10/07/2025 6:40PM"
type input "******"
type input "10/07/2025 5:40PM"
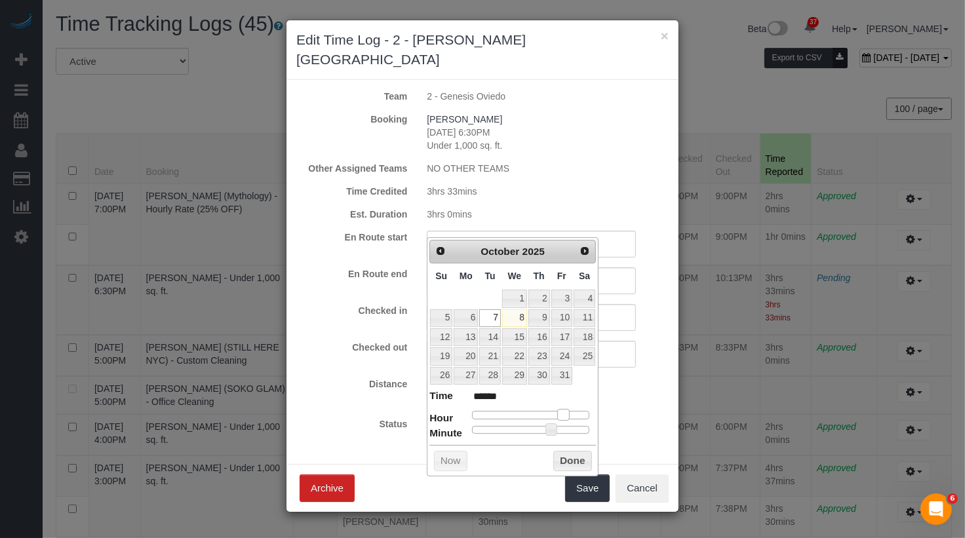
type input "******"
type input "10/07/2025 4:40PM"
type input "******"
type input "10/07/2025 5:40PM"
type input "******"
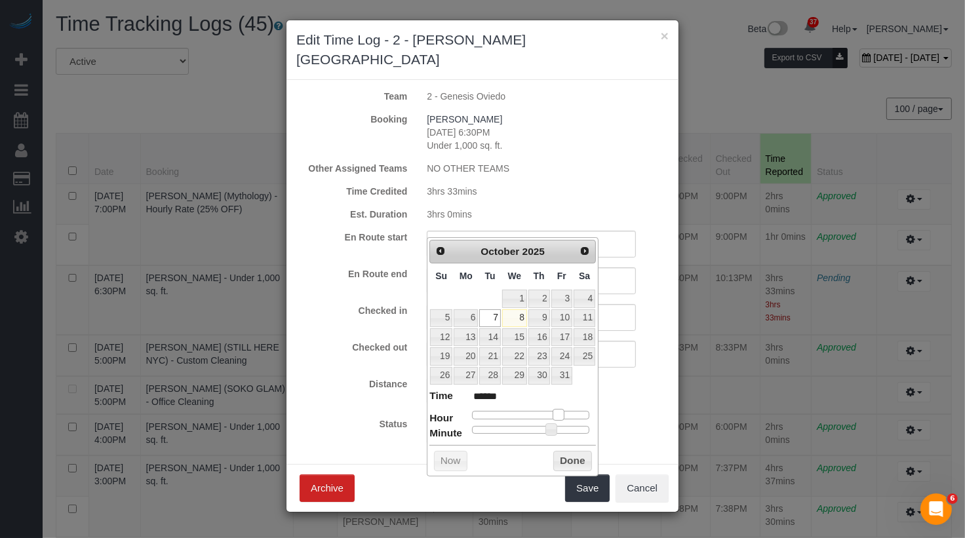
drag, startPoint x: 568, startPoint y: 410, endPoint x: 557, endPoint y: 414, distance: 11.4
click at [557, 414] on span at bounding box center [559, 415] width 12 height 12
click at [574, 454] on button "Done" at bounding box center [572, 461] width 39 height 21
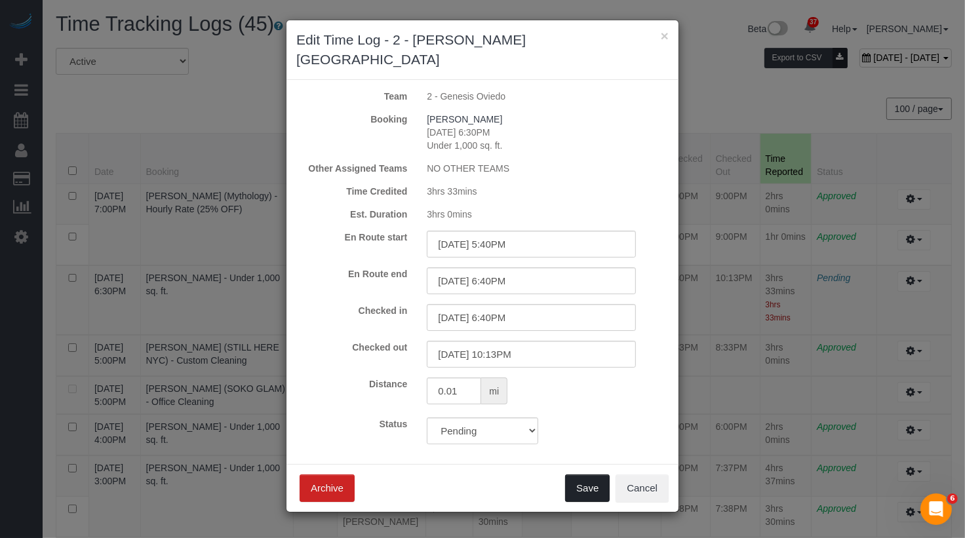
click at [588, 475] on button "Save" at bounding box center [587, 489] width 45 height 28
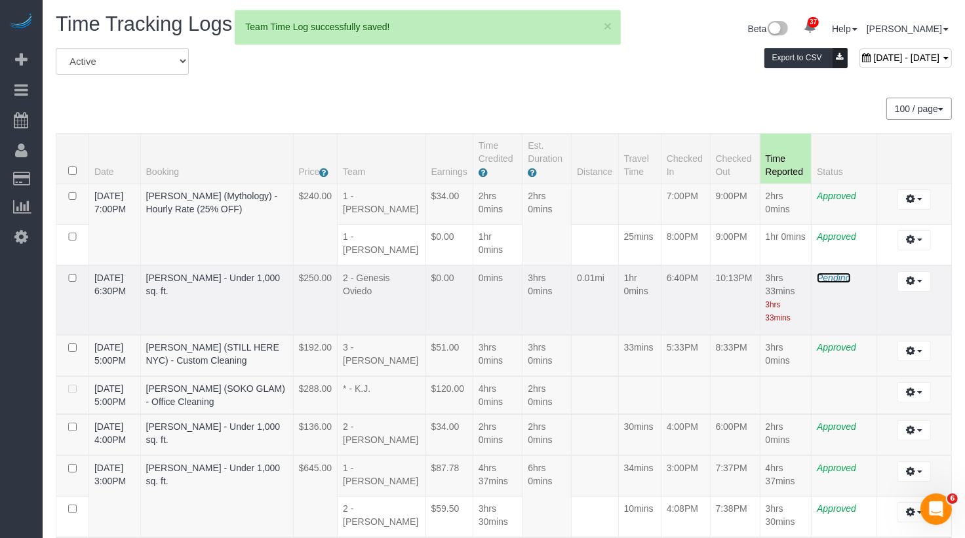
click at [848, 276] on span "Pending" at bounding box center [833, 278] width 33 height 10
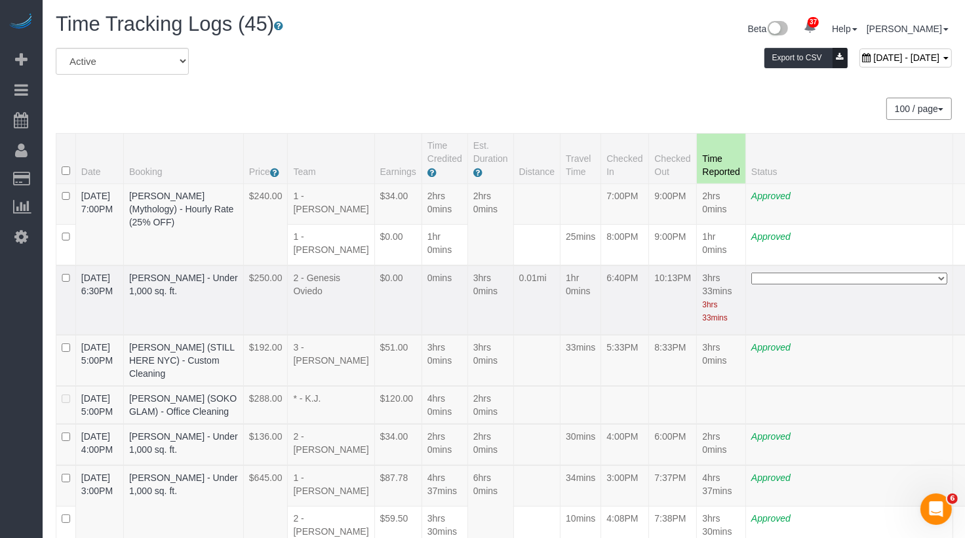
click at [822, 285] on select "**********" at bounding box center [849, 279] width 196 height 12
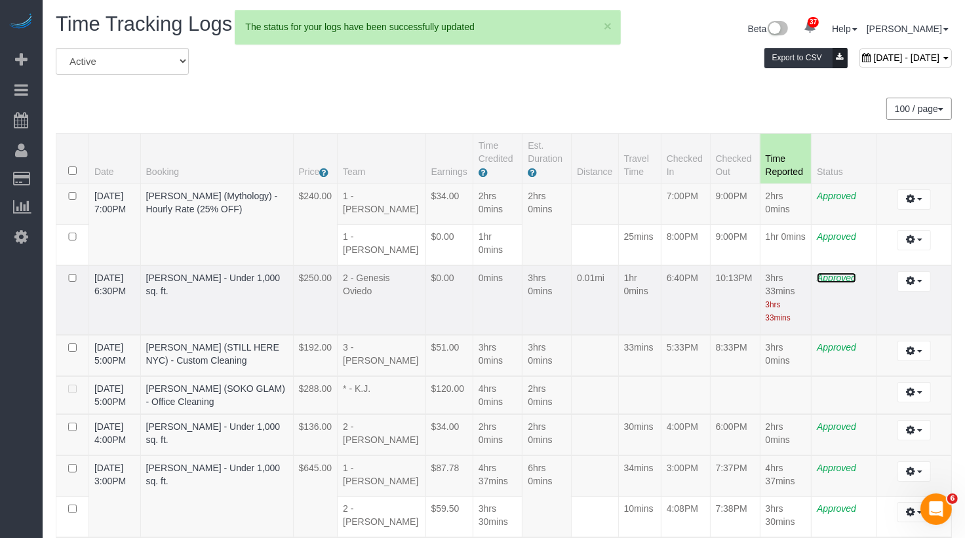
click at [847, 275] on span "Approved" at bounding box center [836, 278] width 39 height 10
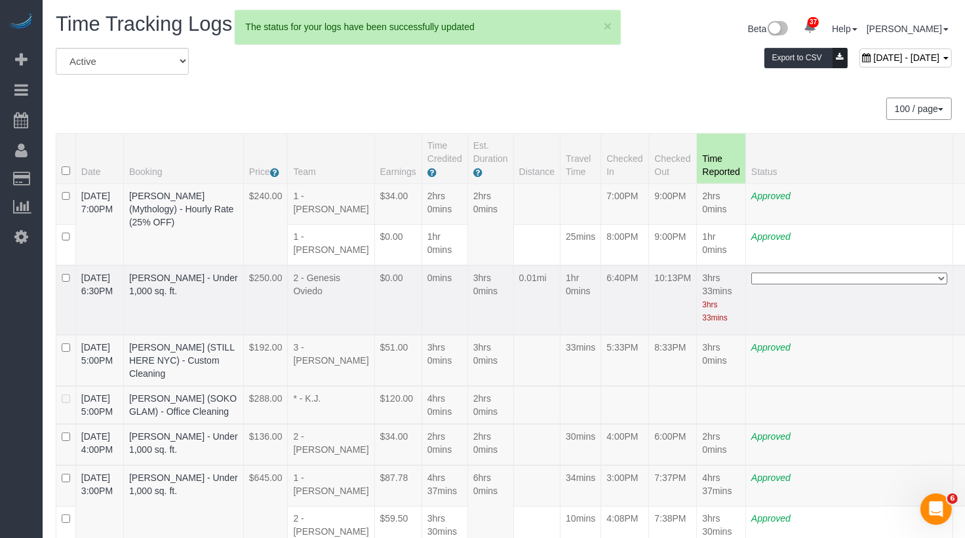
click at [831, 285] on select "**********" at bounding box center [849, 279] width 196 height 12
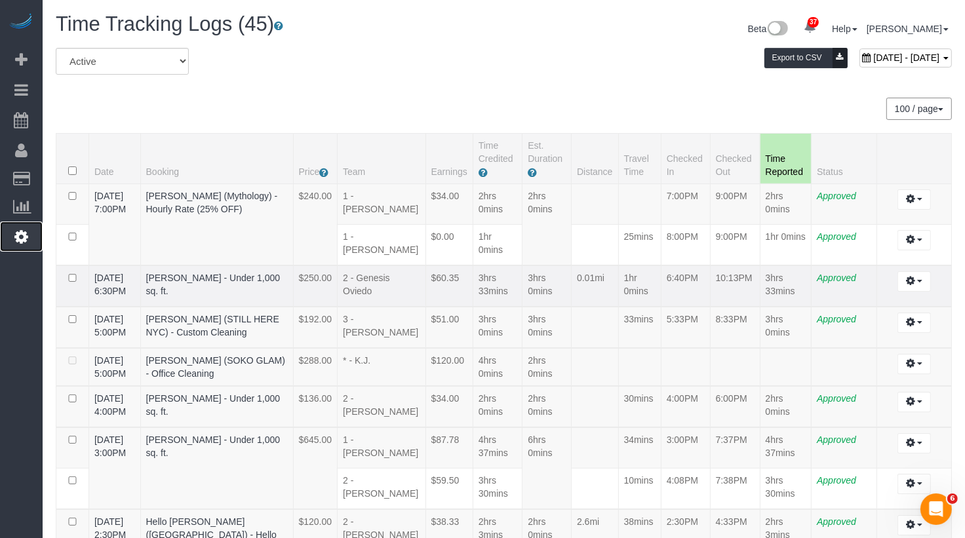
click at [30, 231] on link "Settings" at bounding box center [21, 237] width 43 height 30
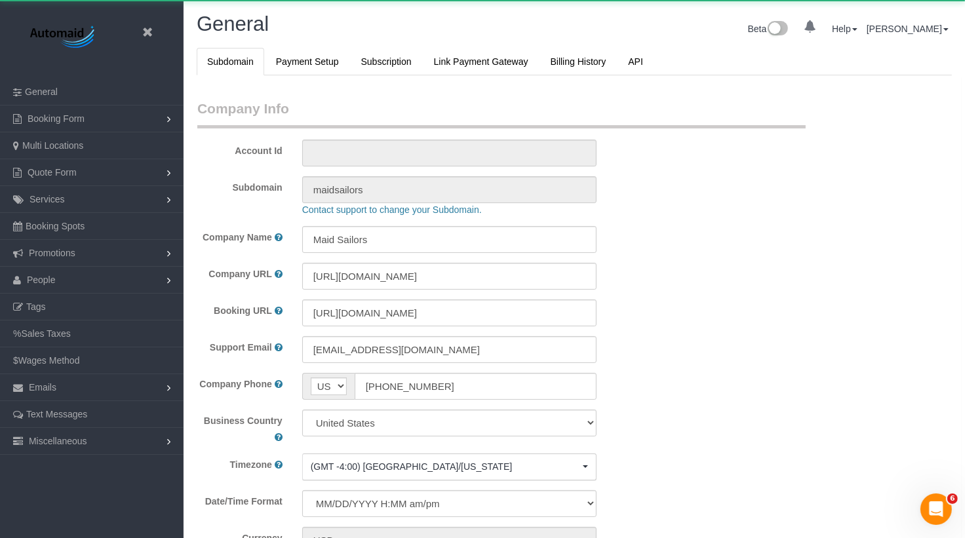
select select "425"
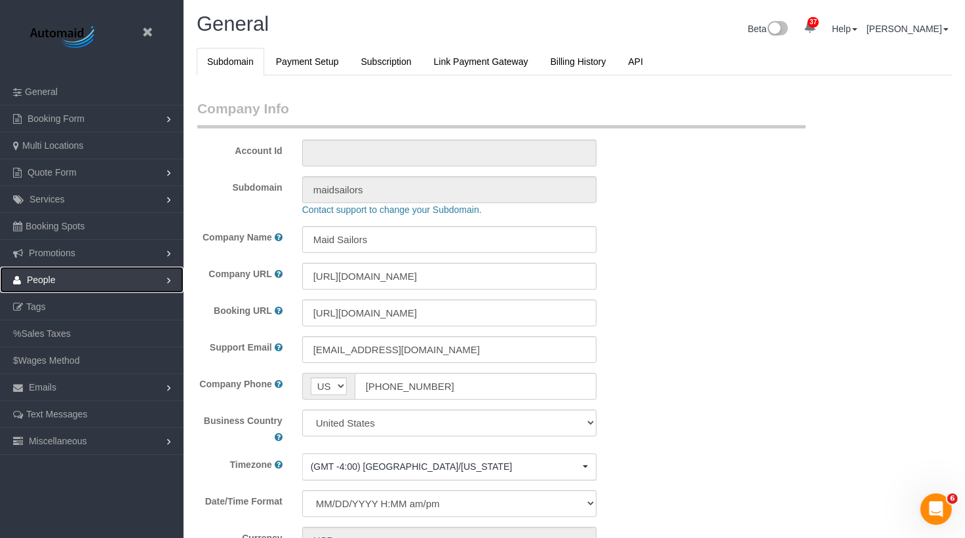
click at [77, 280] on link "People" at bounding box center [92, 280] width 184 height 26
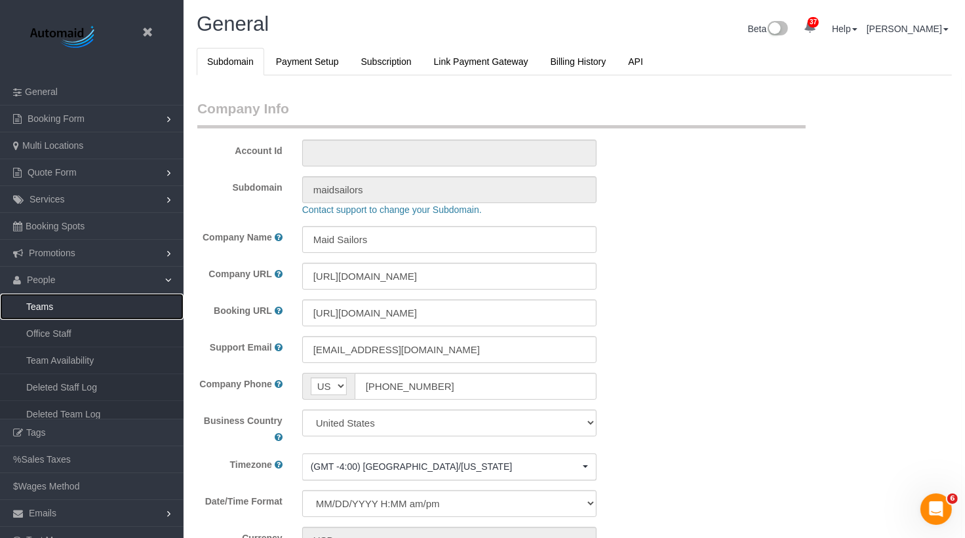
click at [73, 305] on link "Teams" at bounding box center [92, 307] width 184 height 26
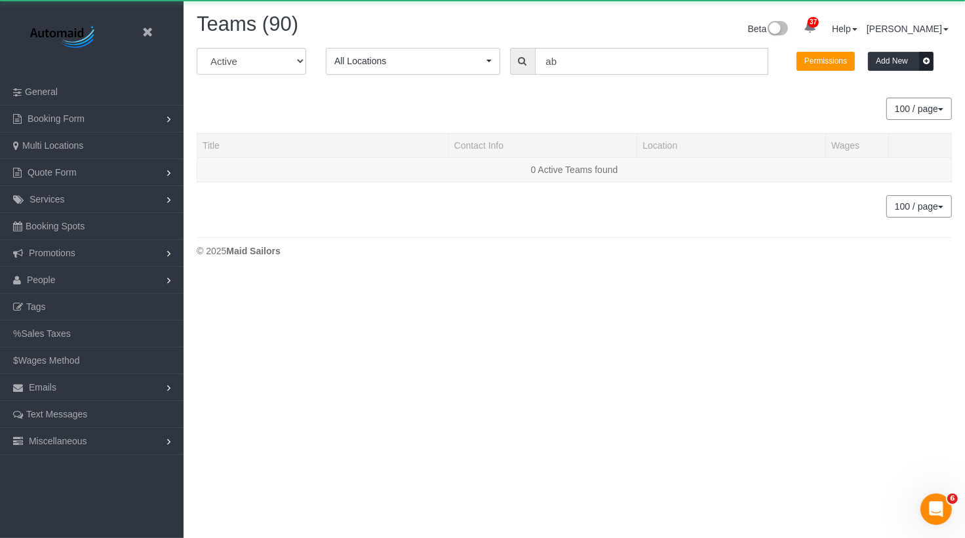
scroll to position [766, 965]
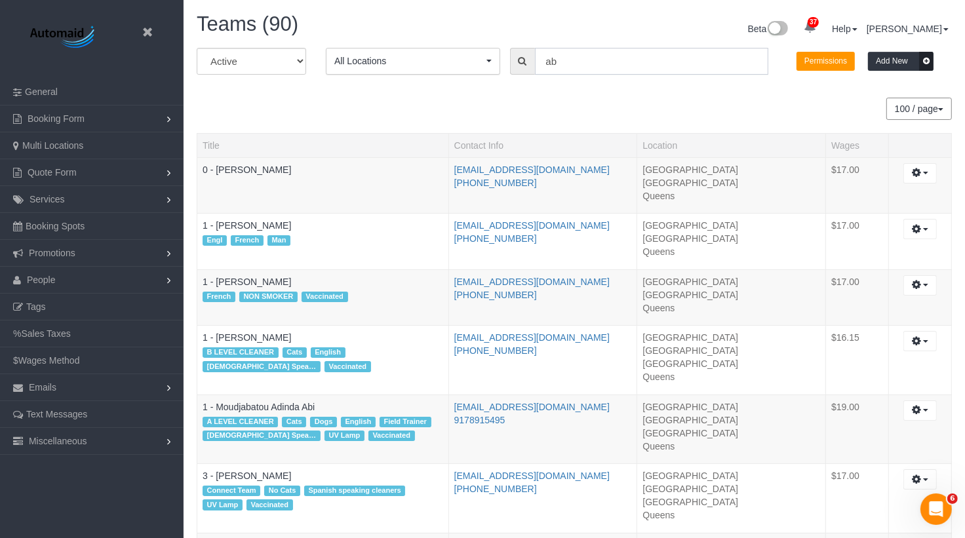
click at [576, 62] on input "ab" at bounding box center [651, 61] width 233 height 27
drag, startPoint x: 576, startPoint y: 62, endPoint x: 520, endPoint y: 56, distance: 56.0
click at [520, 56] on div "ab" at bounding box center [639, 61] width 258 height 27
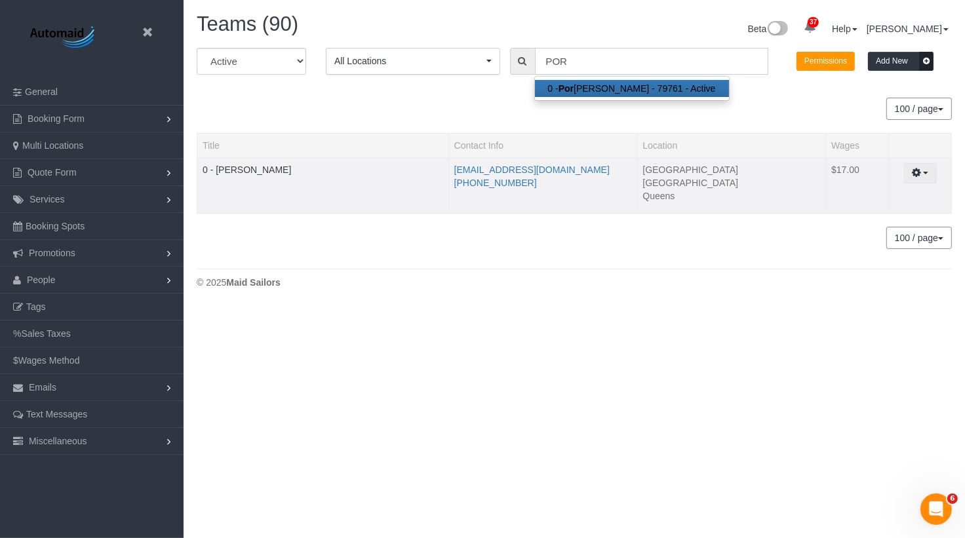
type input "POR"
click at [913, 170] on icon "button" at bounding box center [916, 172] width 9 height 8
click at [899, 199] on link "Edit" at bounding box center [885, 197] width 104 height 17
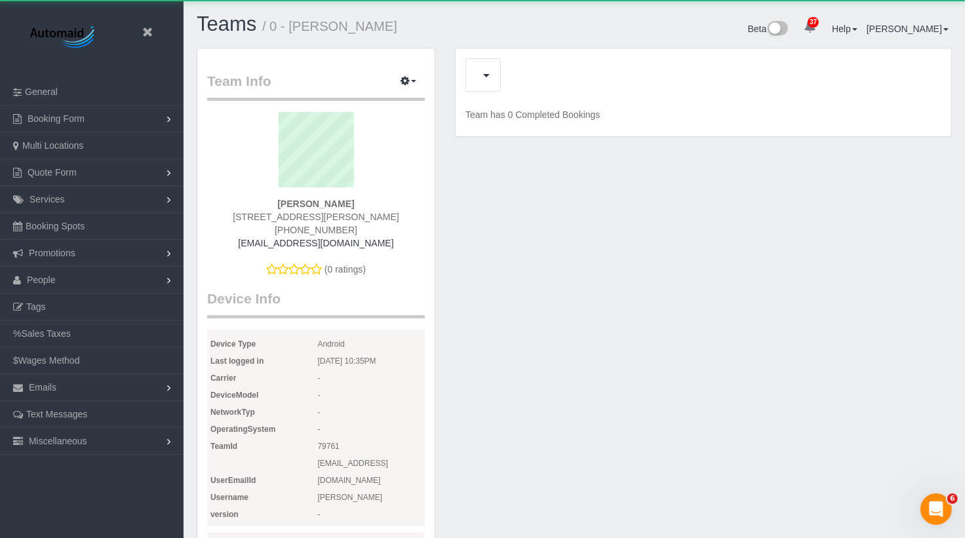
scroll to position [1341, 965]
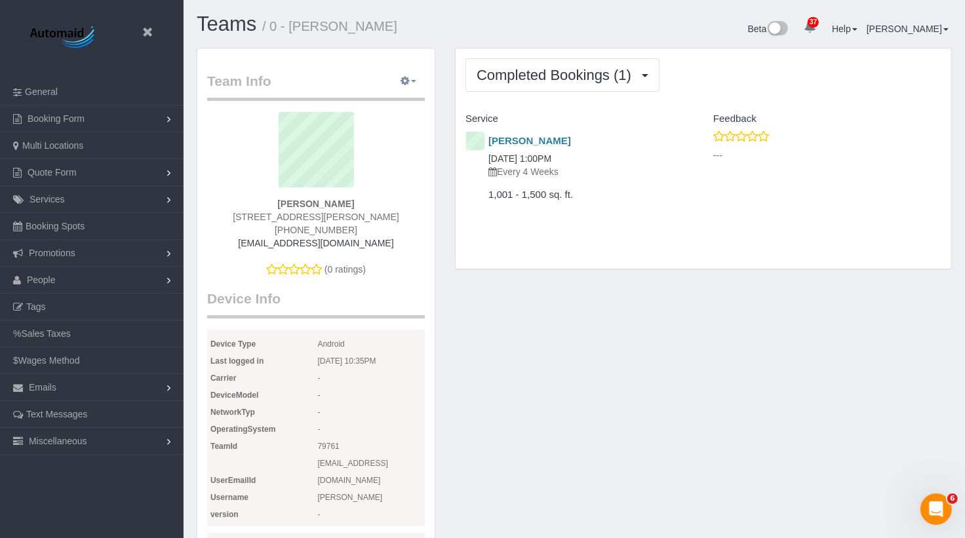
click at [401, 81] on button "button" at bounding box center [408, 81] width 33 height 20
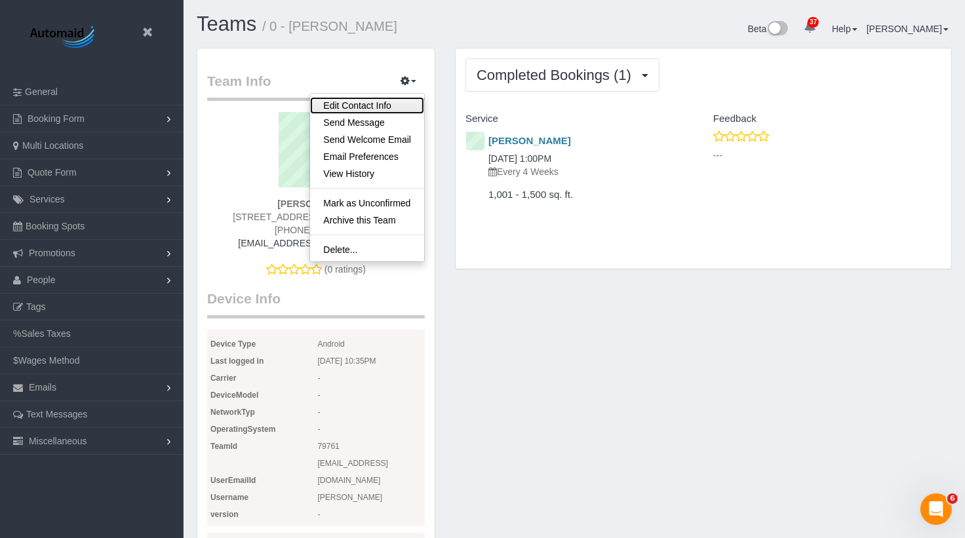
click at [368, 105] on link "Edit Contact Info" at bounding box center [367, 105] width 114 height 17
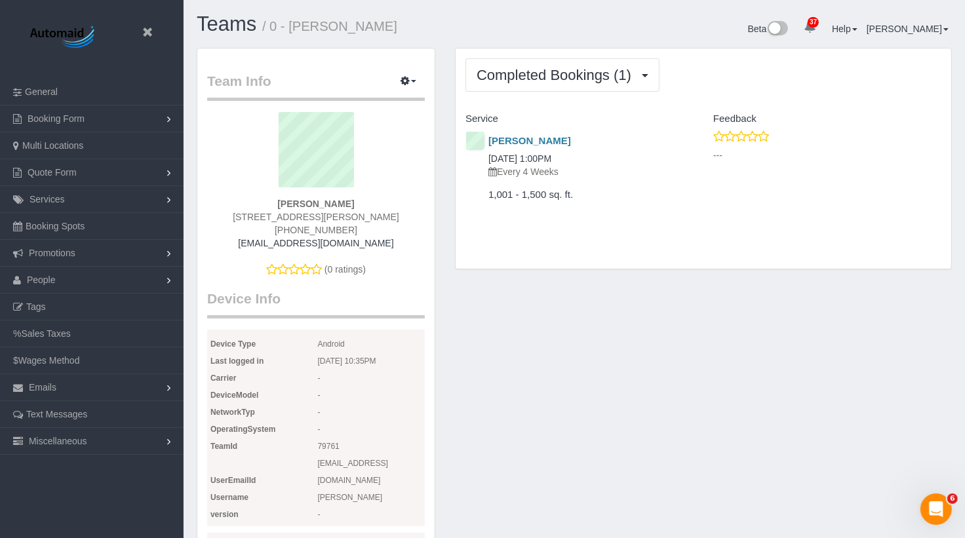
select select "NY"
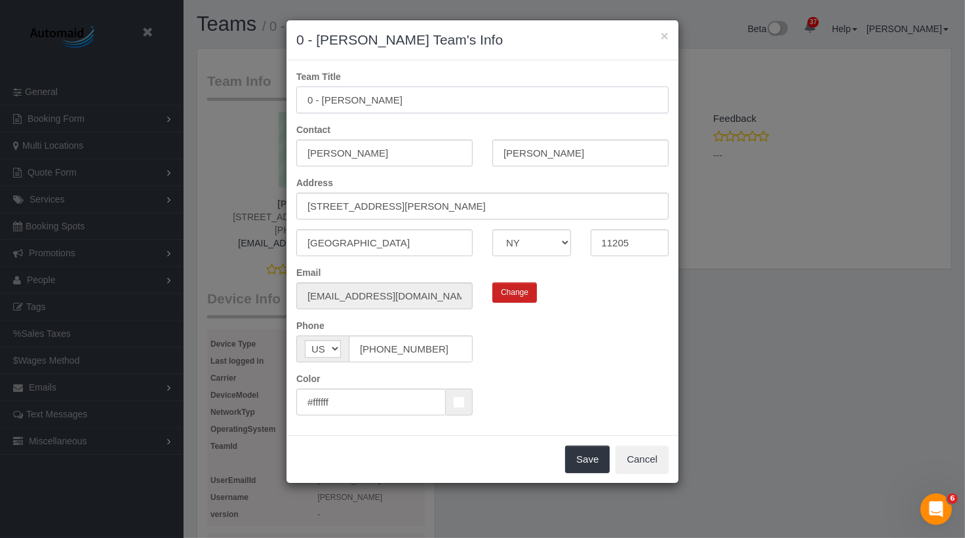
click at [313, 100] on input "0 - Portia Edwards" at bounding box center [482, 100] width 372 height 27
type input "2 - [PERSON_NAME]"
click at [591, 452] on button "Save" at bounding box center [587, 460] width 45 height 28
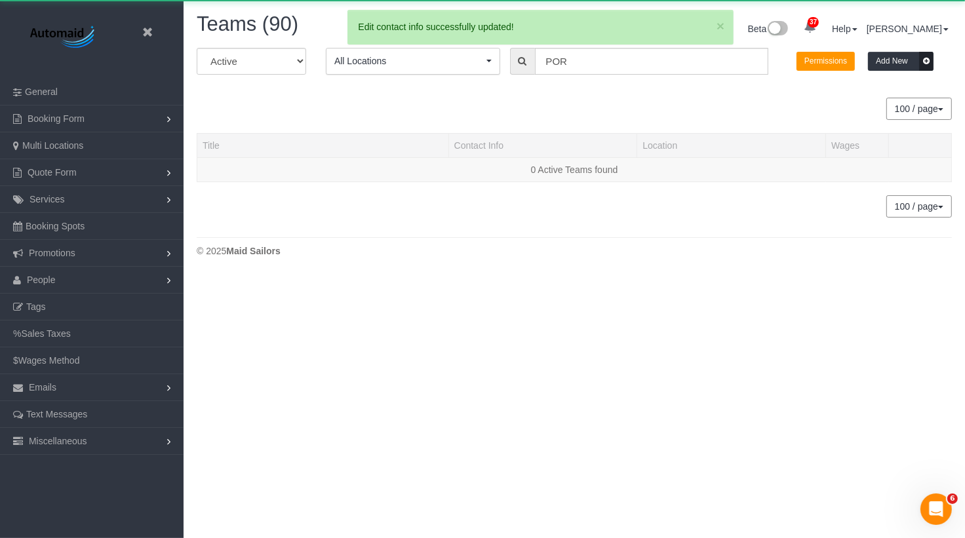
scroll to position [307, 965]
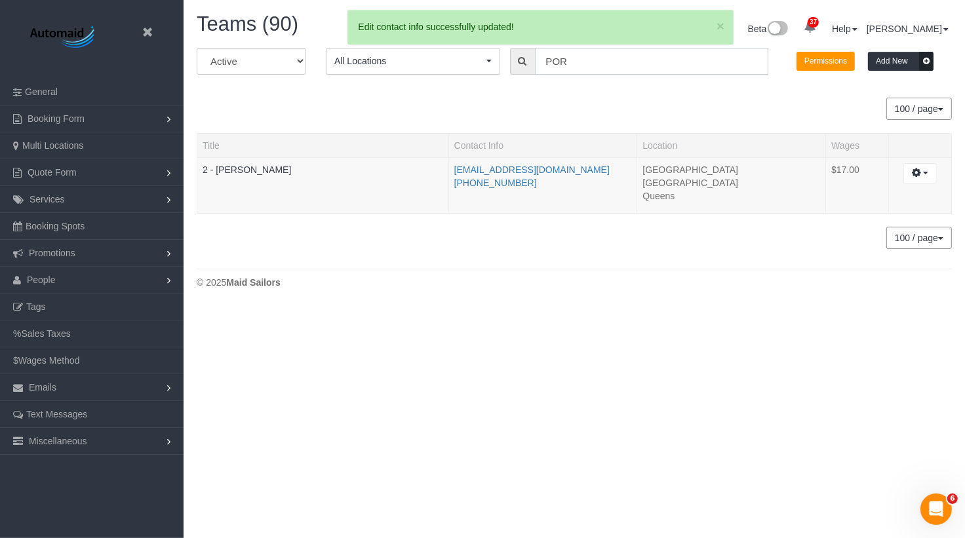
click at [578, 62] on input "POR" at bounding box center [651, 61] width 233 height 27
type input "P"
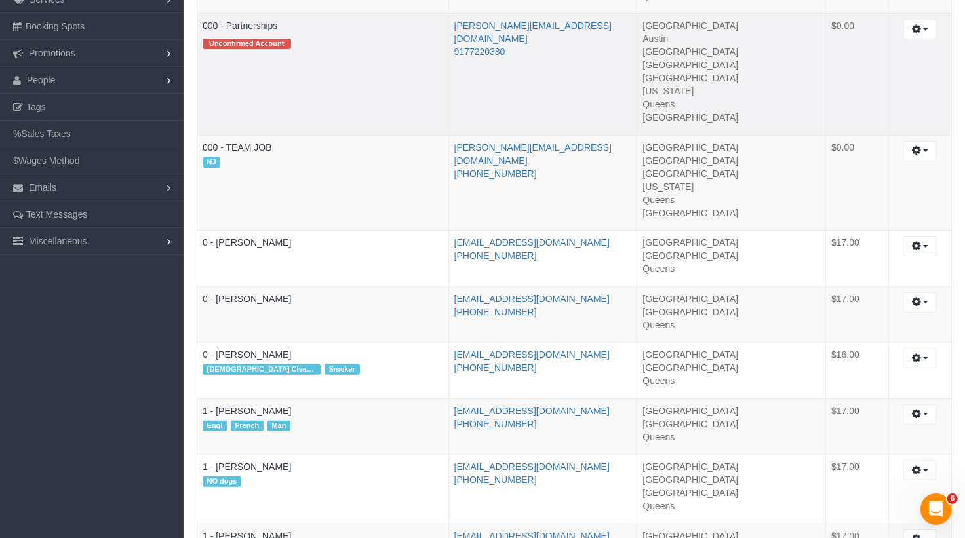
scroll to position [206, 0]
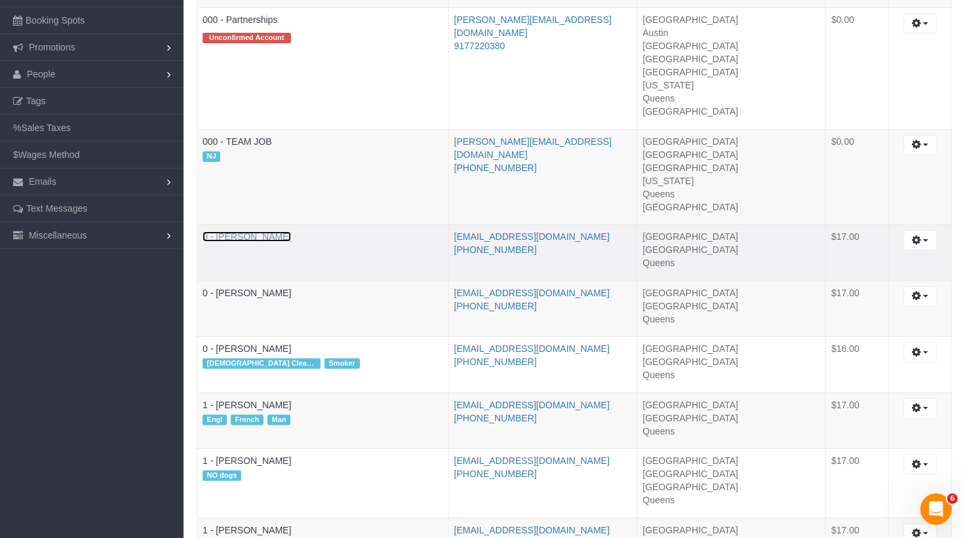
click at [237, 236] on link "0 - Kenia Cabanilla Rosado" at bounding box center [247, 236] width 89 height 10
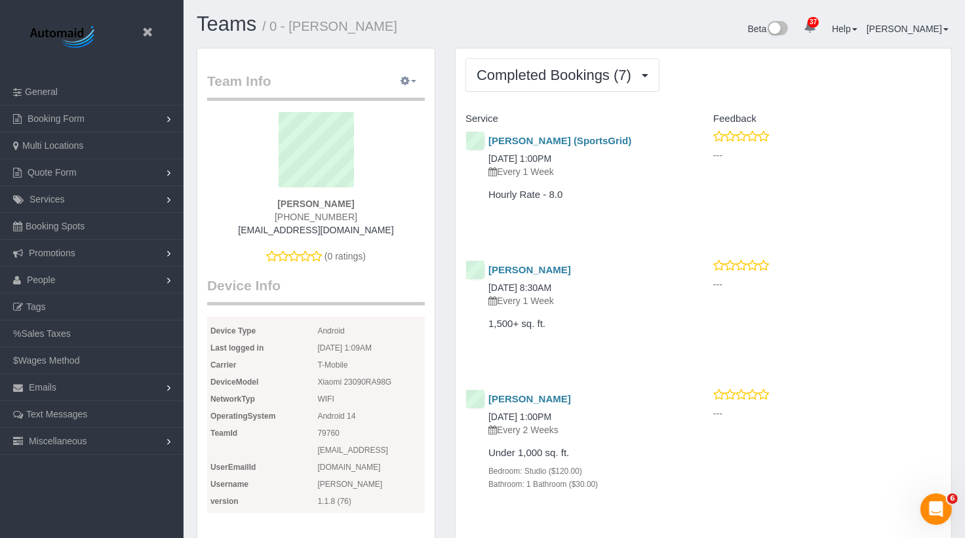
click at [405, 77] on icon "button" at bounding box center [405, 81] width 9 height 8
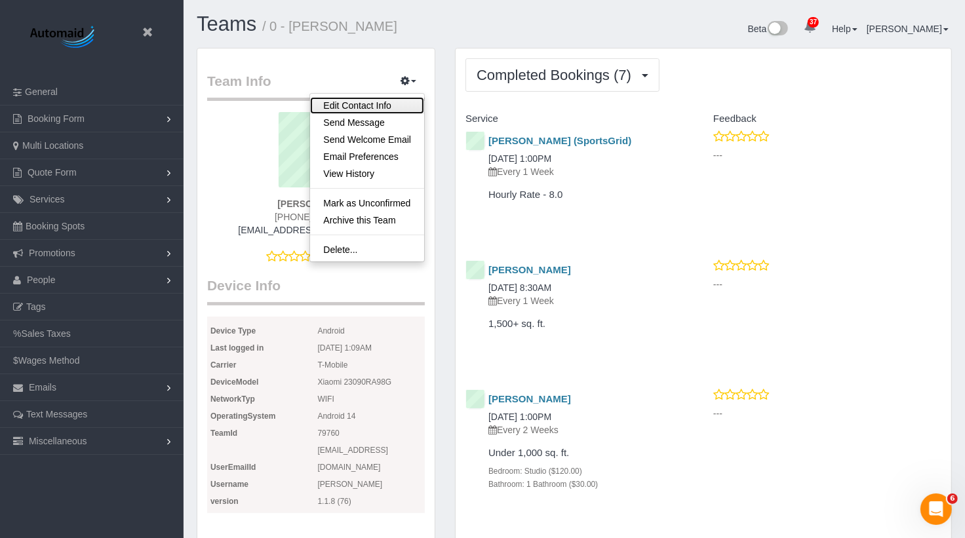
click at [389, 106] on link "Edit Contact Info" at bounding box center [367, 105] width 114 height 17
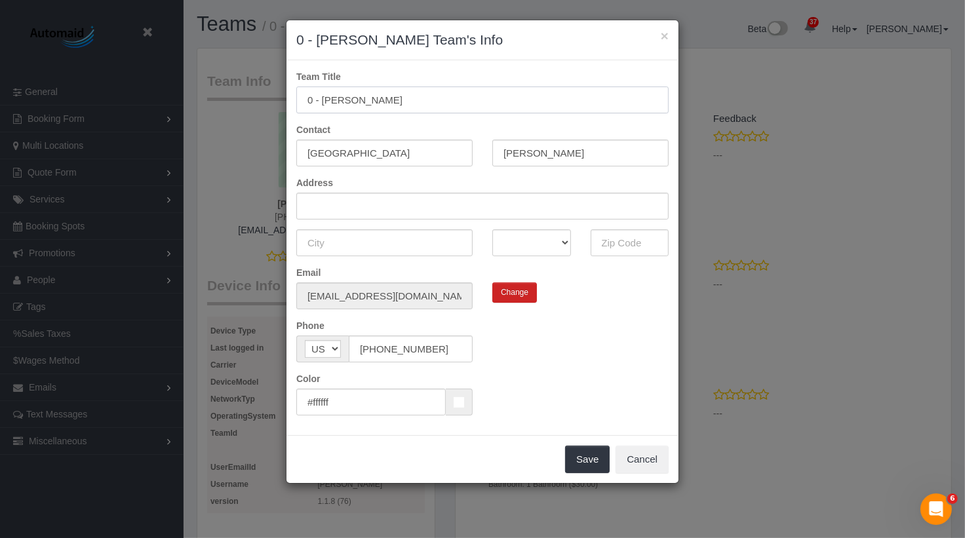
click at [310, 103] on input "0 - Kenia Cabanilla Rosado" at bounding box center [482, 100] width 372 height 27
type input "3 - [PERSON_NAME]"
click at [589, 455] on button "Save" at bounding box center [587, 460] width 45 height 28
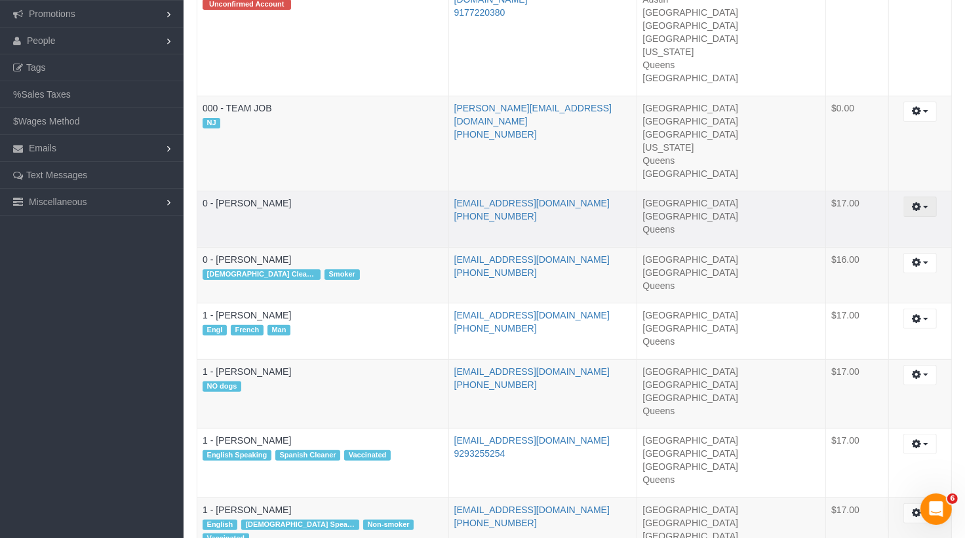
click at [918, 210] on button "button" at bounding box center [919, 207] width 33 height 20
click at [877, 226] on link "Edit" at bounding box center [885, 230] width 104 height 17
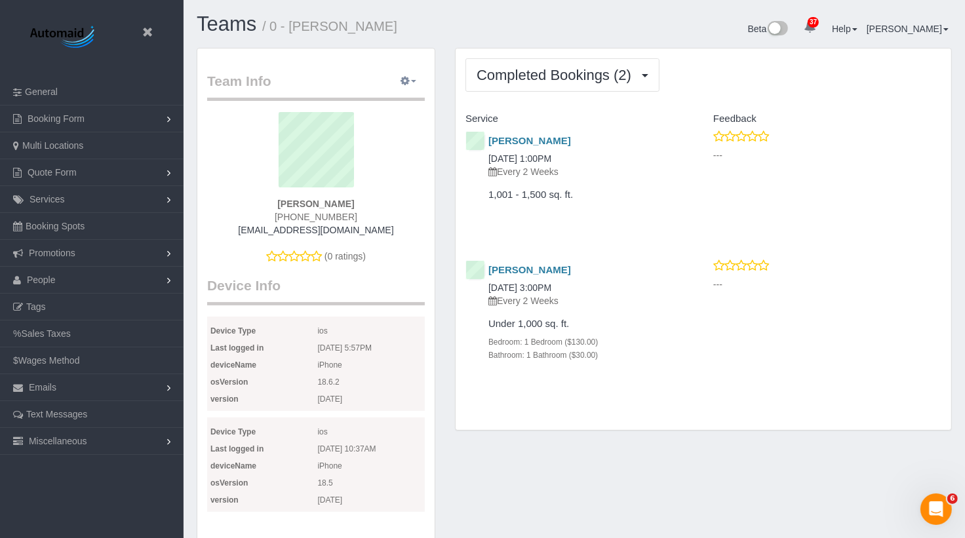
click at [413, 79] on button "button" at bounding box center [408, 81] width 33 height 20
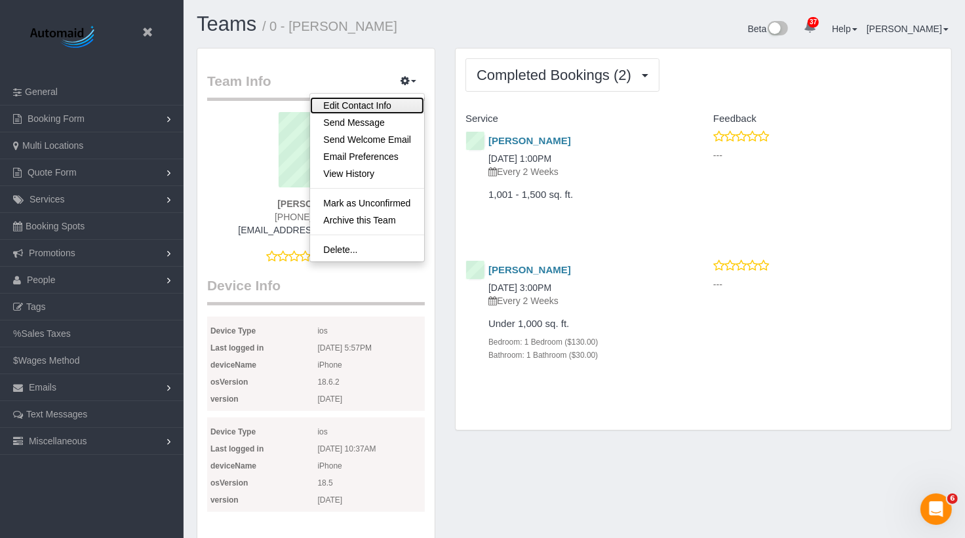
click at [390, 102] on link "Edit Contact Info" at bounding box center [367, 105] width 114 height 17
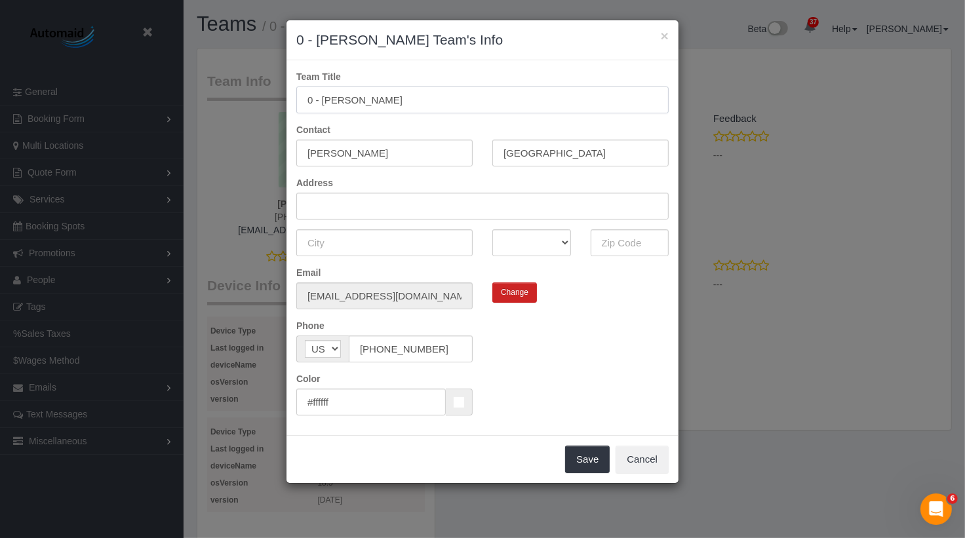
click at [313, 98] on input "0 - Leidy Toledo" at bounding box center [482, 100] width 372 height 27
type input "3 - [PERSON_NAME]"
click at [578, 460] on button "Save" at bounding box center [587, 460] width 45 height 28
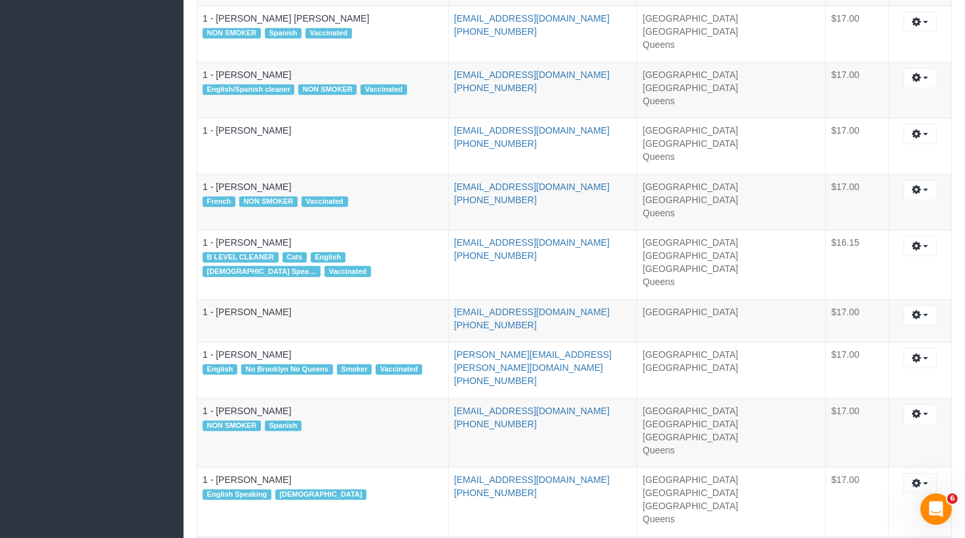
scroll to position [1052, 0]
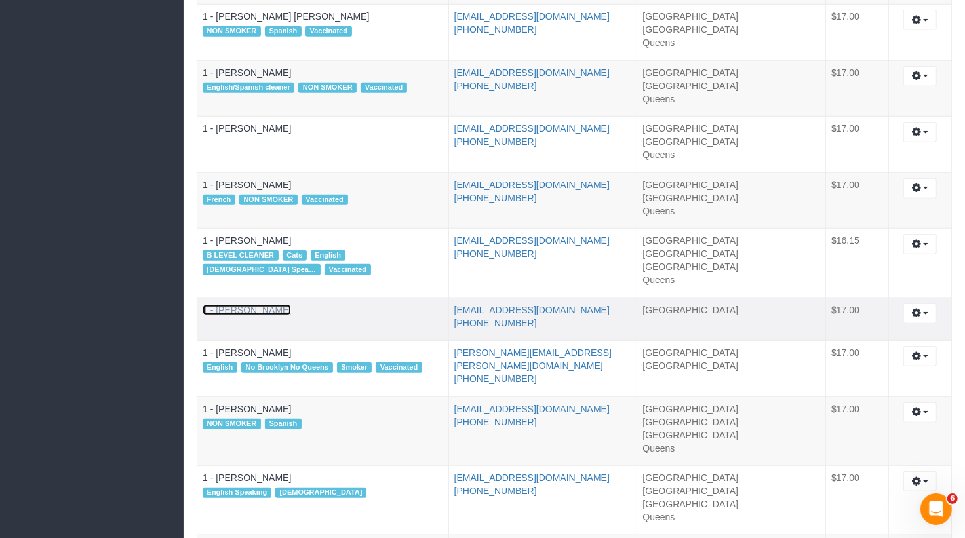
click at [254, 305] on link "1 - Inez Jackson" at bounding box center [247, 310] width 89 height 10
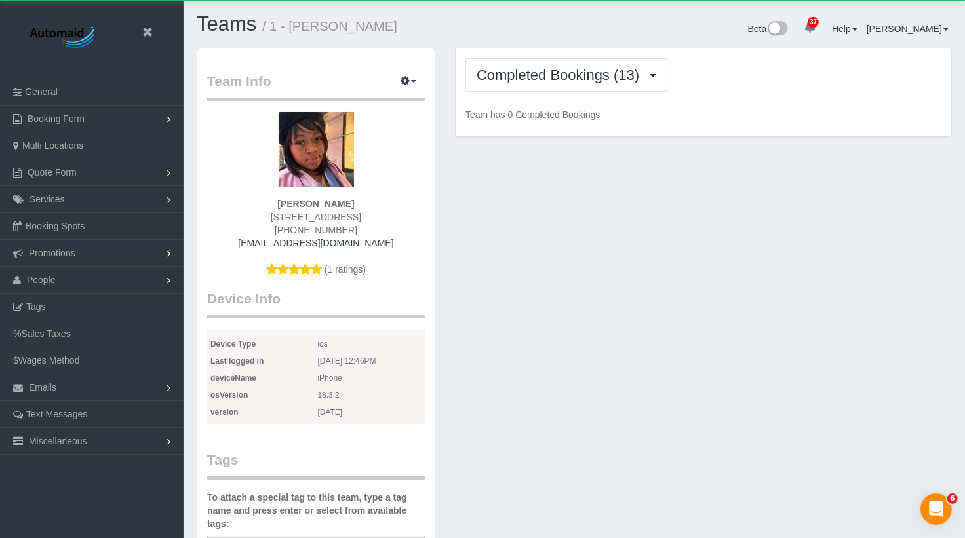
scroll to position [2315, 965]
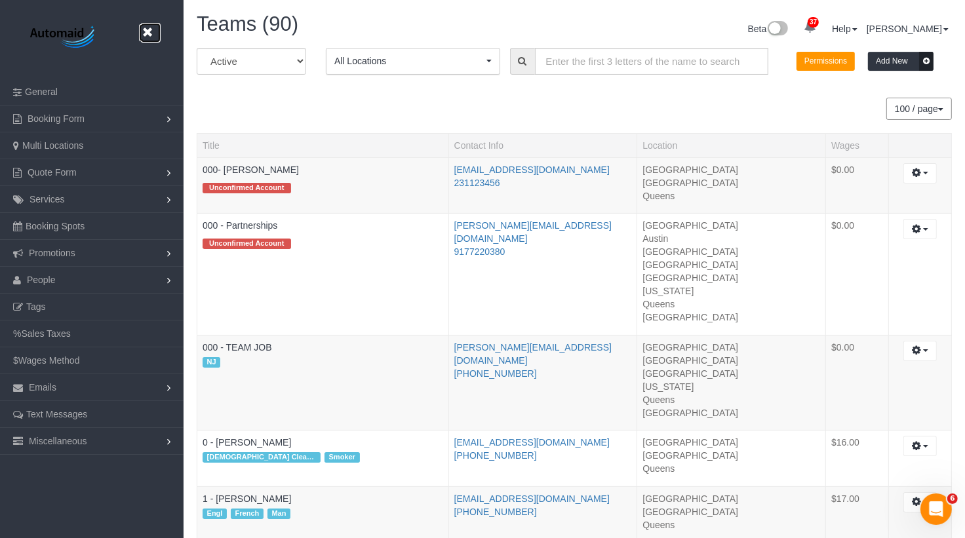
click at [146, 31] on icon at bounding box center [147, 32] width 16 height 16
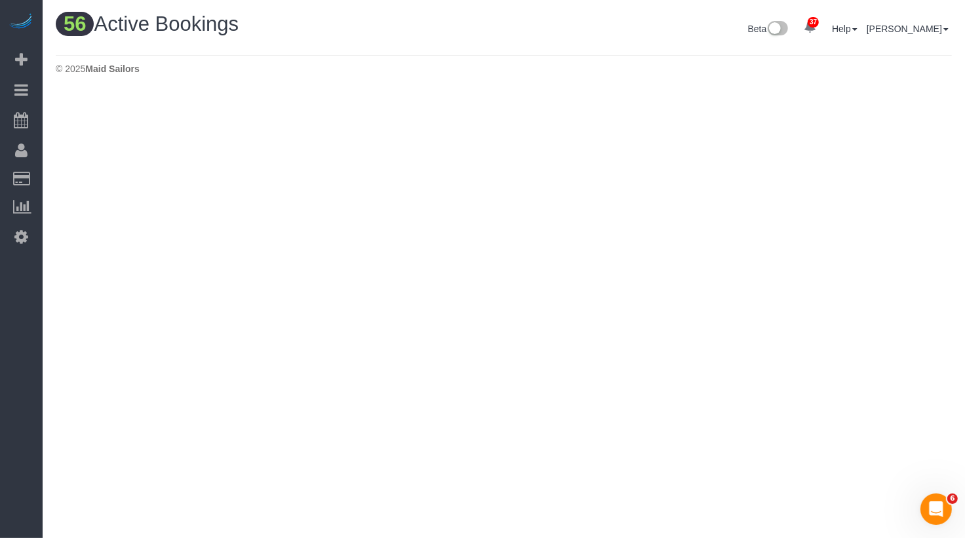
scroll to position [5354, 965]
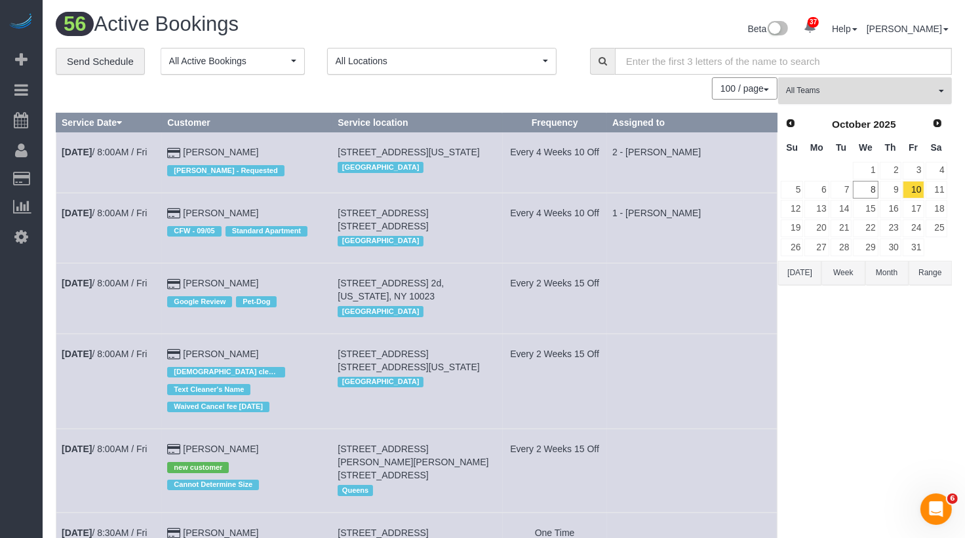
click at [908, 93] on span "All Teams" at bounding box center [860, 90] width 149 height 11
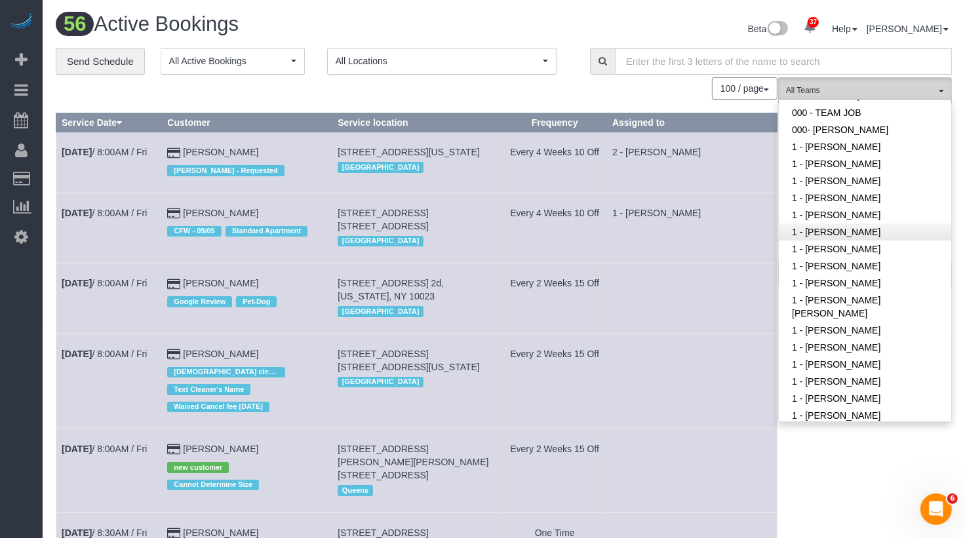
scroll to position [349, 0]
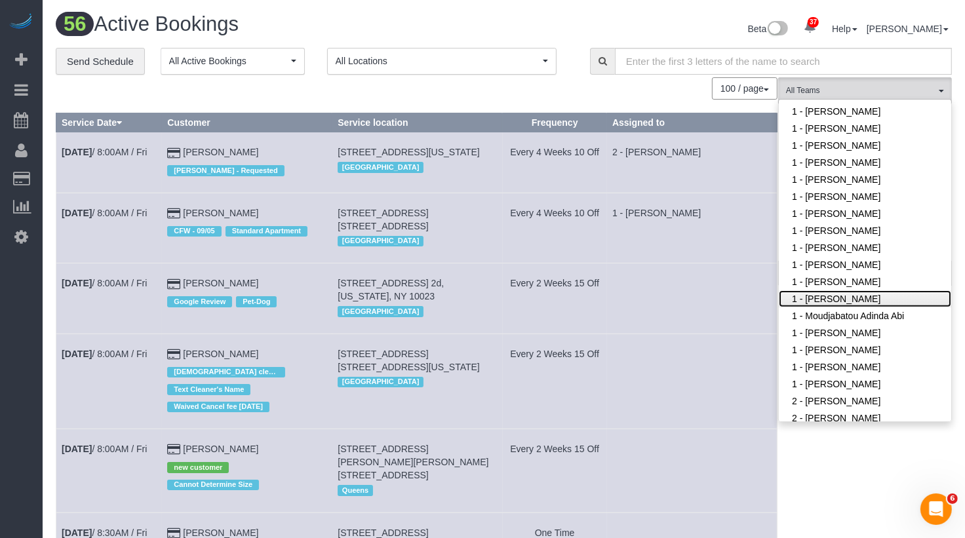
click at [840, 290] on link "1 - [PERSON_NAME]" at bounding box center [865, 298] width 172 height 17
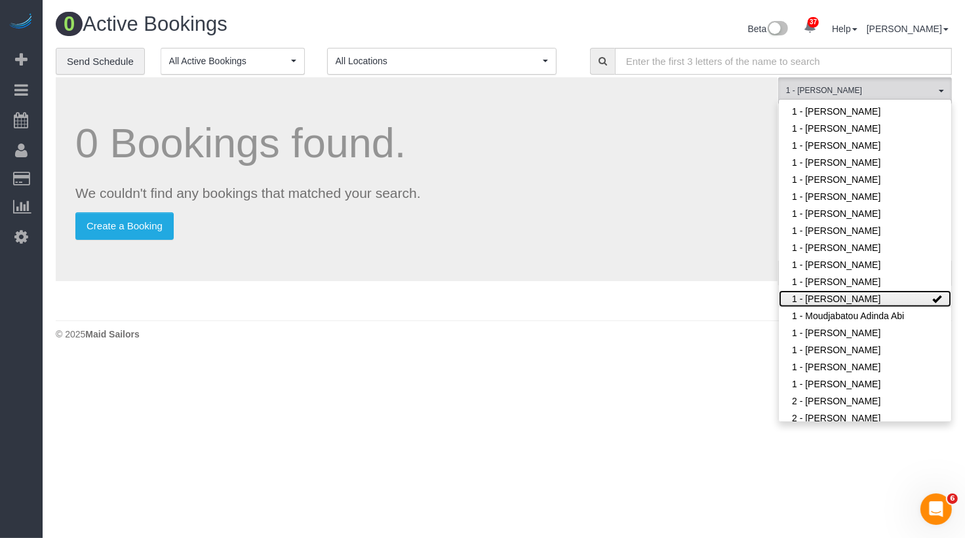
scroll to position [65199, 64592]
click at [729, 252] on div "0 Bookings found. We couldn't find any bookings that matched your search. Creat…" at bounding box center [417, 179] width 722 height 204
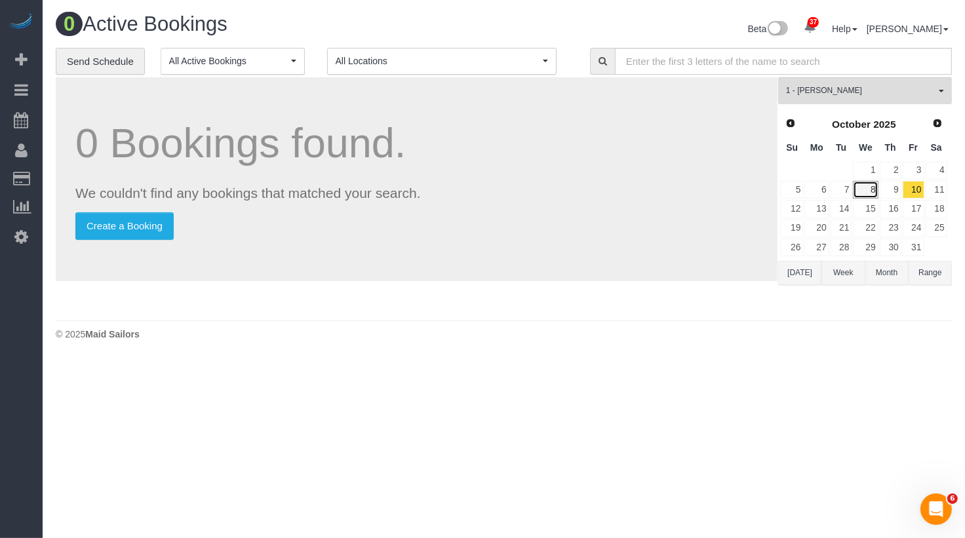
click at [871, 189] on link "8" at bounding box center [865, 190] width 25 height 18
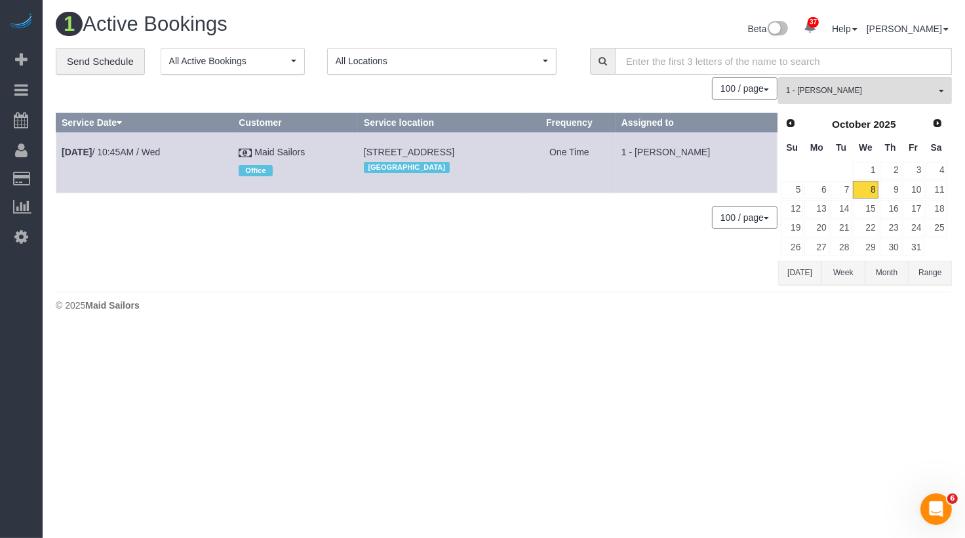
scroll to position [65231, 64592]
click at [890, 188] on link "9" at bounding box center [891, 190] width 22 height 18
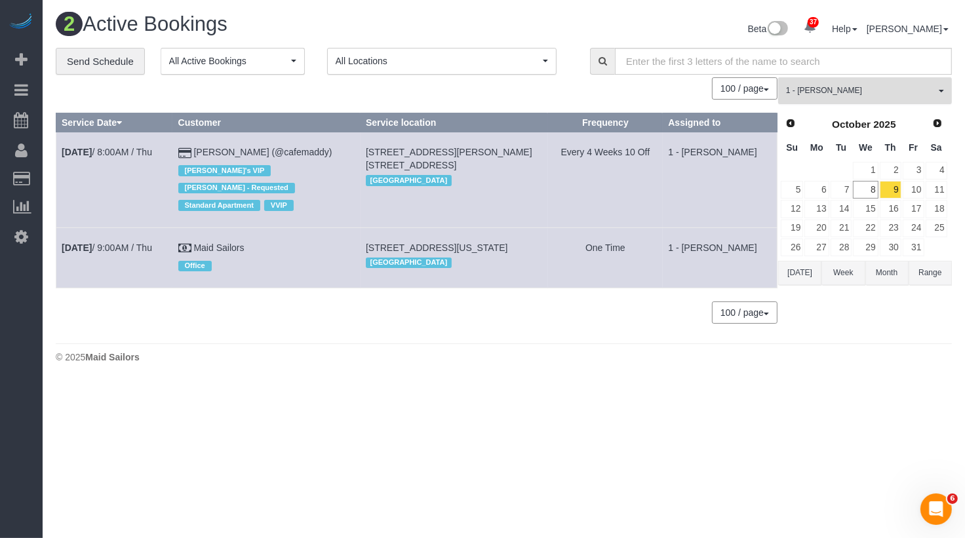
click at [882, 86] on span "1 - [PERSON_NAME]" at bounding box center [860, 90] width 149 height 11
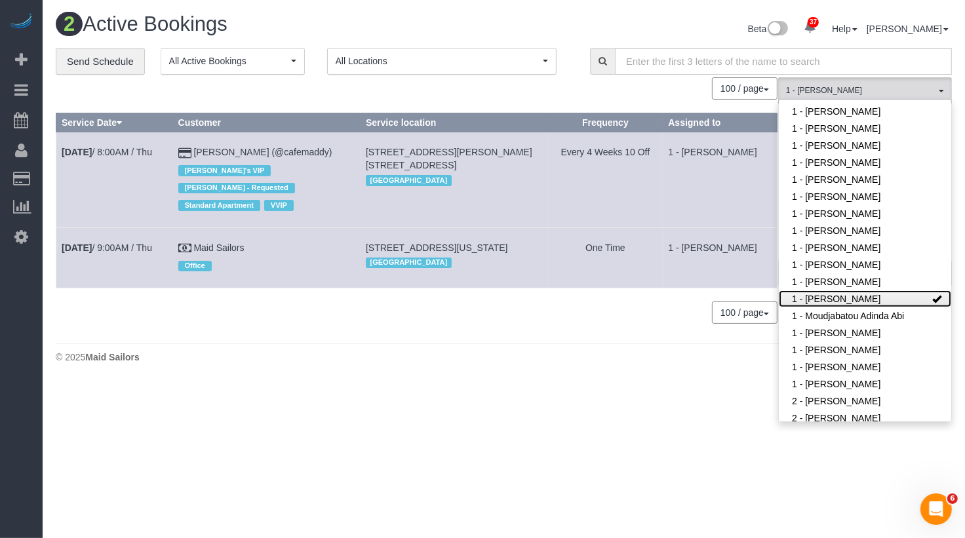
click at [861, 290] on link "1 - [PERSON_NAME]" at bounding box center [865, 298] width 172 height 17
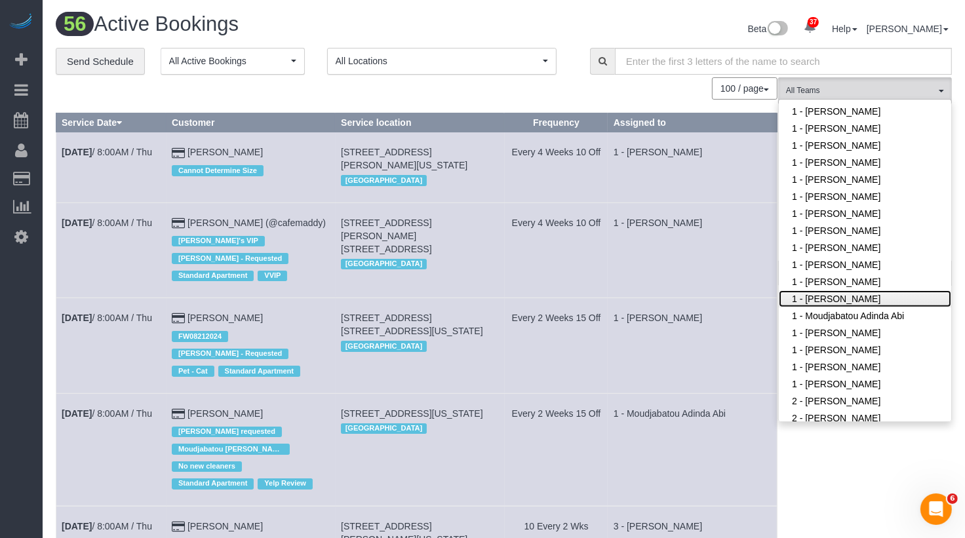
scroll to position [5254, 965]
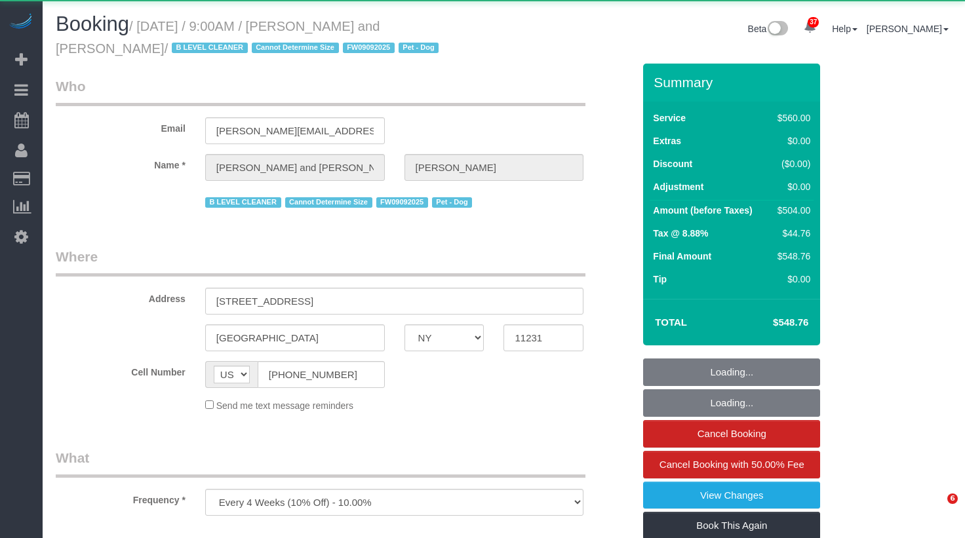
select select "NY"
select select "object:1075"
select select "string:stripe-pm_1Fy8G54VGloSiKo73PStrBvB"
select select "2"
select select "210"
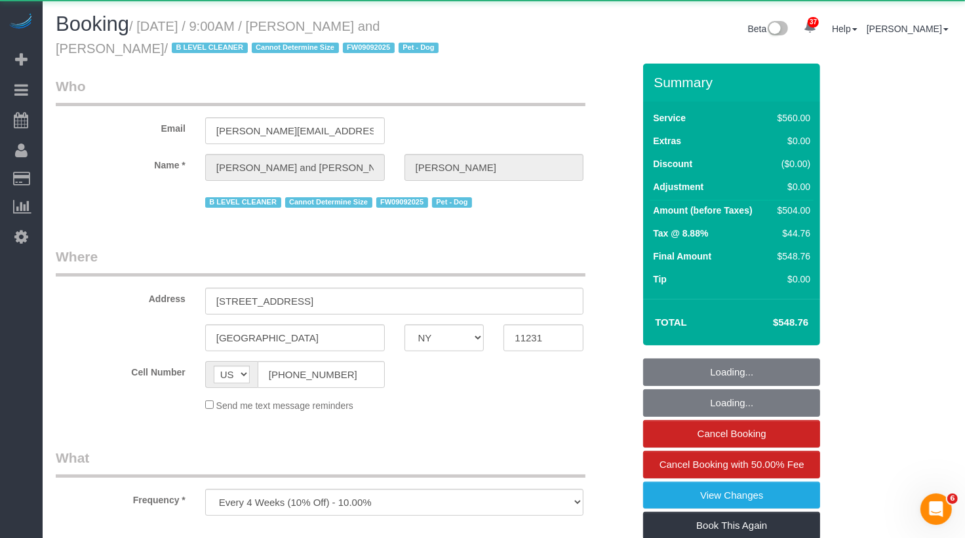
select select "spot1"
select select "number:57"
select select "number:72"
select select "number:13"
select select "number:5"
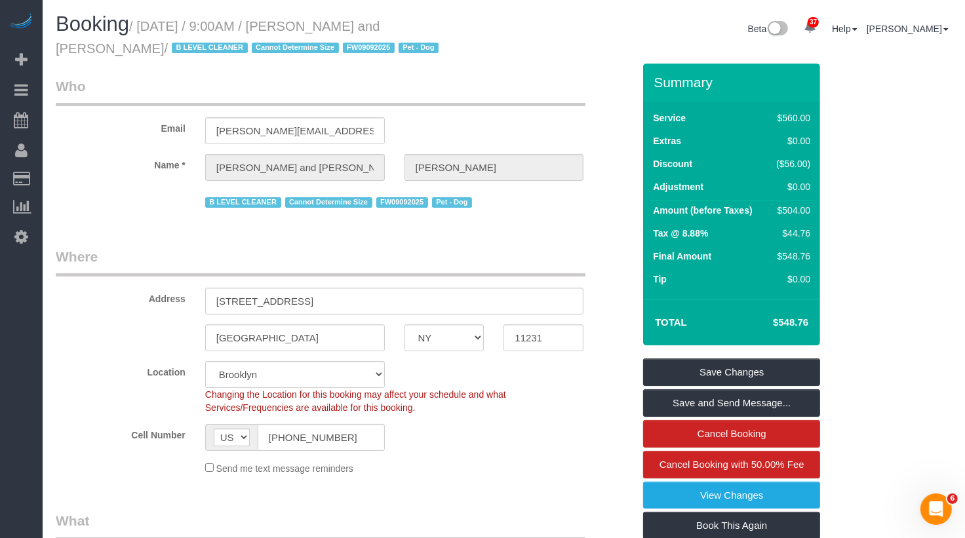
click at [321, 30] on div "Booking / October 08, 2025 / 9:00AM / Nick Donald and Madeline Muzzi / B LEVEL …" at bounding box center [275, 38] width 458 height 50
copy small "Nick Donald and Madeline"
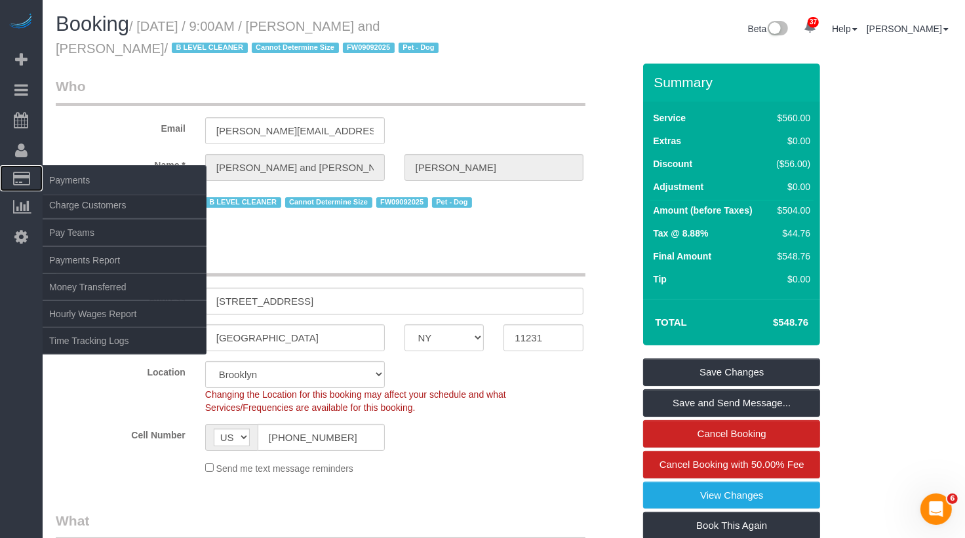
click at [80, 186] on span "Payments" at bounding box center [125, 180] width 164 height 30
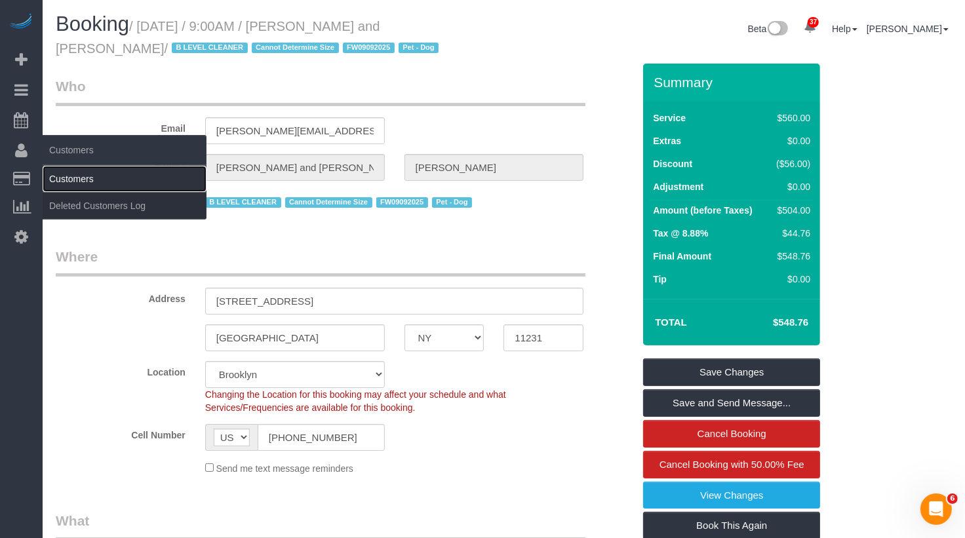
click at [78, 180] on link "Customers" at bounding box center [125, 179] width 164 height 26
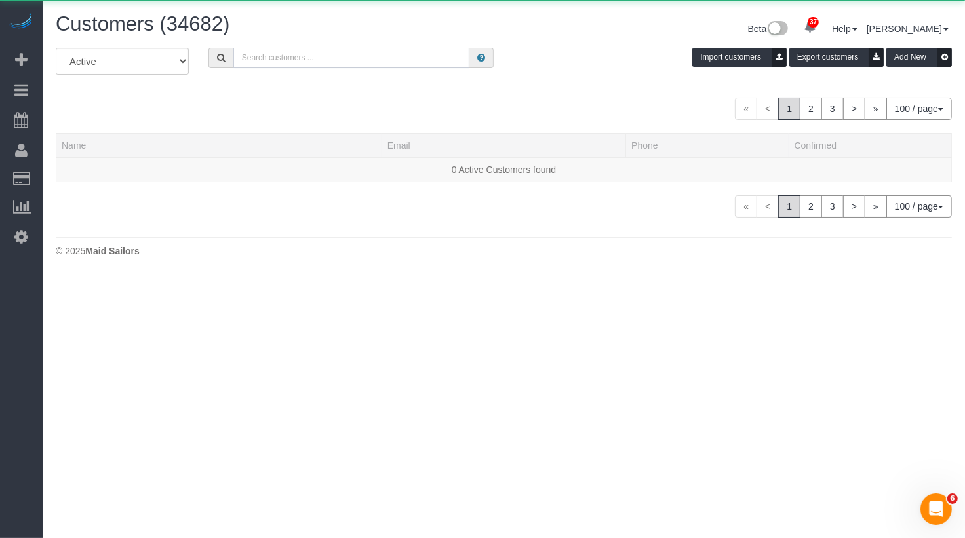
click at [303, 61] on input "text" at bounding box center [351, 58] width 237 height 20
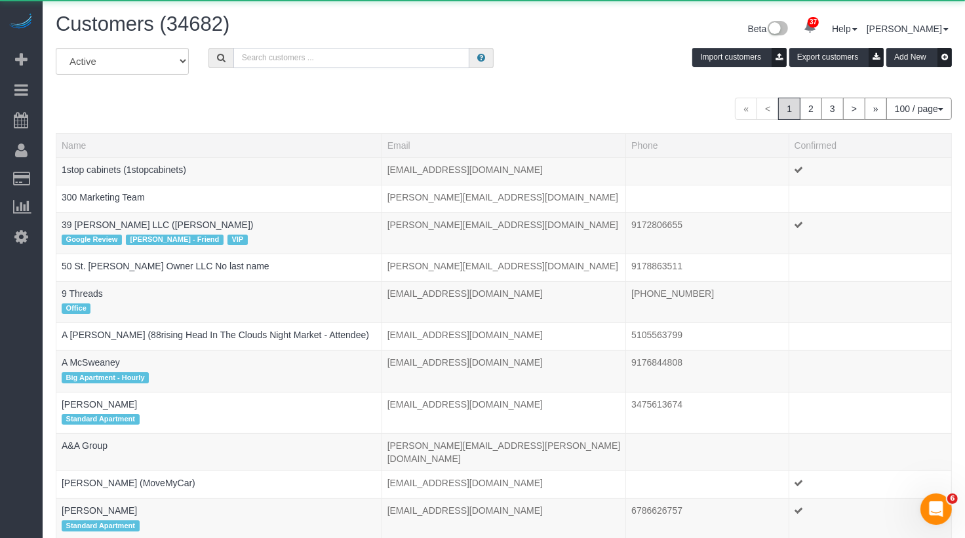
paste input "[PERSON_NAME] and [PERSON_NAME]"
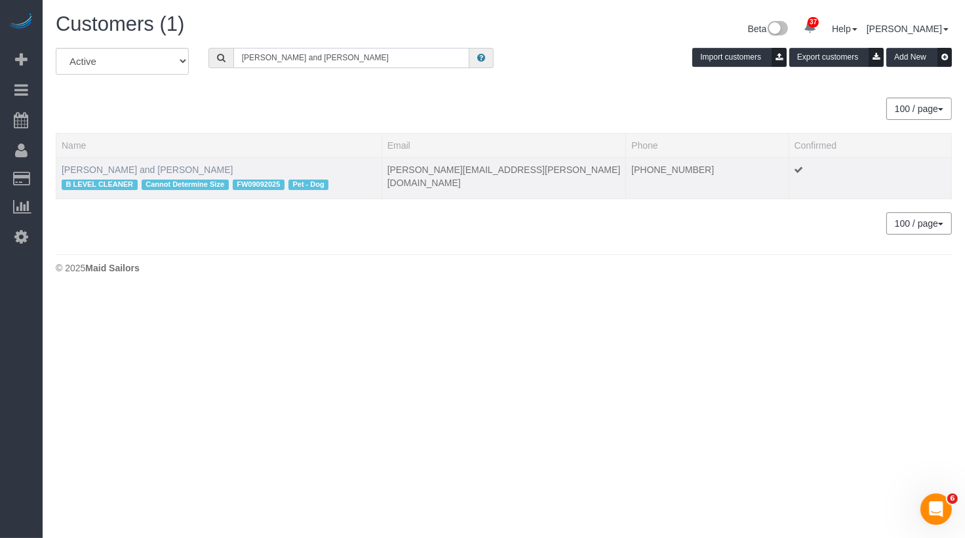
type input "[PERSON_NAME] and [PERSON_NAME]"
click at [133, 167] on link "[PERSON_NAME] and [PERSON_NAME]" at bounding box center [147, 170] width 171 height 10
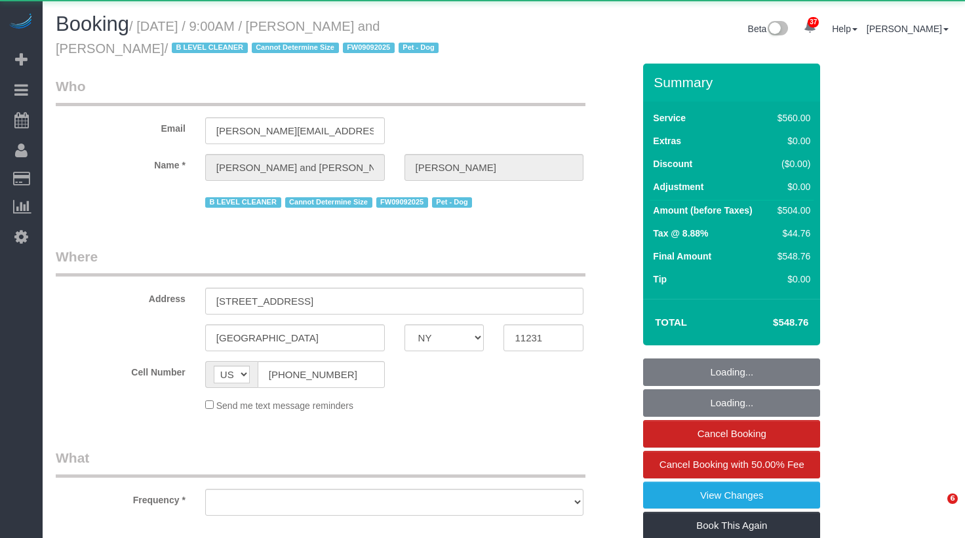
select select "NY"
select select "object:916"
select select "2"
select select "210"
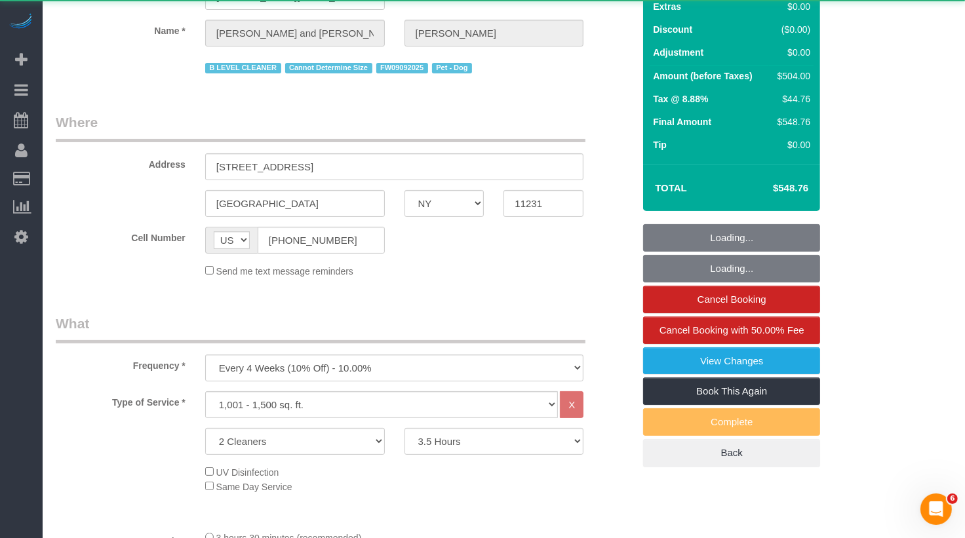
scroll to position [496, 0]
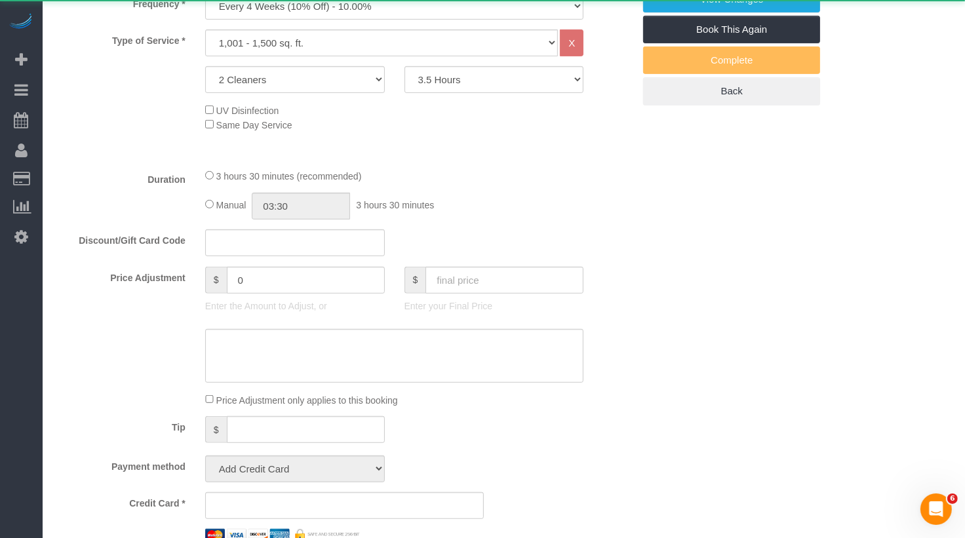
select select "spot1"
select select "number:57"
select select "number:72"
select select "number:13"
select select "number:5"
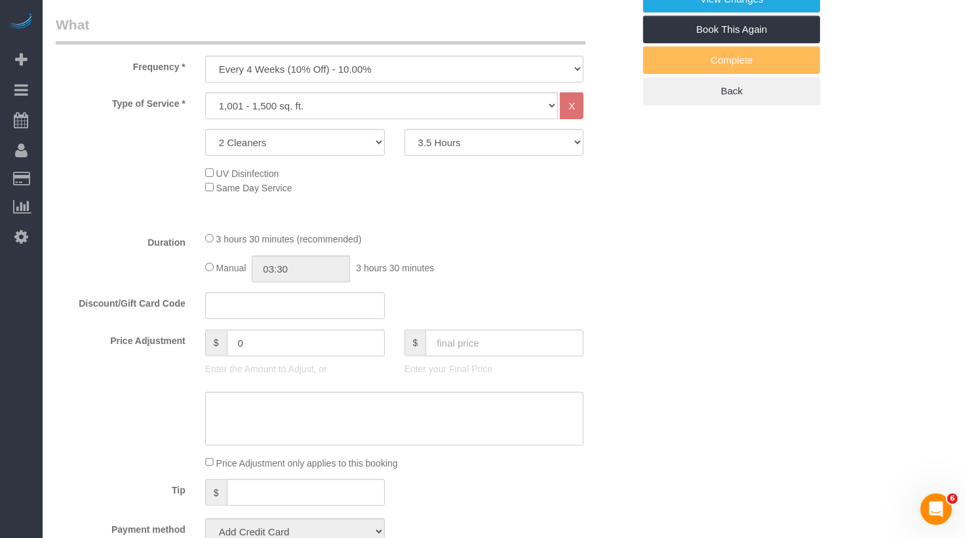
select select "object:1425"
select select "string:stripe-pm_1Fy8G54VGloSiKo73PStrBvB"
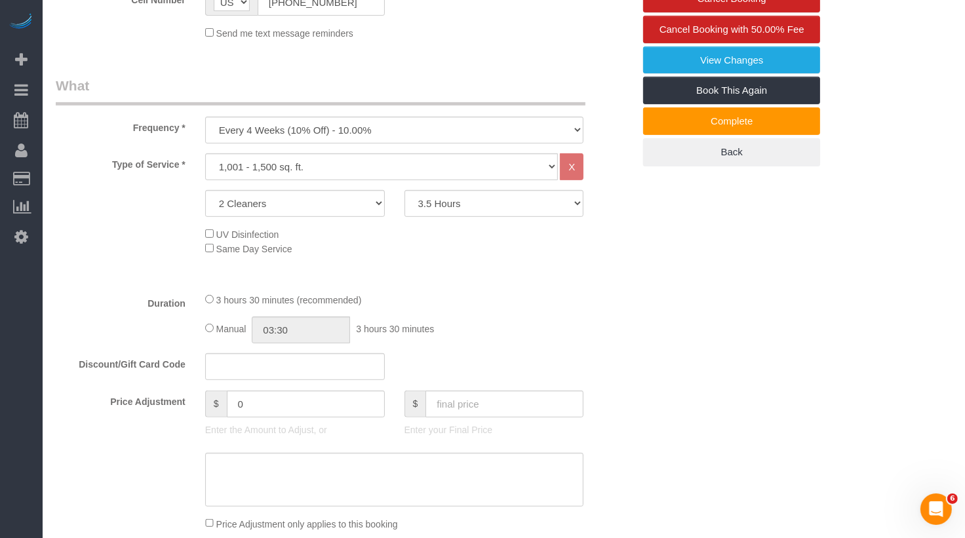
scroll to position [405, 0]
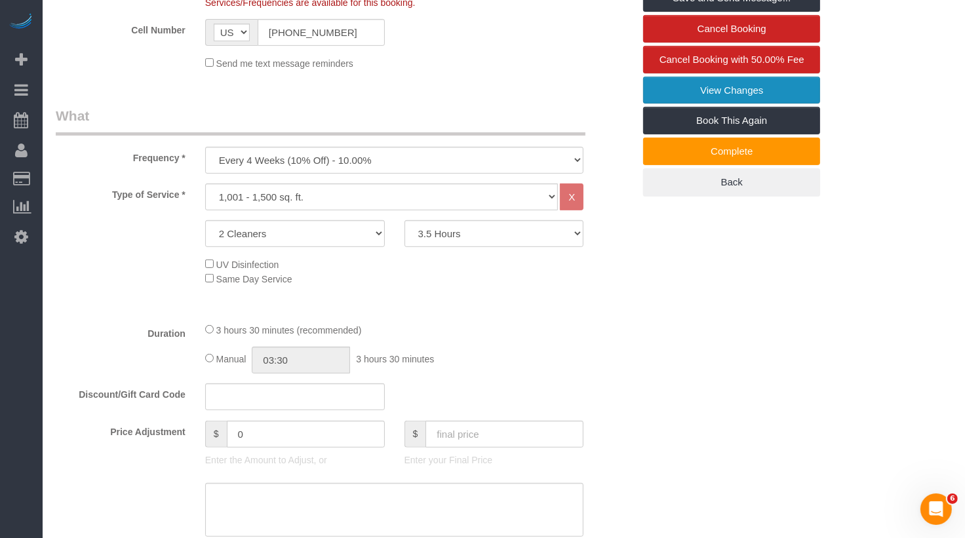
click at [777, 91] on link "View Changes" at bounding box center [731, 91] width 177 height 28
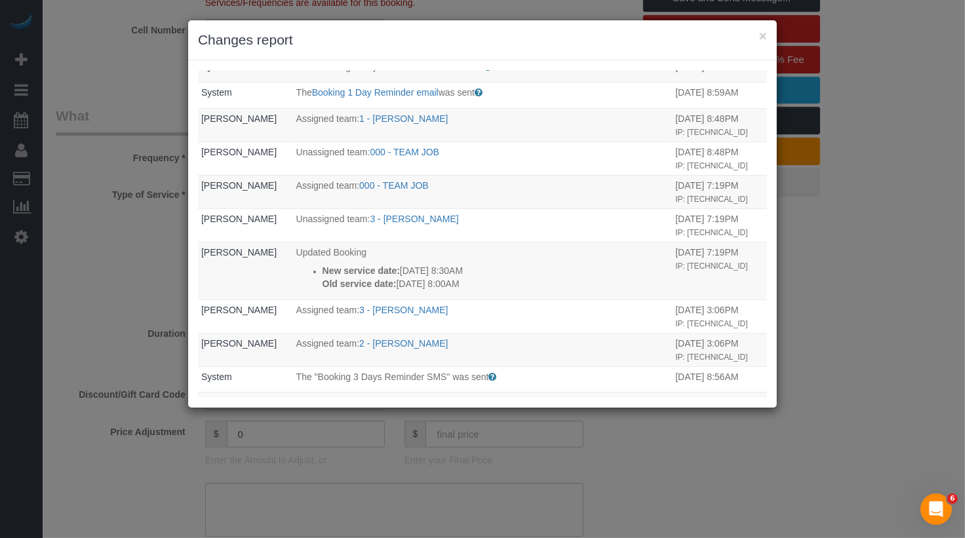
scroll to position [450, 0]
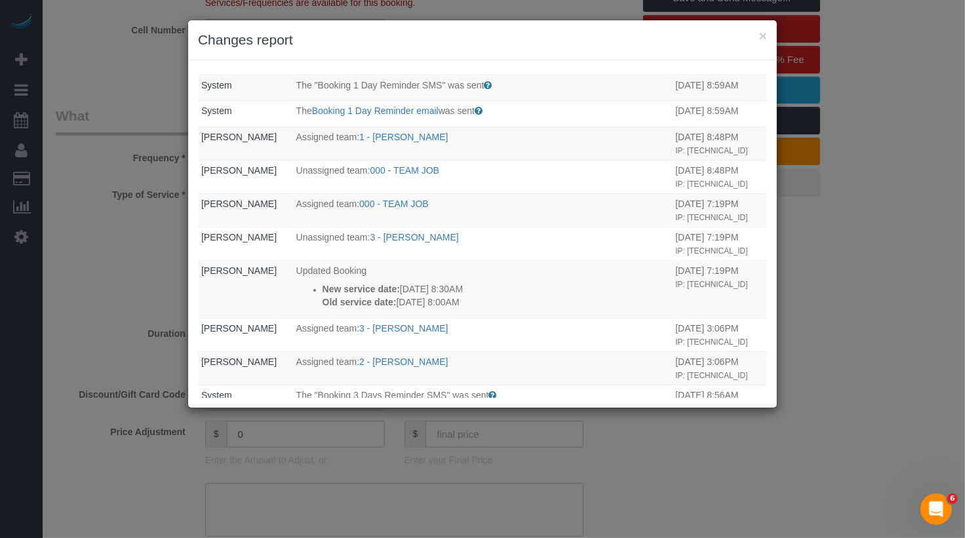
click at [759, 34] on h3 "Changes report" at bounding box center [482, 40] width 569 height 20
click at [765, 37] on button "×" at bounding box center [763, 36] width 8 height 14
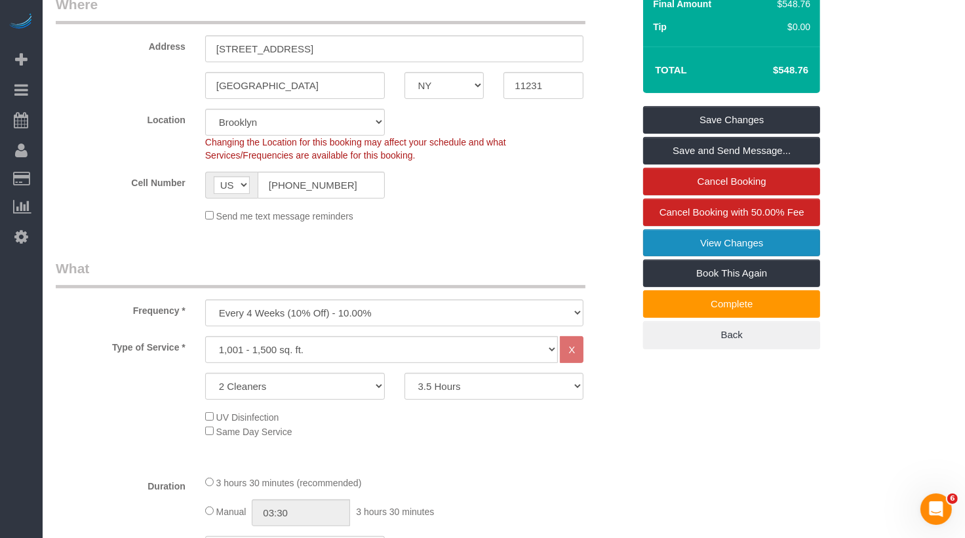
scroll to position [0, 0]
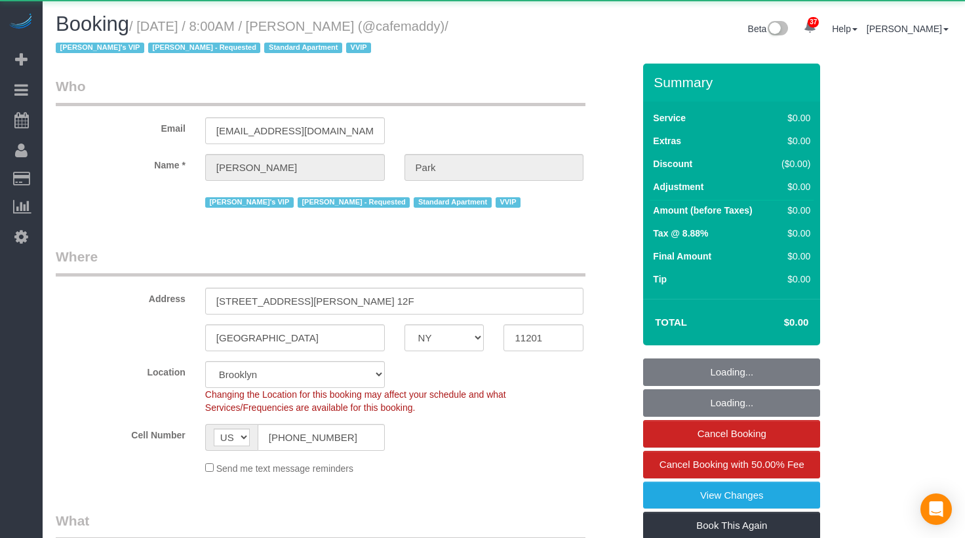
select select "NY"
select select "120"
select select "number:57"
select select "number:90"
select select "number:15"
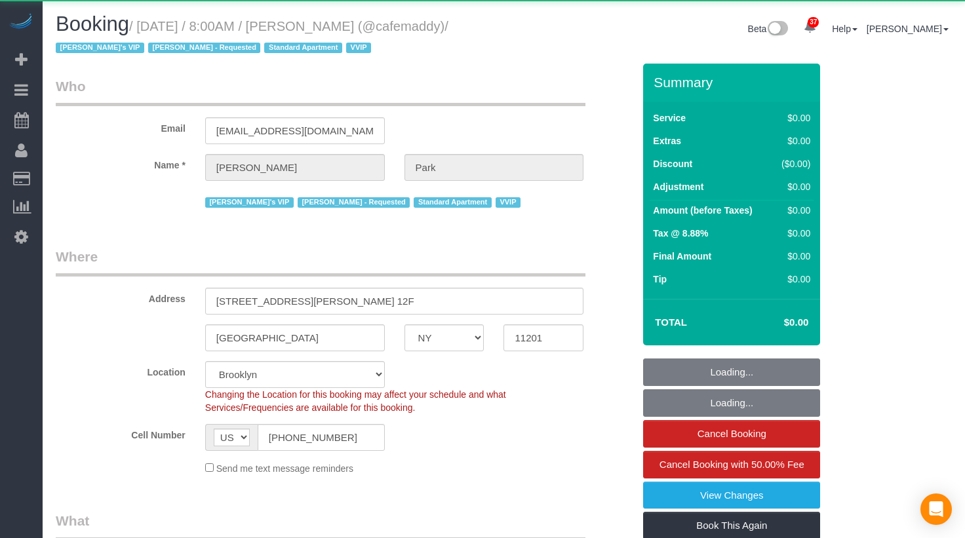
select select "number:5"
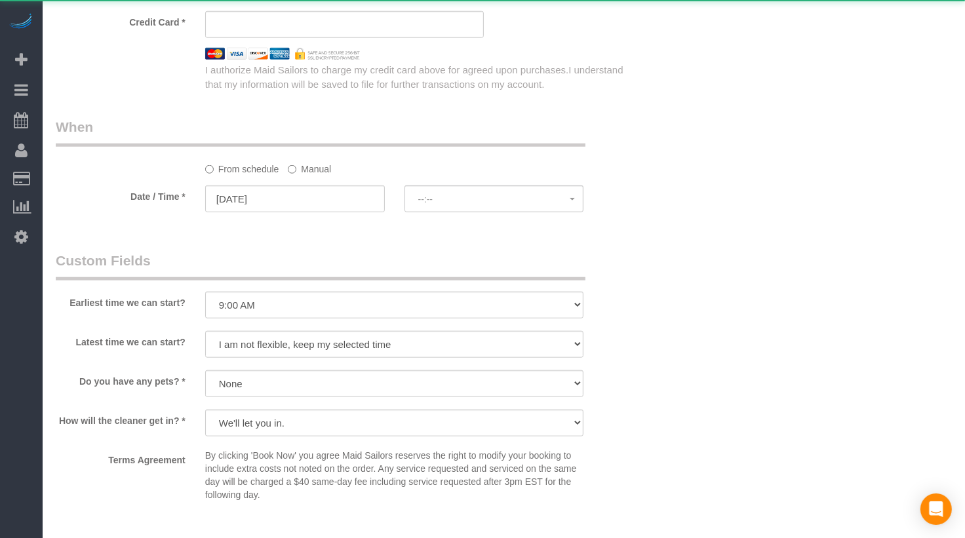
scroll to position [1158, 0]
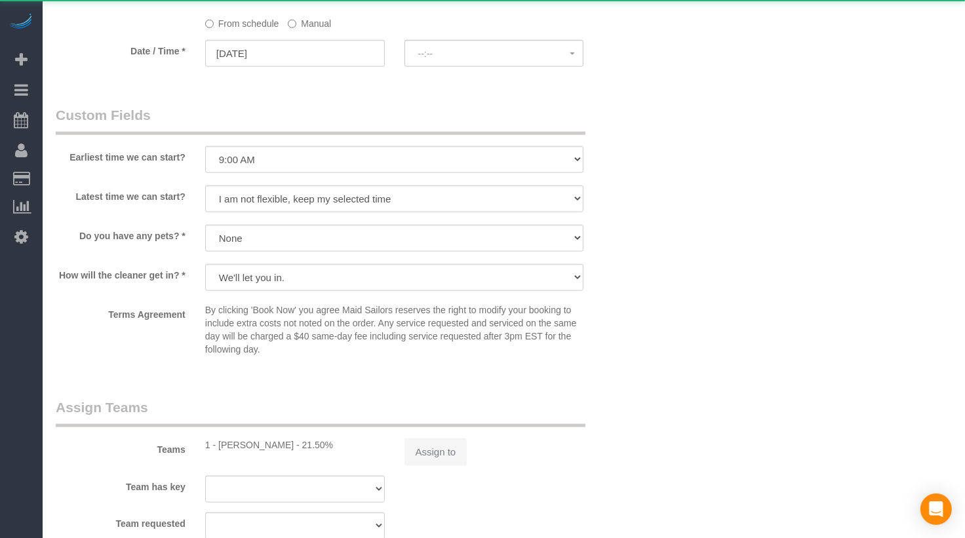
select select "object:1129"
select select "string:stripe-pm_1QeesE4VGloSiKo7ArQpt3e2"
select select "spot1"
select select "11193"
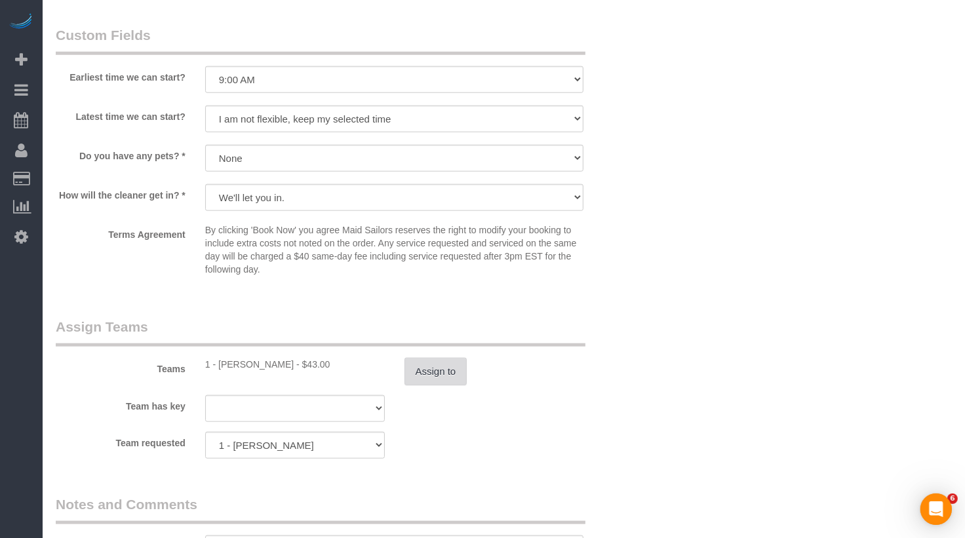
scroll to position [0, 0]
click at [439, 372] on button "Assign to" at bounding box center [435, 372] width 63 height 28
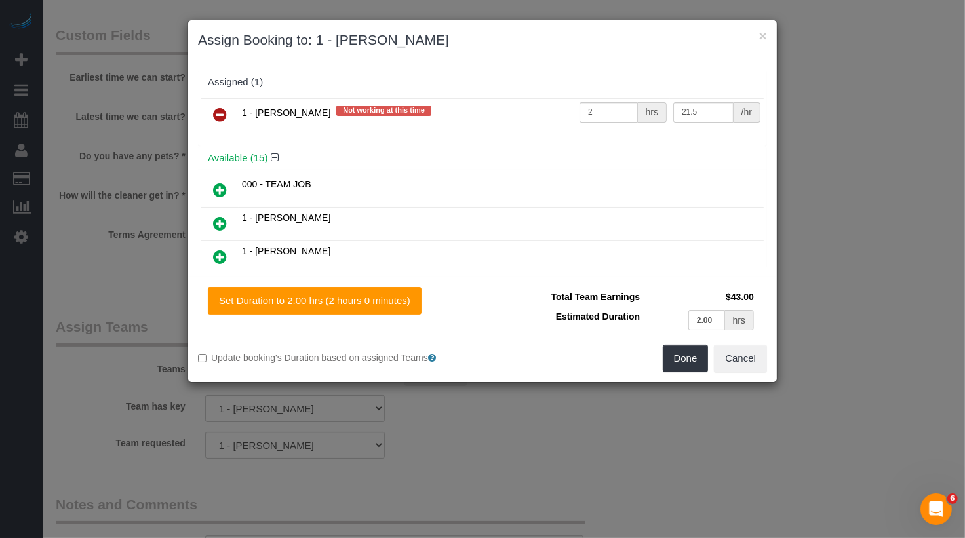
click at [214, 109] on icon at bounding box center [220, 115] width 14 height 16
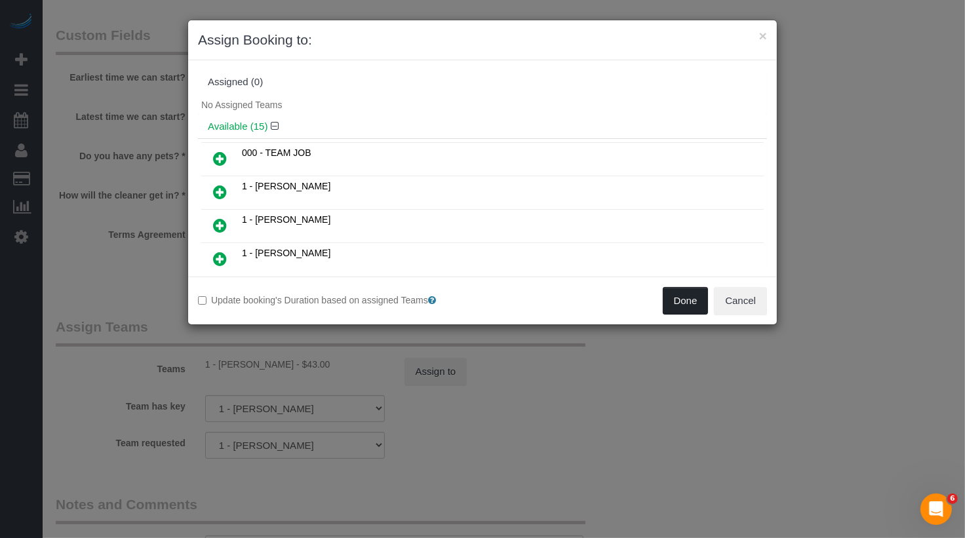
click at [679, 294] on button "Done" at bounding box center [686, 301] width 46 height 28
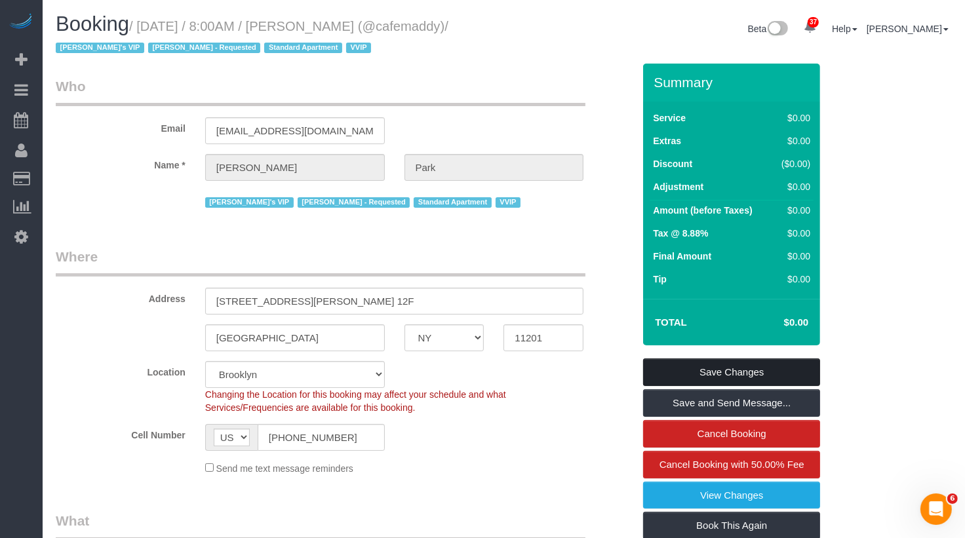
click at [760, 378] on link "Save Changes" at bounding box center [731, 373] width 177 height 28
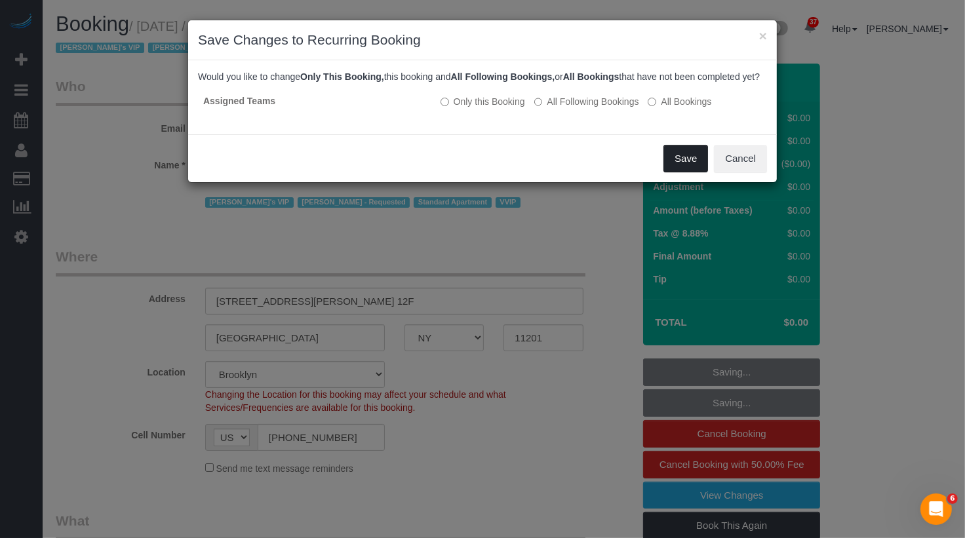
click at [686, 168] on button "Save" at bounding box center [685, 159] width 45 height 28
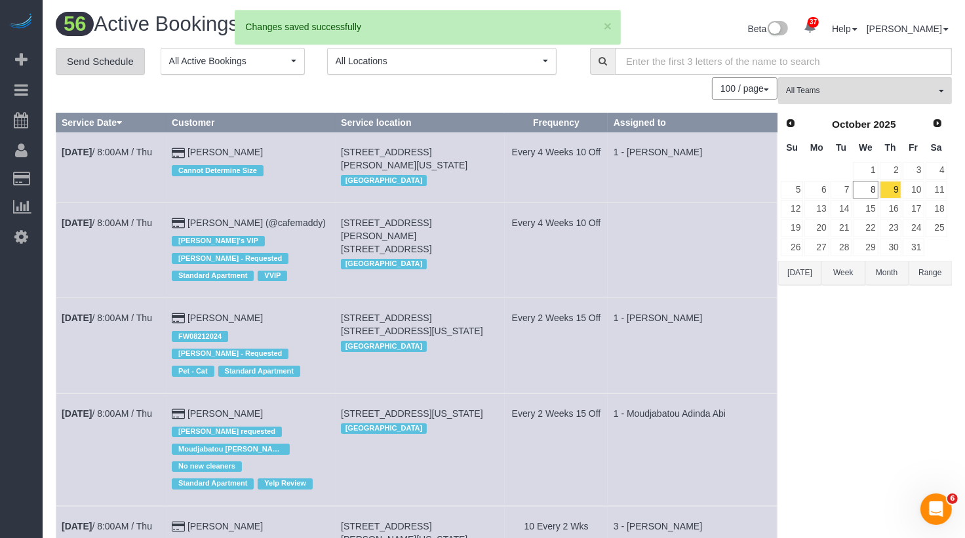
click at [126, 64] on link "Send Schedule" at bounding box center [100, 62] width 89 height 28
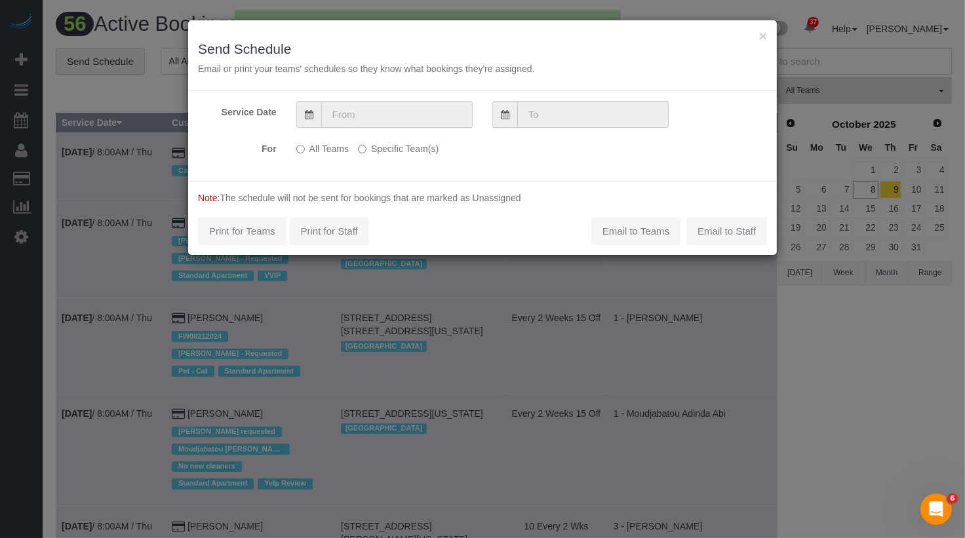
click at [416, 115] on input "text" at bounding box center [396, 114] width 151 height 27
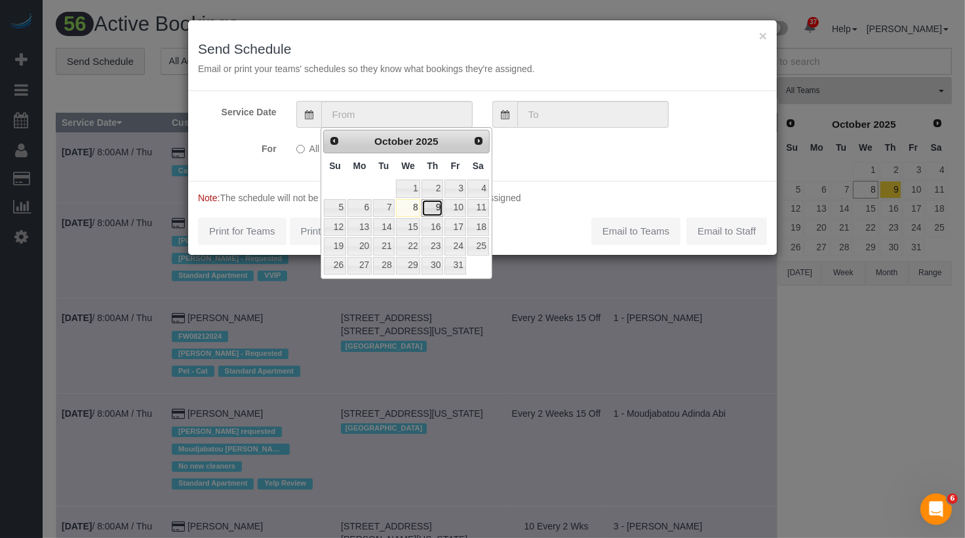
click at [433, 210] on link "9" at bounding box center [433, 208] width 22 height 18
type input "10/09/2025"
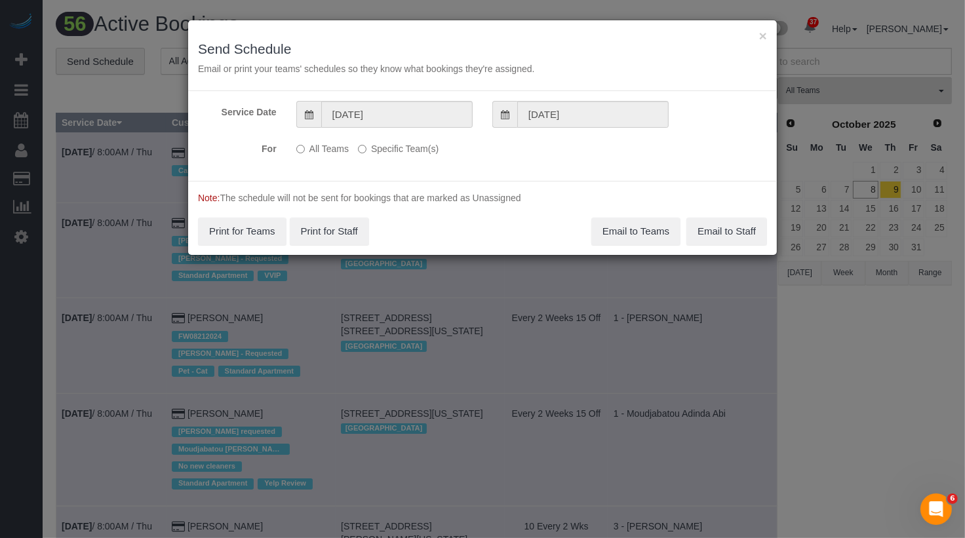
click at [397, 146] on label "Specific Team(s)" at bounding box center [398, 147] width 81 height 18
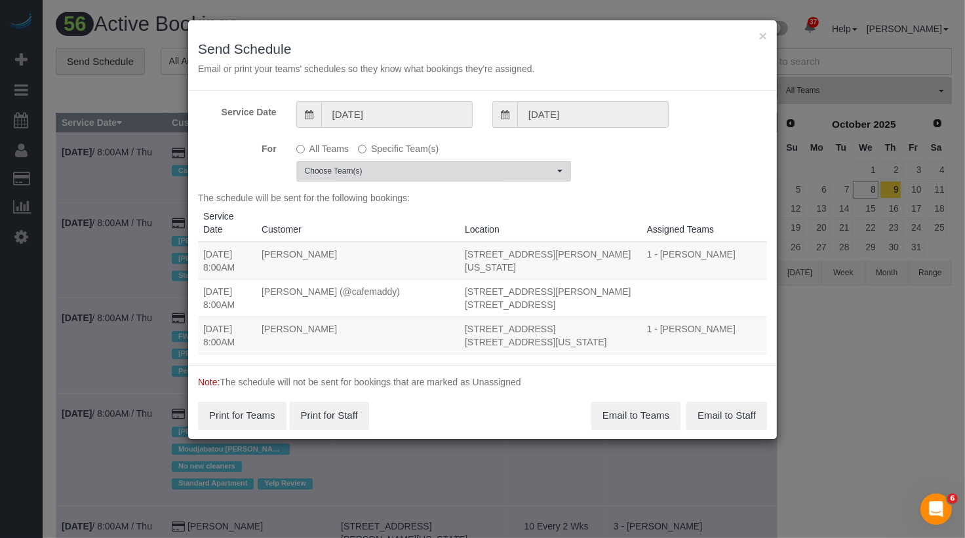
click at [393, 164] on button "Choose Team(s)" at bounding box center [433, 171] width 275 height 20
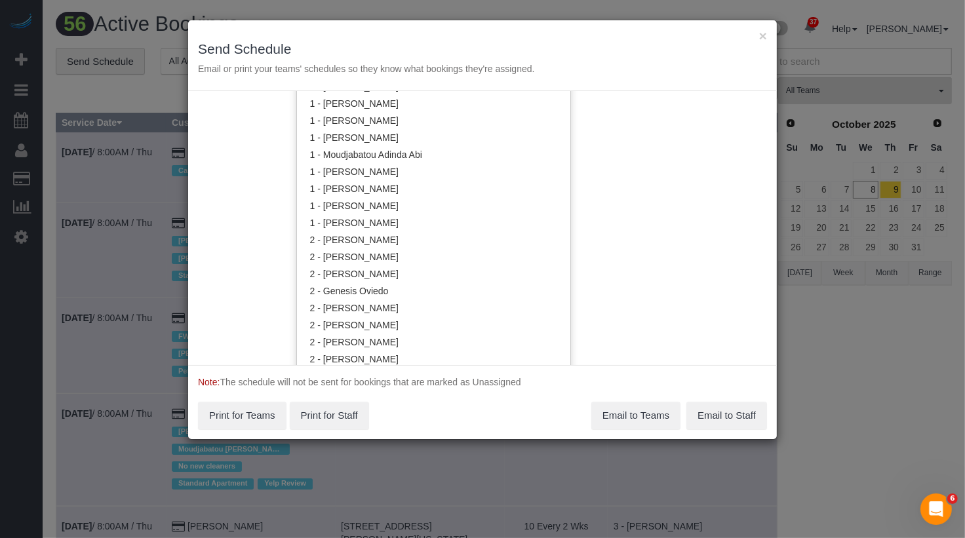
scroll to position [536, 0]
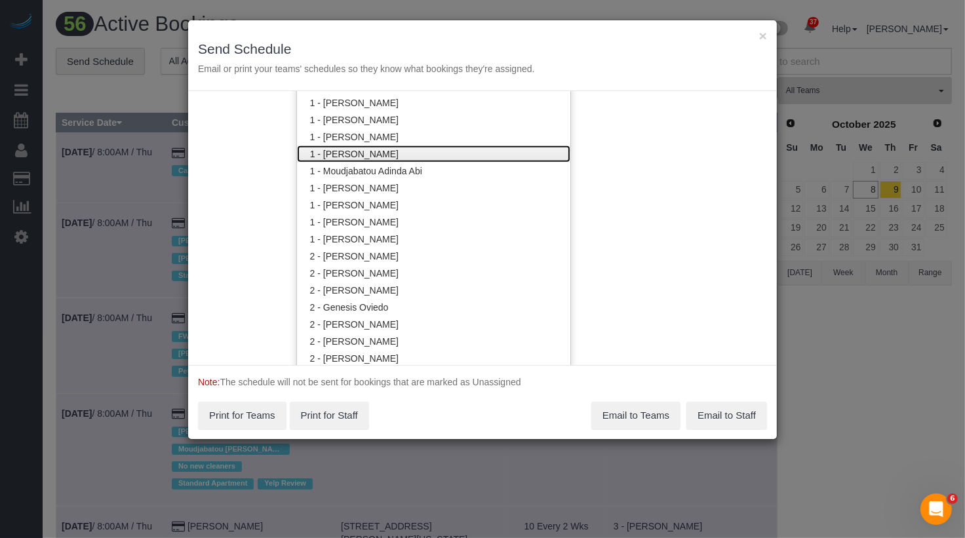
click at [395, 157] on link "1 - [PERSON_NAME]" at bounding box center [433, 154] width 273 height 17
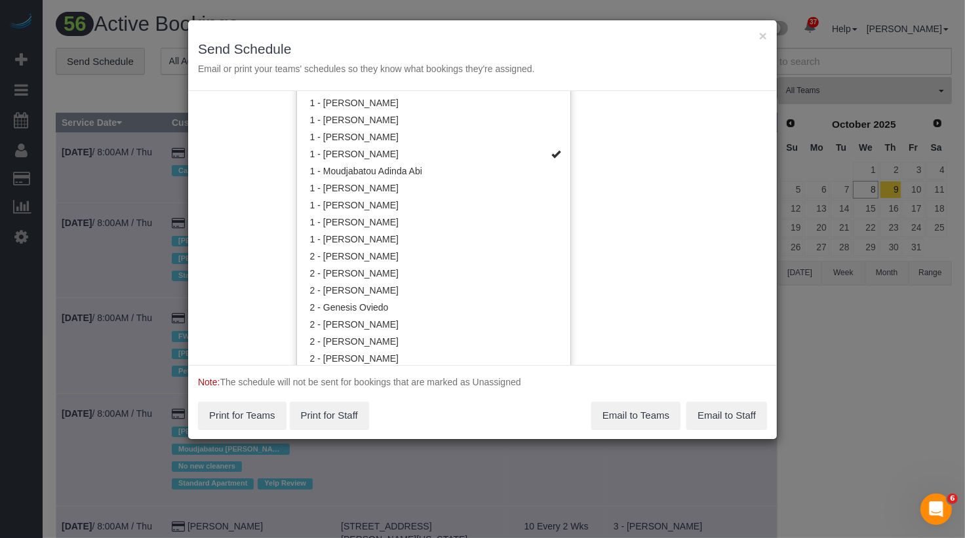
click at [621, 185] on div "Service Date 10/09/2025 10/09/2025 For All Teams Specific Team(s) 1 - Marlenyn …" at bounding box center [482, 228] width 589 height 274
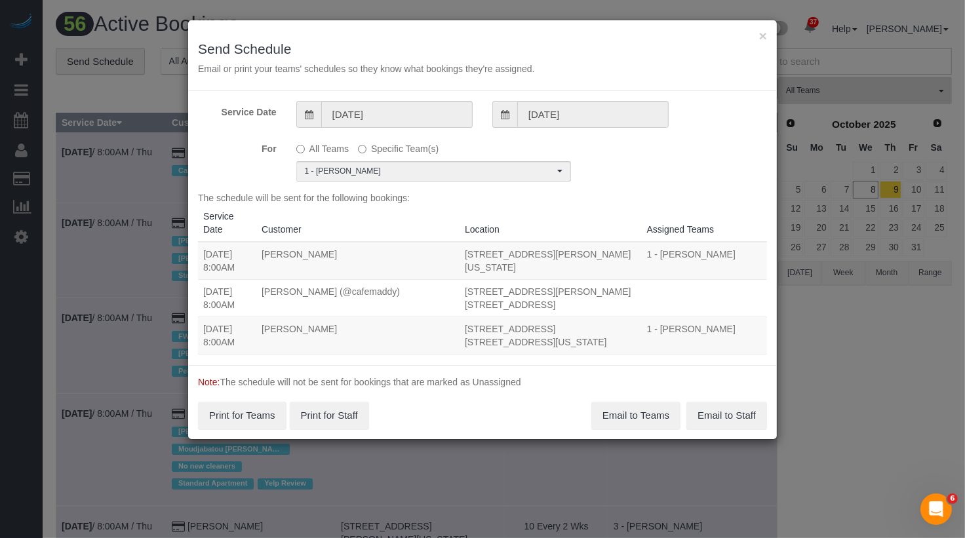
scroll to position [0, 0]
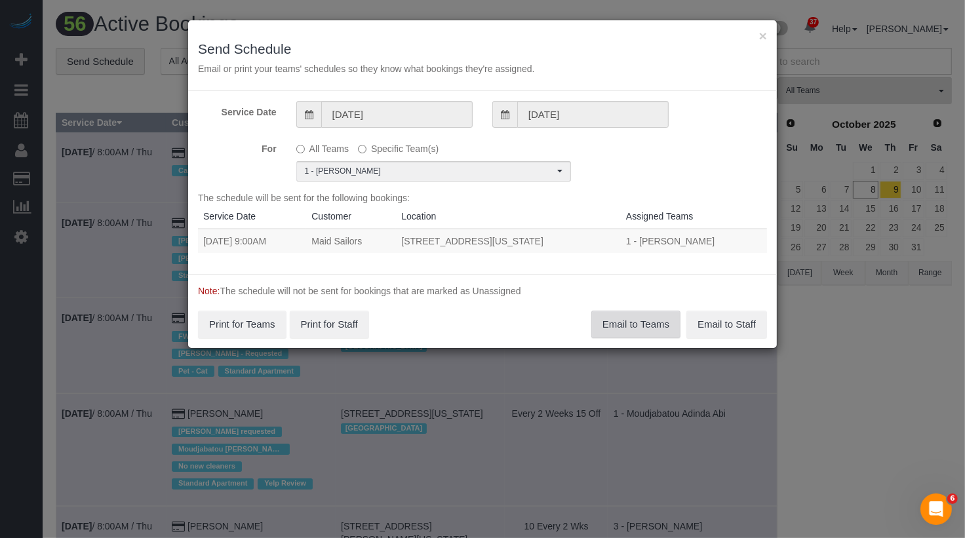
click at [616, 321] on button "Email to Teams" at bounding box center [635, 325] width 89 height 28
